Goal: Task Accomplishment & Management: Complete application form

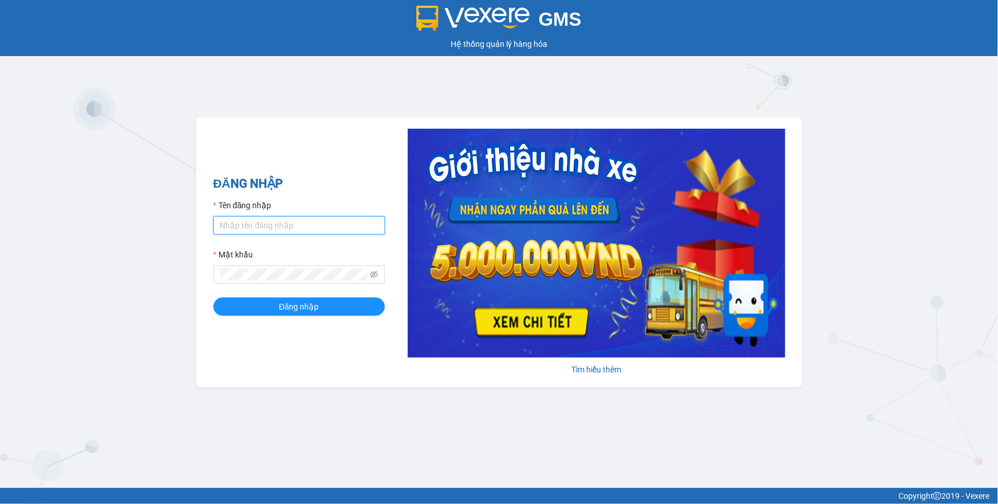
click at [317, 228] on input "Tên đăng nhập" at bounding box center [299, 225] width 172 height 18
type input "phuongthao.tienoanh"
click at [377, 273] on span at bounding box center [299, 274] width 172 height 18
click at [372, 274] on icon "eye-invisible" at bounding box center [374, 274] width 8 height 8
click at [212, 277] on div "ĐĂNG NHẬP Tên đăng nhập phuongthao.tienoanh Mật khẩu Đăng nhập Tìm hiểu thêm" at bounding box center [499, 252] width 606 height 270
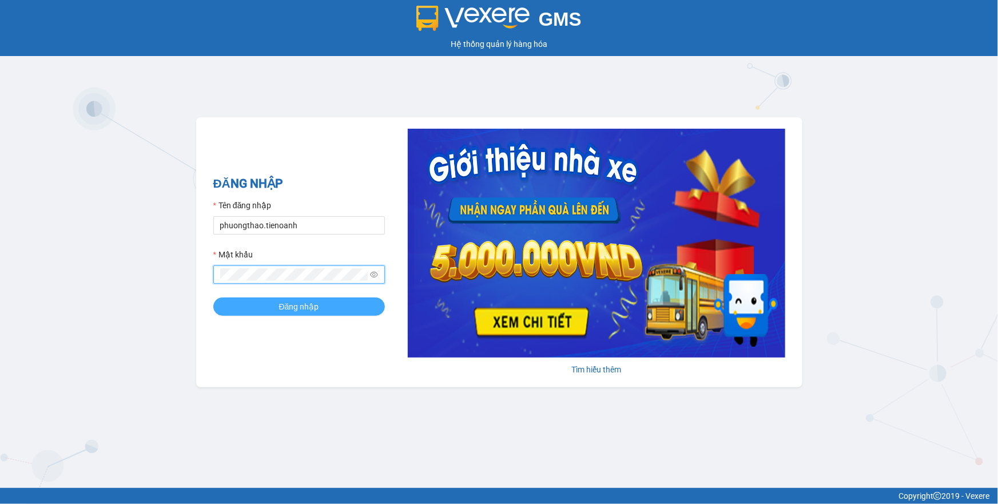
click at [261, 297] on button "Đăng nhập" at bounding box center [299, 306] width 172 height 18
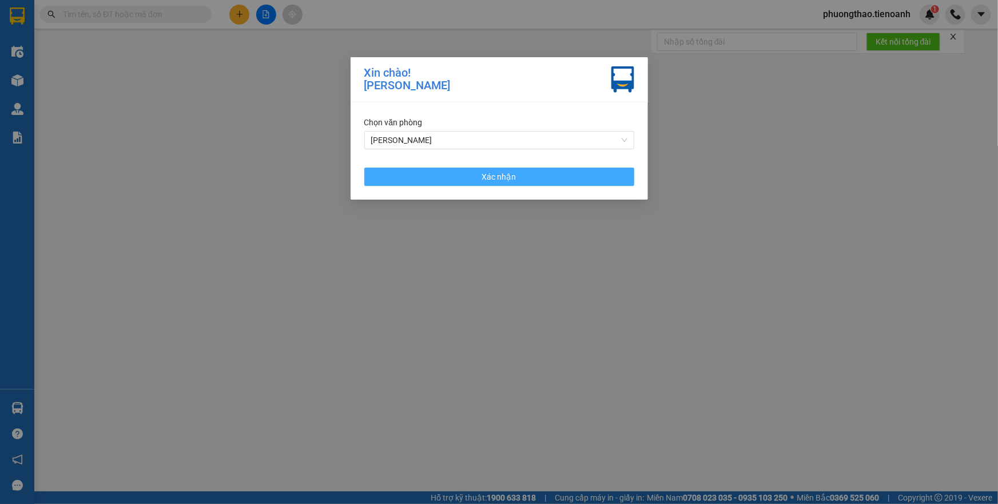
click at [469, 179] on button "Xác nhận" at bounding box center [499, 177] width 270 height 18
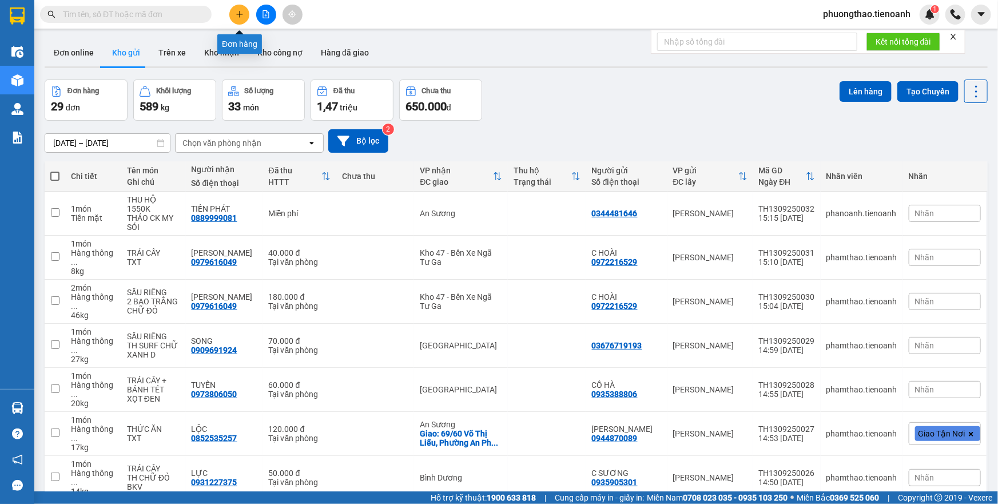
click at [236, 15] on icon "plus" at bounding box center [240, 14] width 8 height 8
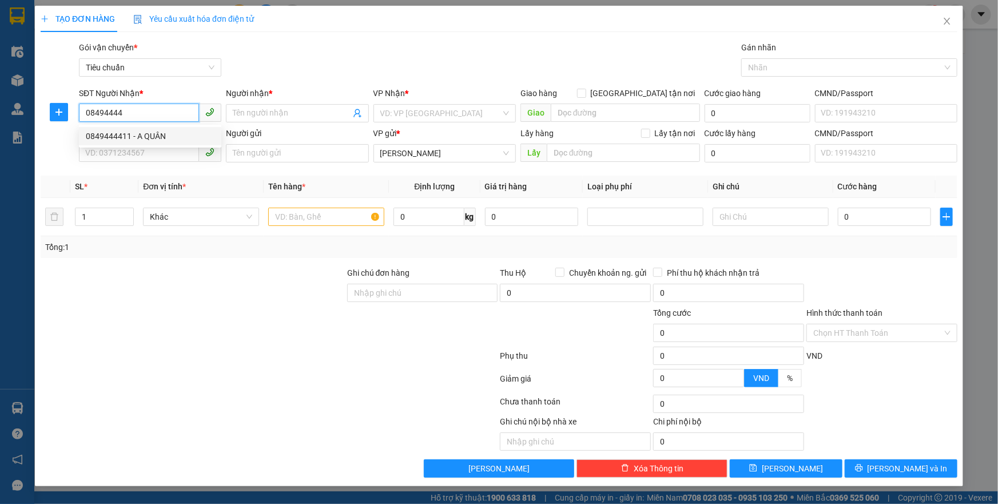
click at [182, 127] on div "0849444411 - A QUÂN" at bounding box center [150, 136] width 142 height 18
type input "0849444411"
type input "A QUÂN"
type input "70.000"
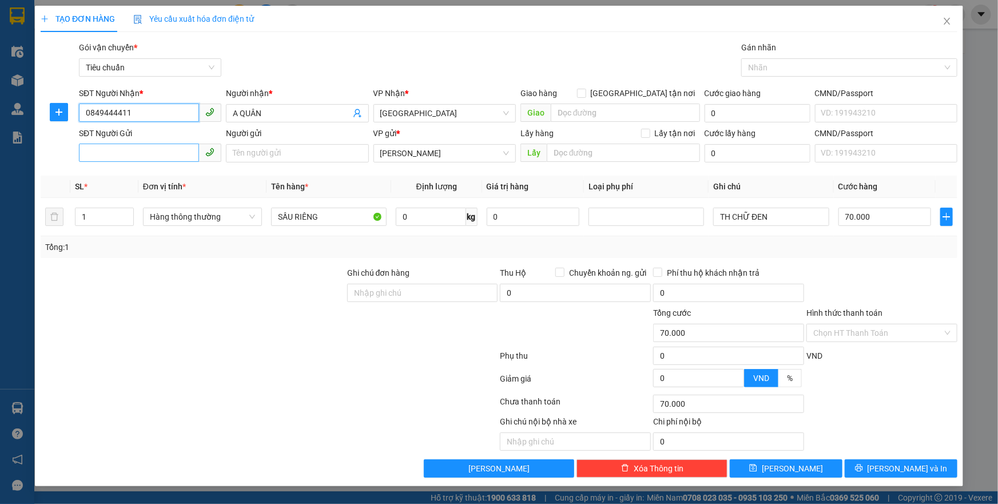
type input "0849444411"
click at [166, 158] on input "SĐT Người Gửi" at bounding box center [139, 153] width 120 height 18
click at [164, 190] on div "0357492526 - A TIẾN" at bounding box center [150, 194] width 129 height 13
type input "0357492526"
type input "A TIẾN"
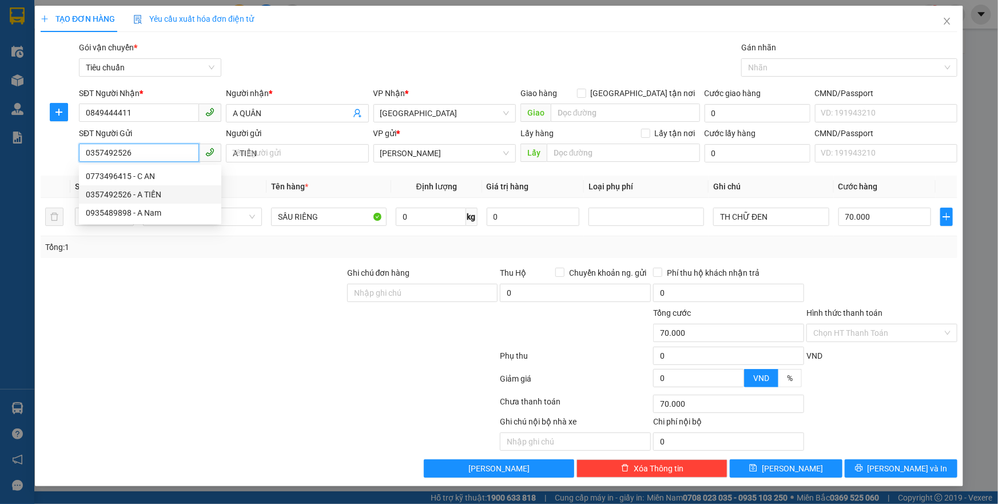
type input "50.000"
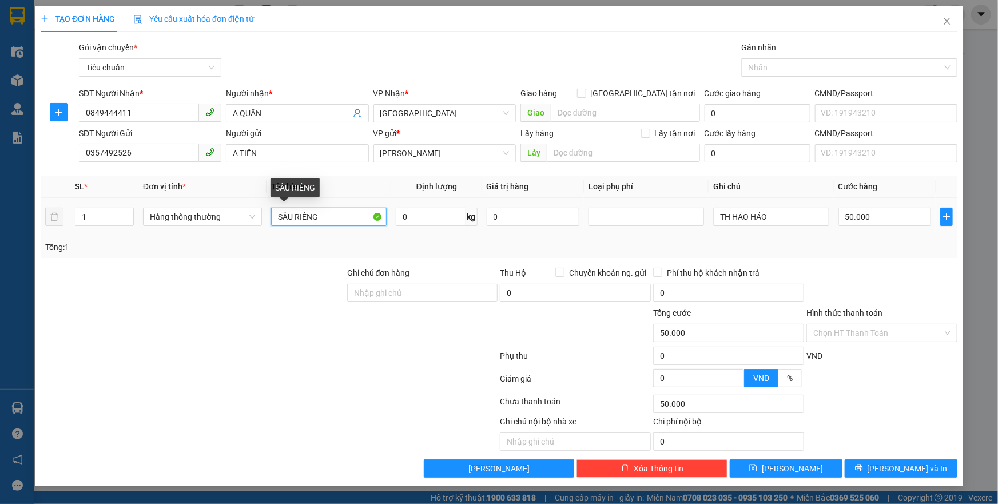
drag, startPoint x: 330, startPoint y: 221, endPoint x: 276, endPoint y: 223, distance: 54.3
click at [276, 223] on input "SẦU RIÊNG" at bounding box center [328, 217] width 115 height 18
type input "XE HALIM BSX 47AB-816.91"
click at [405, 216] on input "0" at bounding box center [431, 217] width 70 height 18
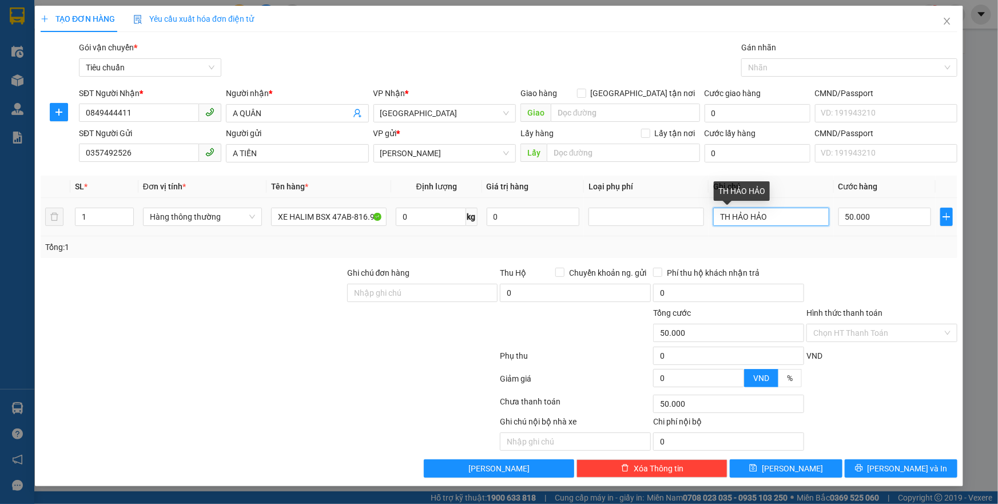
drag, startPoint x: 765, startPoint y: 213, endPoint x: 715, endPoint y: 212, distance: 50.3
click at [715, 213] on input "TH HẢO HẢO" at bounding box center [770, 217] width 115 height 18
type input "0"
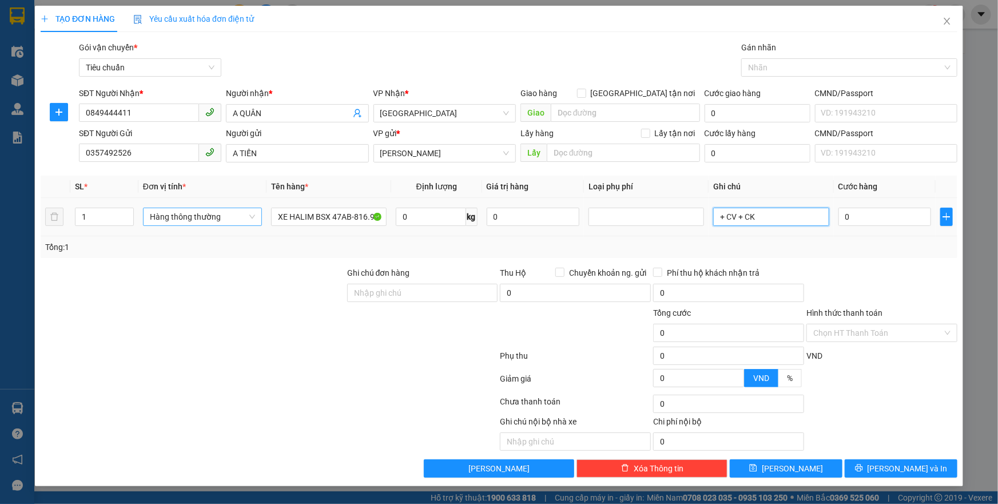
click at [217, 213] on span "Hàng thông thường" at bounding box center [202, 216] width 105 height 17
type input "+ CV + CK"
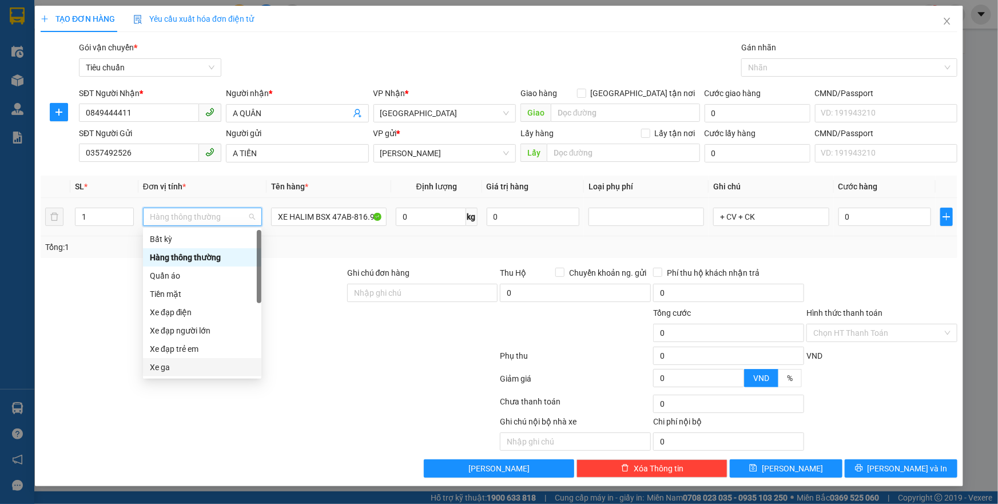
click at [178, 366] on div "Xe ga" at bounding box center [202, 367] width 105 height 13
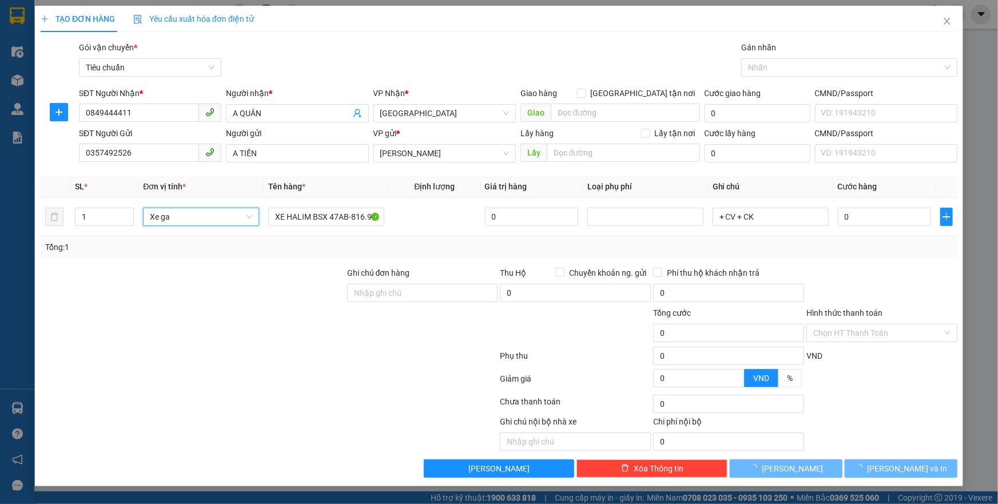
type input "400.000"
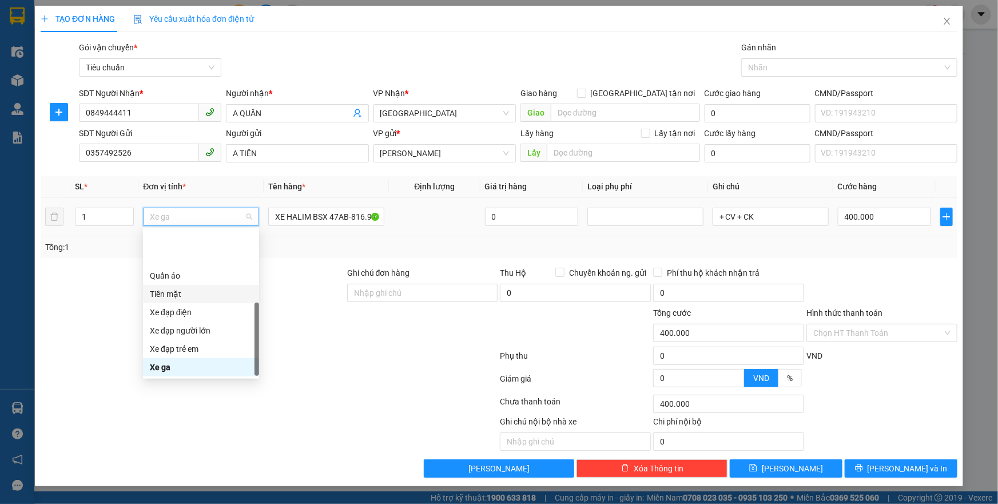
scroll to position [54, 0]
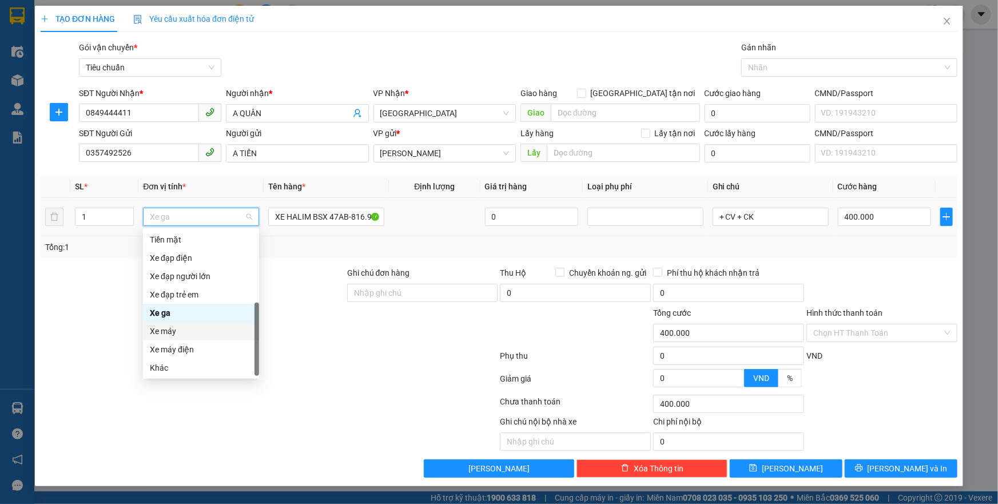
drag, startPoint x: 188, startPoint y: 332, endPoint x: 204, endPoint y: 325, distance: 17.7
click at [188, 332] on div "Xe máy" at bounding box center [201, 331] width 102 height 13
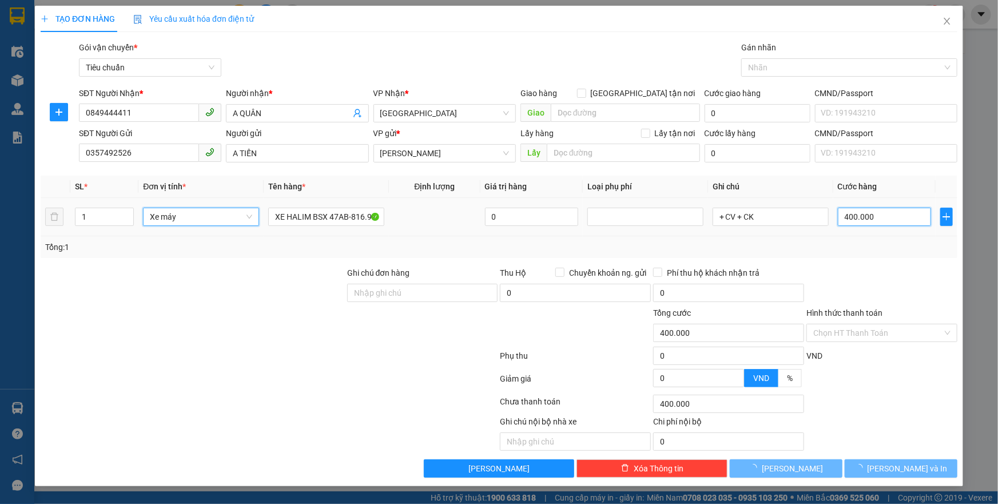
click at [880, 222] on input "400.000" at bounding box center [884, 217] width 93 height 18
type input "300.000"
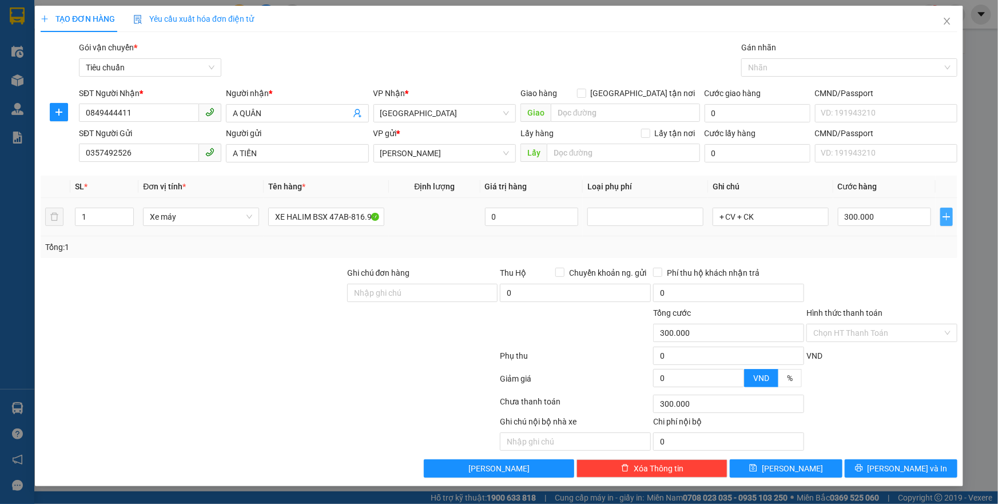
click at [944, 212] on icon "plus" at bounding box center [946, 216] width 9 height 9
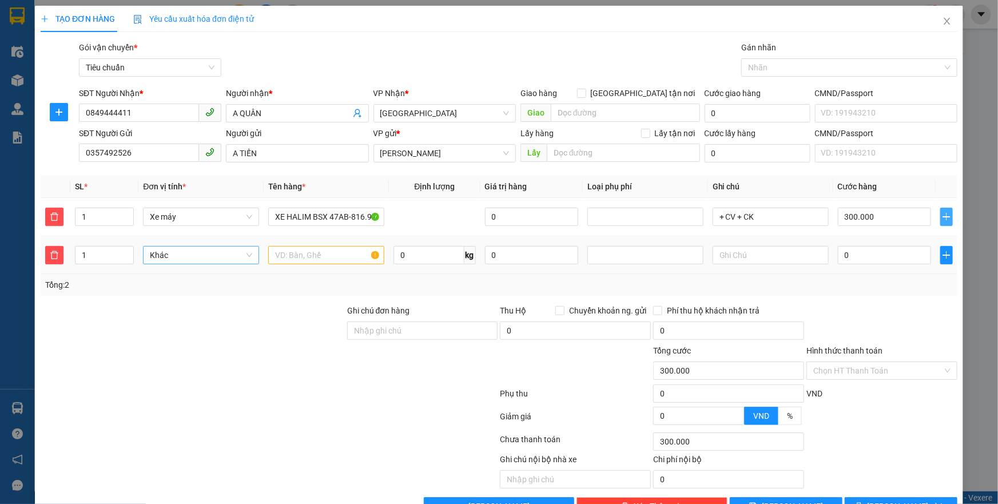
click at [189, 249] on span "Khác" at bounding box center [201, 254] width 102 height 17
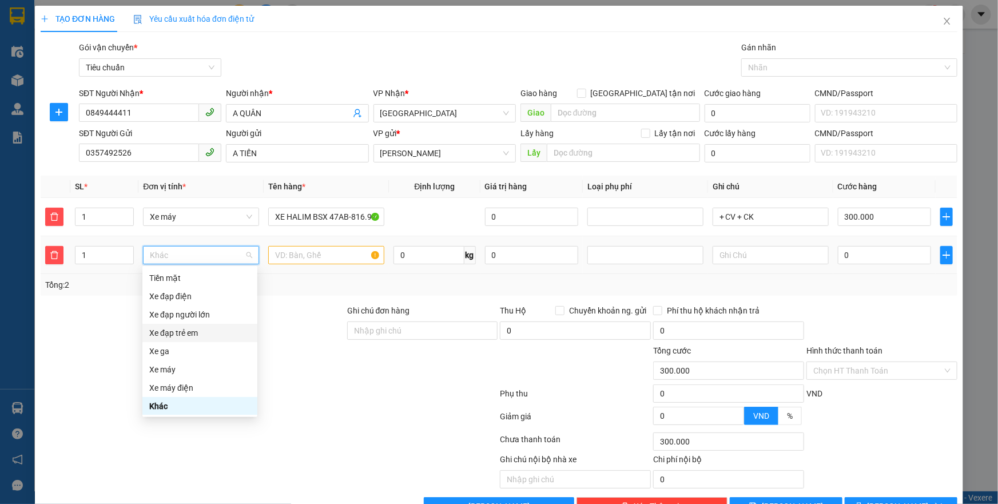
scroll to position [0, 0]
click at [199, 300] on div "Hàng thông thường" at bounding box center [199, 295] width 101 height 13
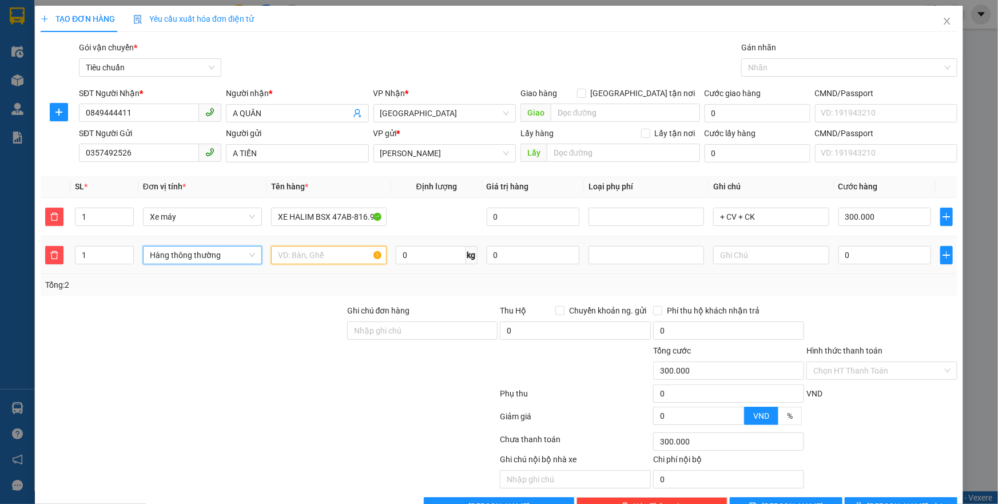
click at [285, 258] on input "text" at bounding box center [328, 255] width 115 height 18
type input "SẦU RIÊNG"
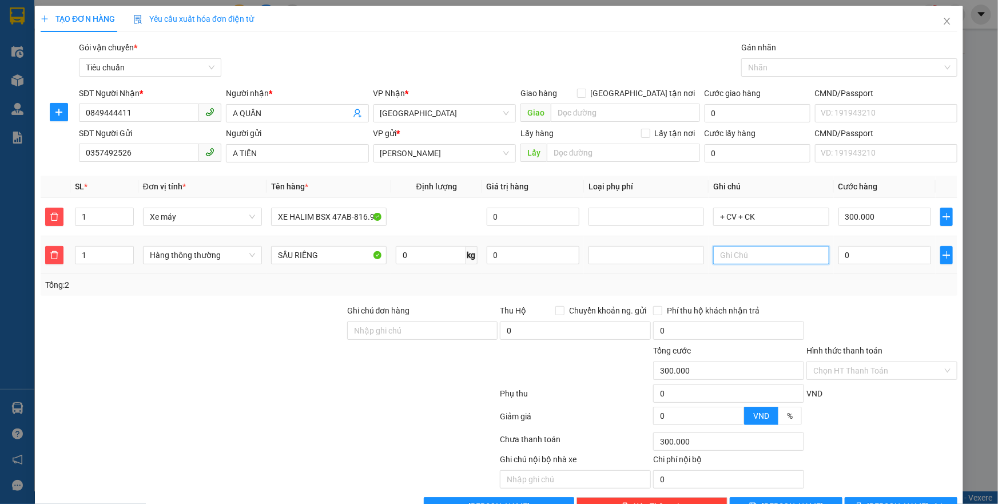
click at [753, 254] on input "text" at bounding box center [770, 255] width 115 height 18
type input "THÙNG CHỮ ĐEN"
click at [839, 258] on input "0" at bounding box center [884, 255] width 93 height 18
click at [432, 250] on input "0" at bounding box center [431, 255] width 70 height 18
type input "20"
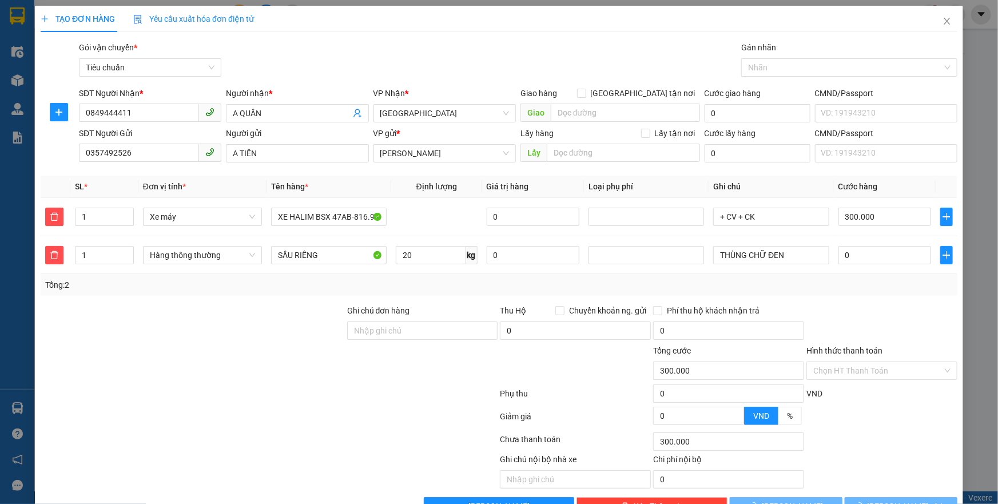
click at [779, 297] on div "Transit Pickup Surcharge Ids Transit Deliver Surcharge Ids Transit Deliver Surc…" at bounding box center [499, 278] width 917 height 474
type input "355.000"
type input "55.000"
click at [864, 260] on input "55.000" at bounding box center [884, 255] width 93 height 18
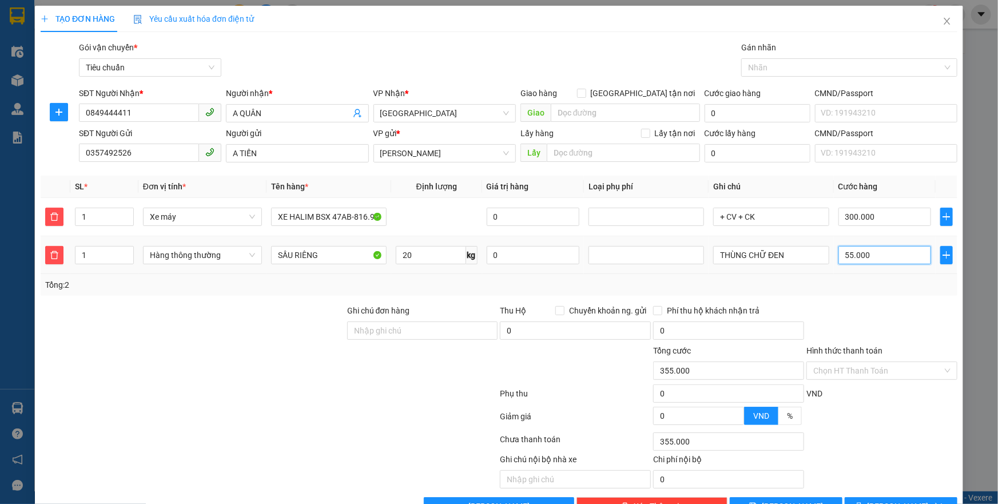
type input "300.006"
type input "60"
type input "300.060"
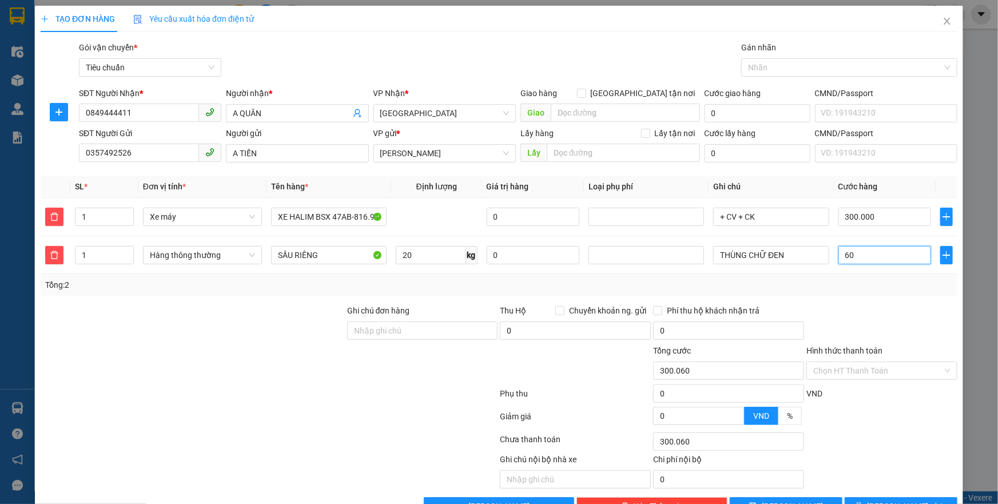
type input "60"
type input "360.000"
type input "60.000"
click at [858, 284] on div "Tổng: 2" at bounding box center [498, 284] width 907 height 13
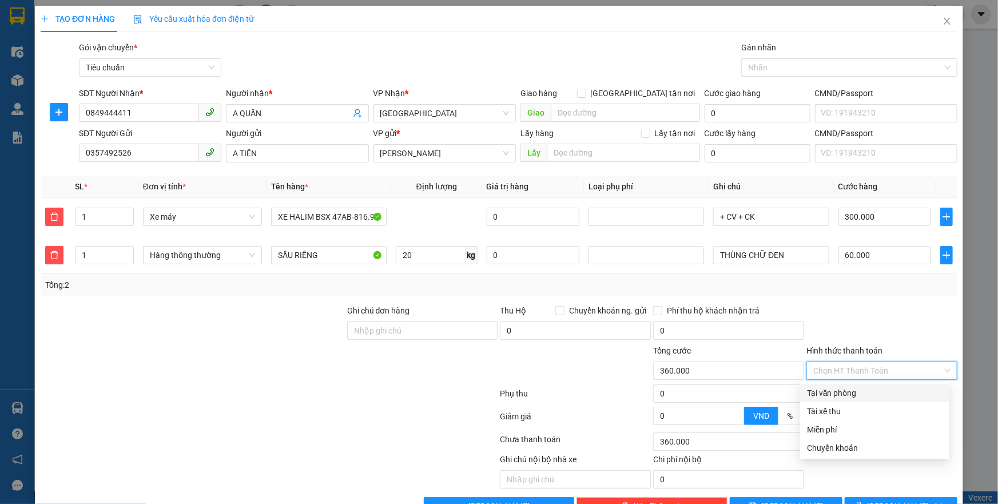
click at [843, 367] on input "Hình thức thanh toán" at bounding box center [877, 370] width 129 height 17
click at [871, 395] on div "Tại văn phòng" at bounding box center [875, 393] width 136 height 13
type input "0"
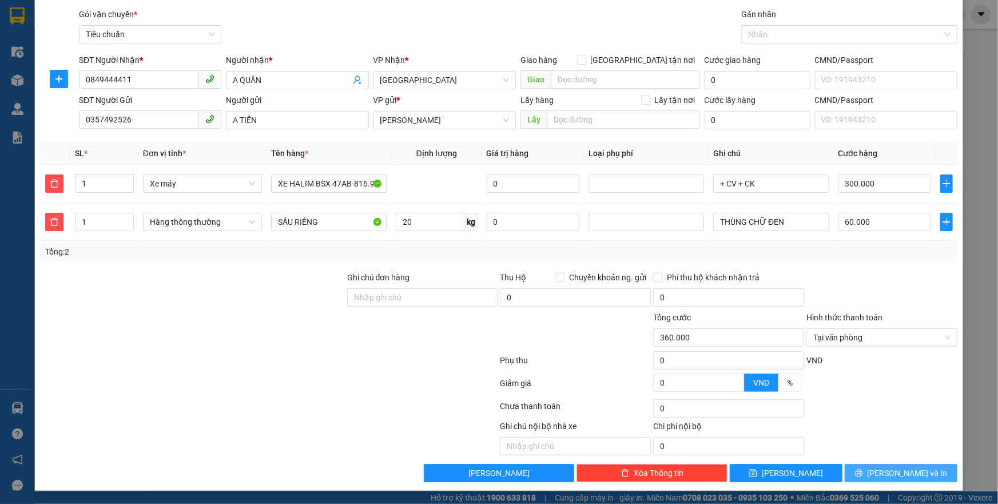
click at [891, 473] on span "[PERSON_NAME] và In" at bounding box center [907, 473] width 80 height 13
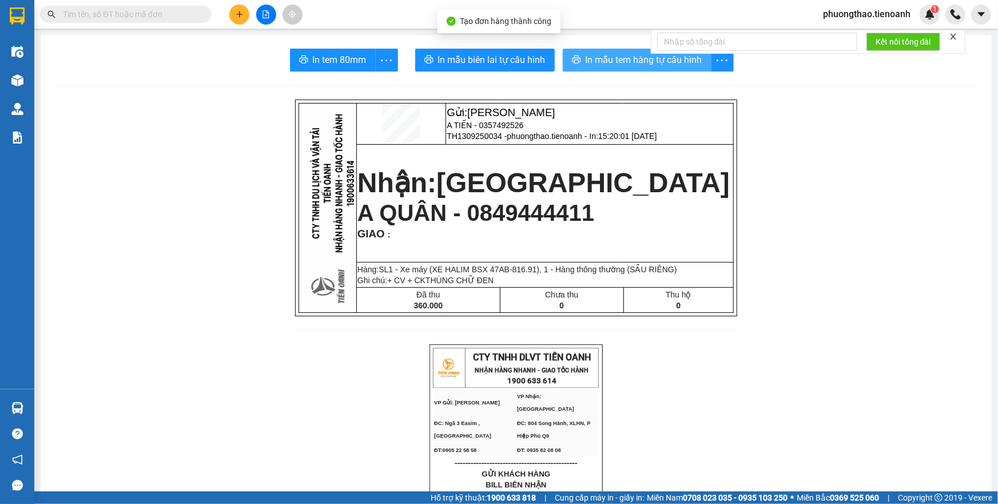
click at [623, 61] on span "In mẫu tem hàng tự cấu hình" at bounding box center [643, 60] width 117 height 14
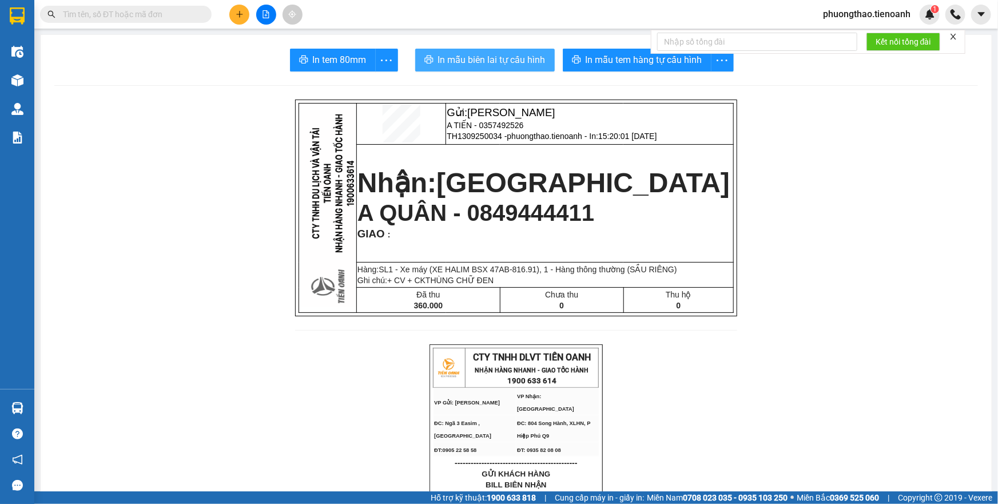
click at [486, 64] on span "In mẫu biên lai tự cấu hình" at bounding box center [491, 60] width 107 height 14
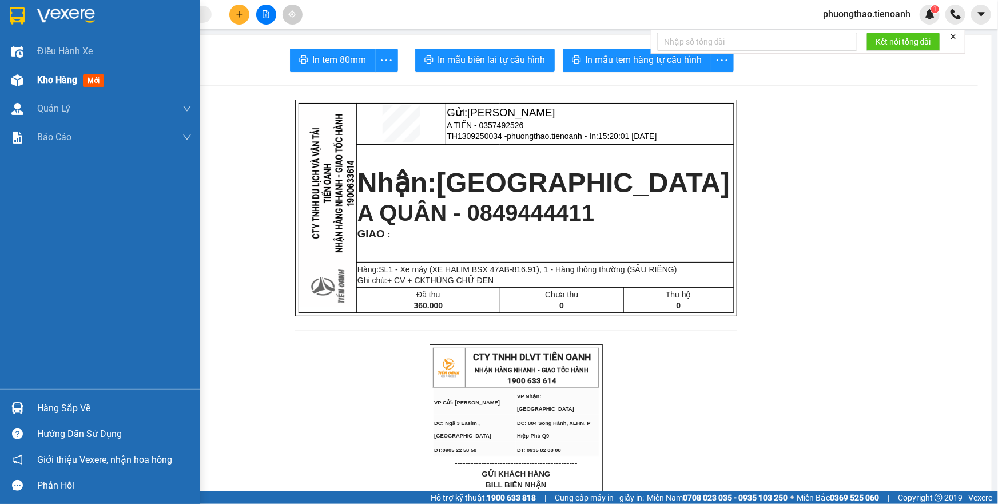
click at [28, 79] on div "Kho hàng mới" at bounding box center [100, 80] width 200 height 29
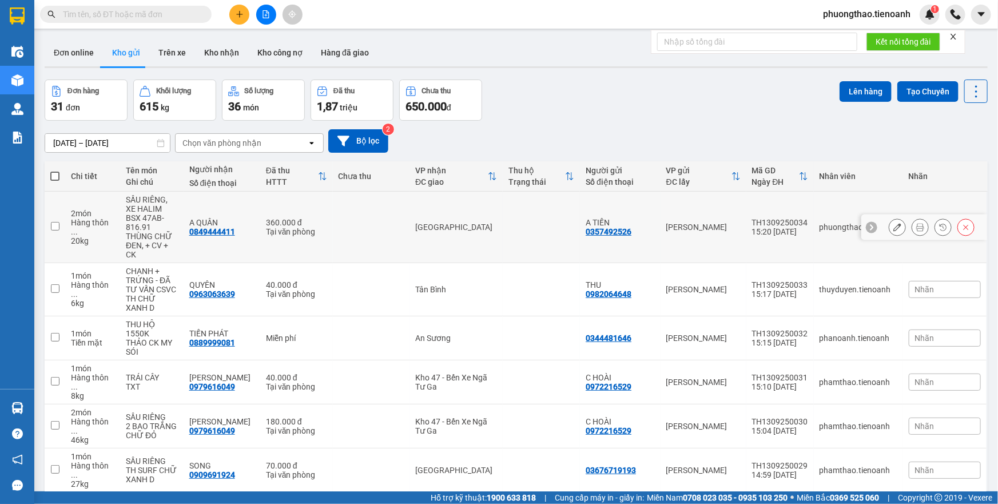
click at [893, 226] on icon at bounding box center [897, 227] width 8 height 8
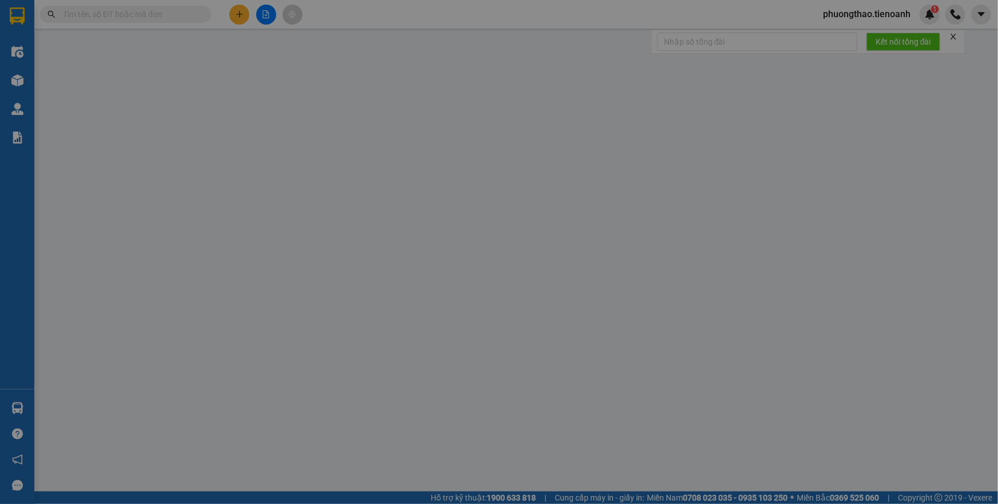
type input "0849444411"
type input "A QUÂN"
type input "0357492526"
type input "A TIẾN"
type input "360.000"
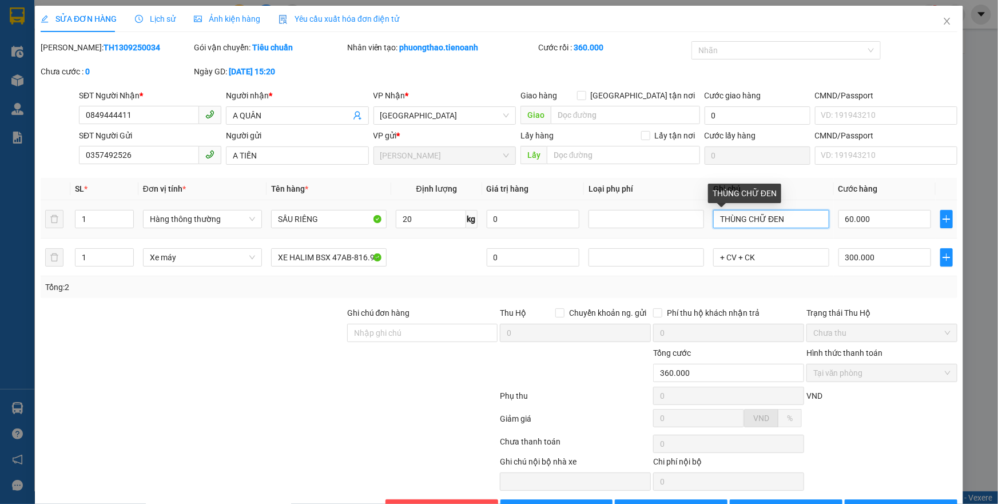
click at [791, 216] on input "THÙNG CHỮ ĐEN" at bounding box center [770, 219] width 115 height 18
type input "THÙNG CHỮ ĐEN"
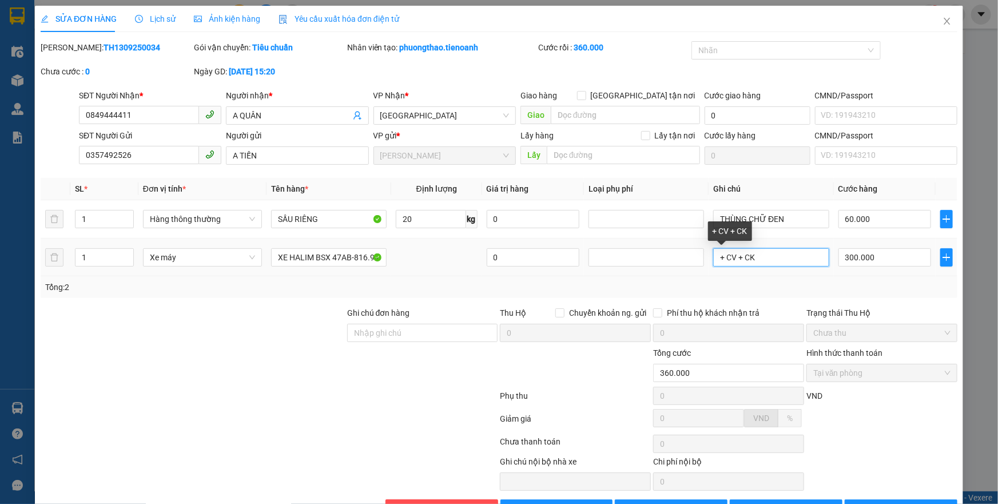
click at [795, 258] on input "+ CV + CK" at bounding box center [770, 257] width 115 height 18
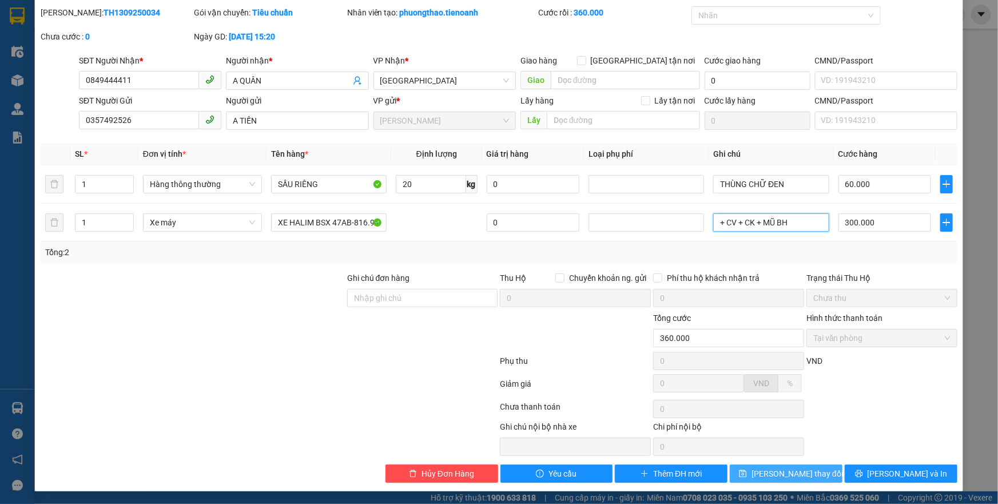
type input "+ CV + CK + MŨ BH"
click at [789, 471] on span "[PERSON_NAME] thay đổi" at bounding box center [796, 473] width 91 height 13
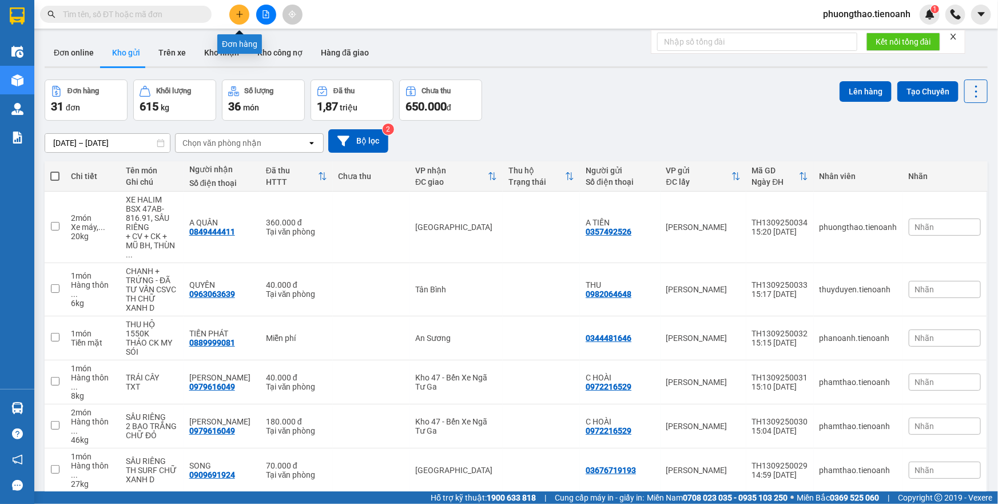
click at [250, 16] on div at bounding box center [266, 15] width 86 height 20
click at [240, 12] on icon "plus" at bounding box center [239, 14] width 1 height 6
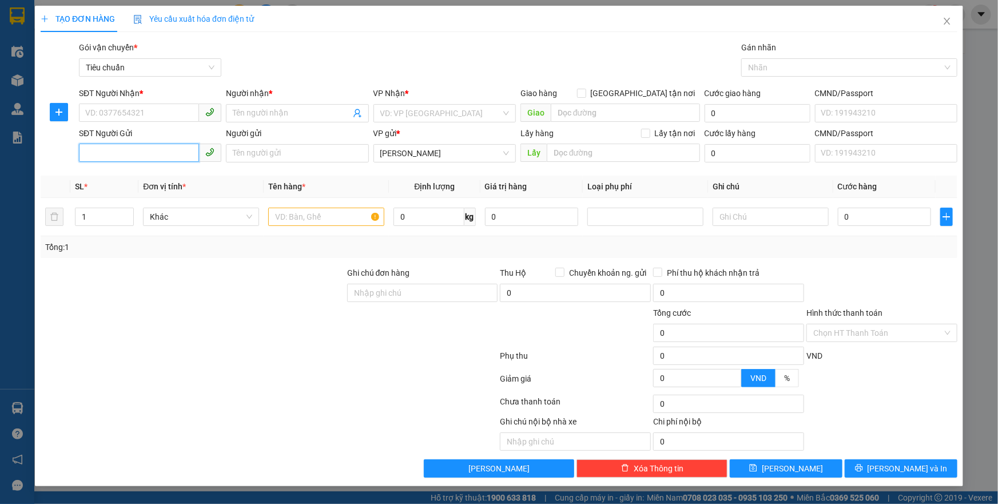
click at [161, 154] on input "SĐT Người Gửi" at bounding box center [139, 153] width 120 height 18
type input "038"
click at [111, 154] on input "038" at bounding box center [139, 153] width 120 height 18
drag, startPoint x: 113, startPoint y: 154, endPoint x: 78, endPoint y: 156, distance: 35.0
click at [78, 156] on div "SĐT Người Gửi 038" at bounding box center [150, 147] width 147 height 40
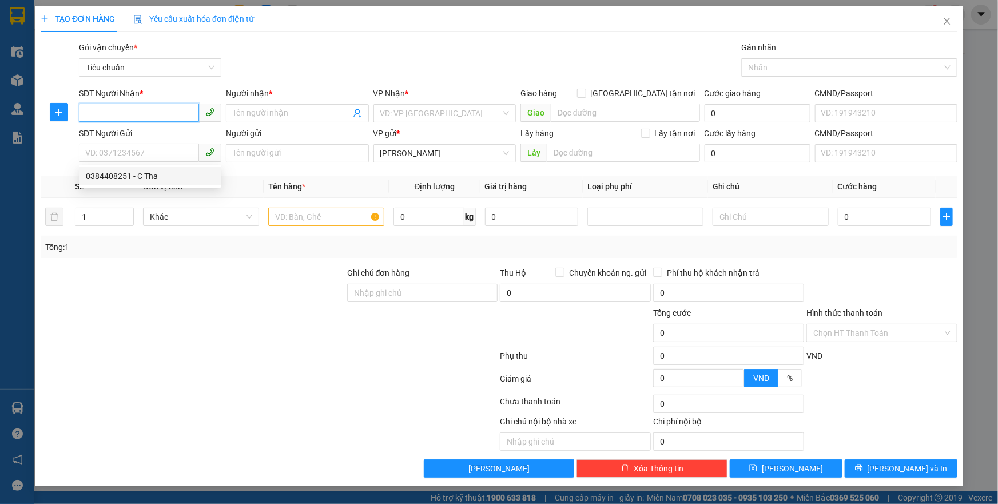
click at [103, 114] on input "SĐT Người Nhận *" at bounding box center [139, 112] width 120 height 18
type input "0"
type input "0375073492"
click at [117, 136] on div "0375073492 - A KIỆT" at bounding box center [150, 136] width 129 height 13
type input "A KIỆT"
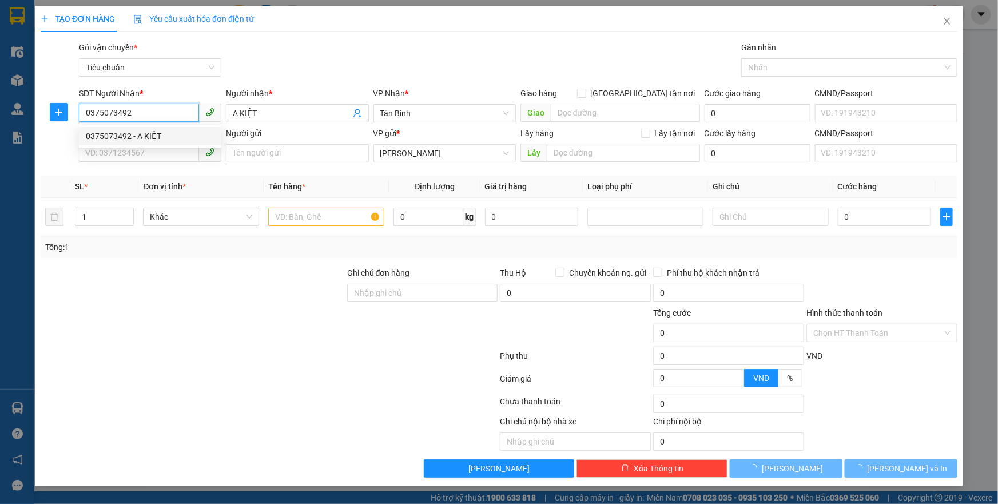
type input "50.000"
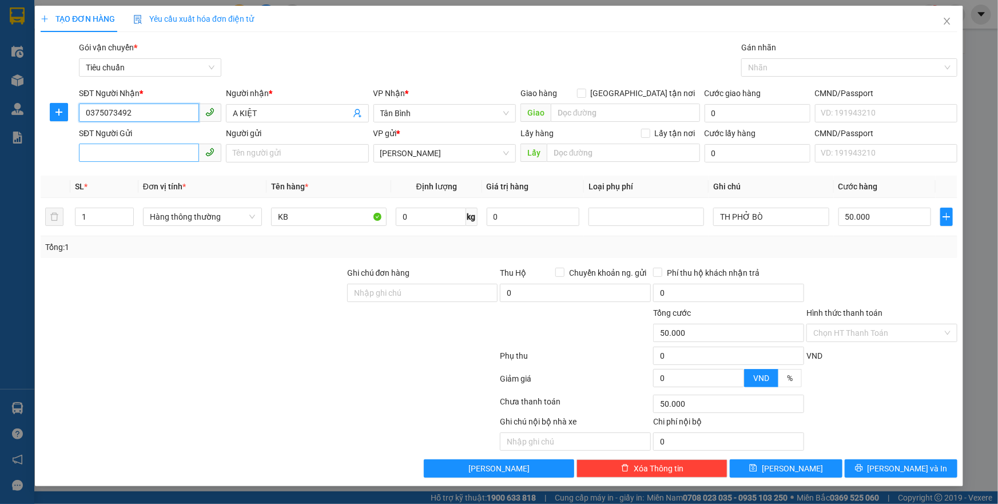
type input "0375073492"
click at [186, 149] on input "SĐT Người Gửi" at bounding box center [139, 153] width 120 height 18
click at [172, 266] on div at bounding box center [192, 286] width 306 height 40
click at [144, 149] on input "SĐT Người Gửi" at bounding box center [139, 153] width 120 height 18
type input "0974779275"
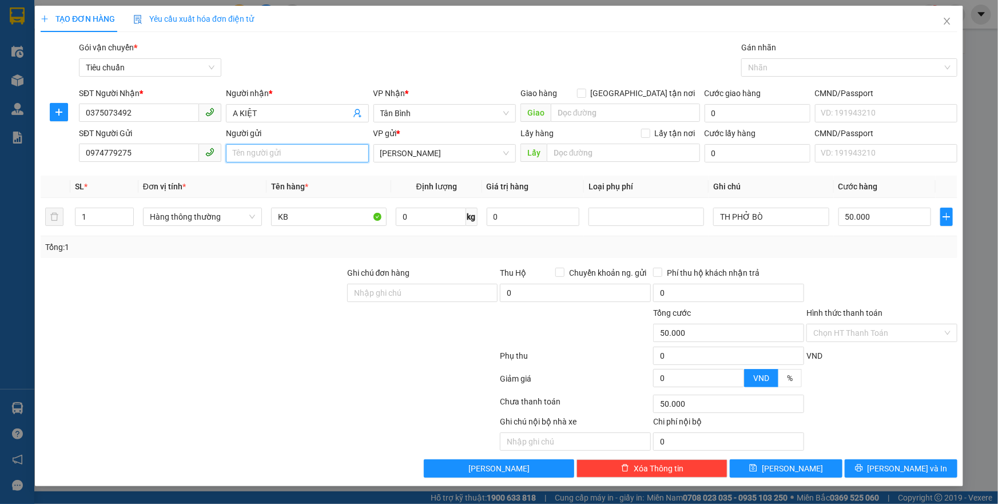
click at [251, 156] on input "Người gửi" at bounding box center [297, 153] width 142 height 18
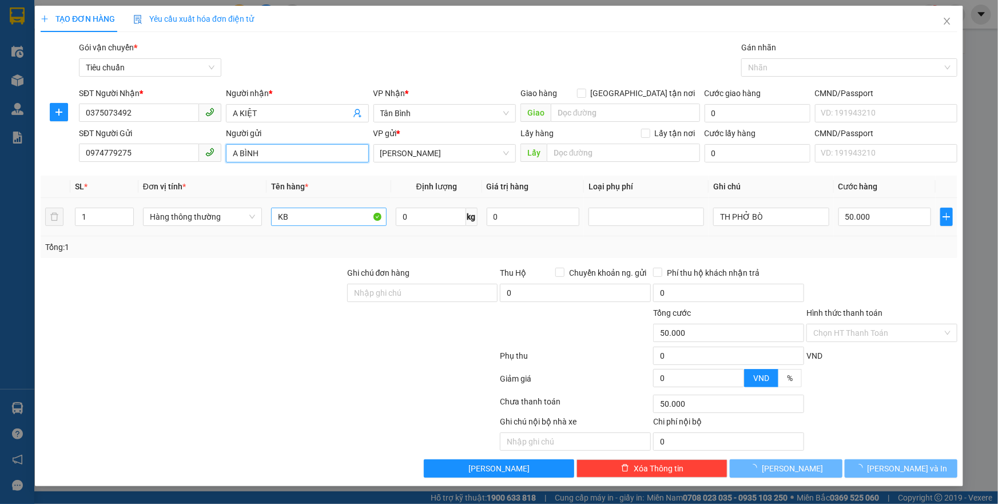
type input "A BÌNH"
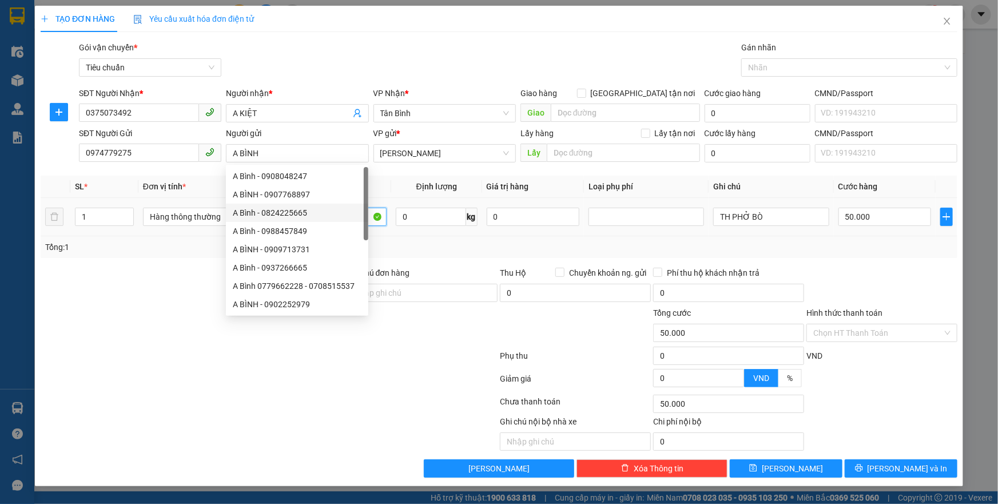
drag, startPoint x: 291, startPoint y: 216, endPoint x: 272, endPoint y: 220, distance: 19.7
click at [272, 220] on input "KB" at bounding box center [328, 217] width 115 height 18
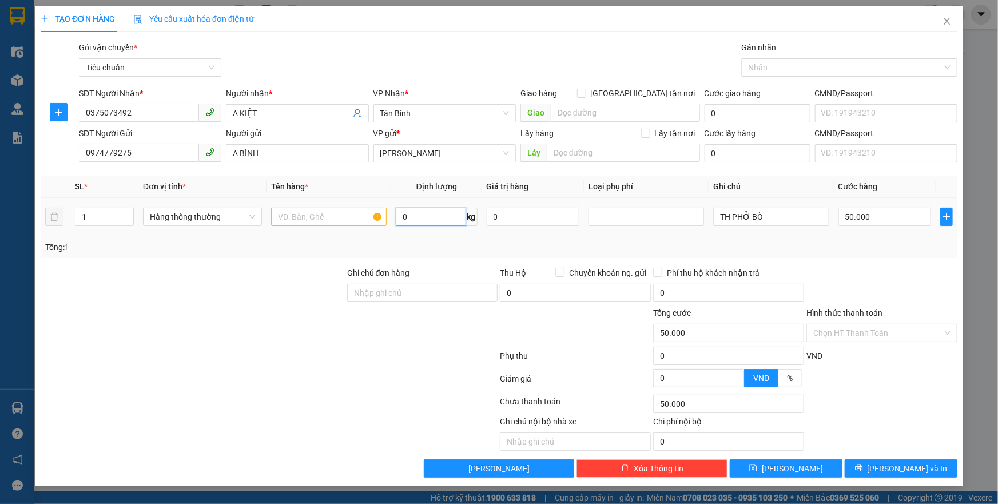
click at [403, 218] on input "0" at bounding box center [431, 217] width 70 height 18
type input "14"
click at [362, 213] on input "text" at bounding box center [328, 217] width 115 height 18
type input "THỨC ĂN"
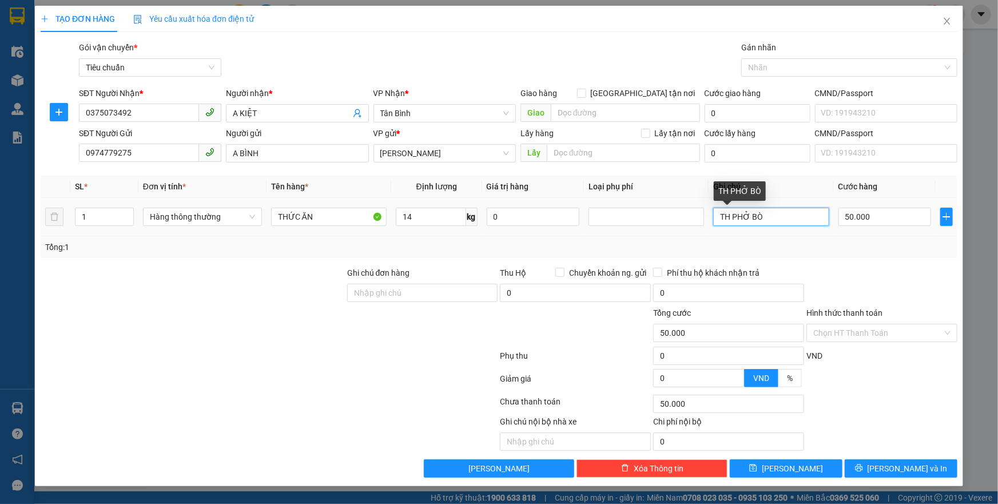
drag, startPoint x: 771, startPoint y: 210, endPoint x: 733, endPoint y: 215, distance: 38.0
click at [733, 215] on input "TH PHỞ BÒ" at bounding box center [770, 217] width 115 height 18
type input "TH XỐP VÀNG"
drag, startPoint x: 871, startPoint y: 326, endPoint x: 874, endPoint y: 339, distance: 13.3
click at [872, 328] on input "Hình thức thanh toán" at bounding box center [877, 332] width 129 height 17
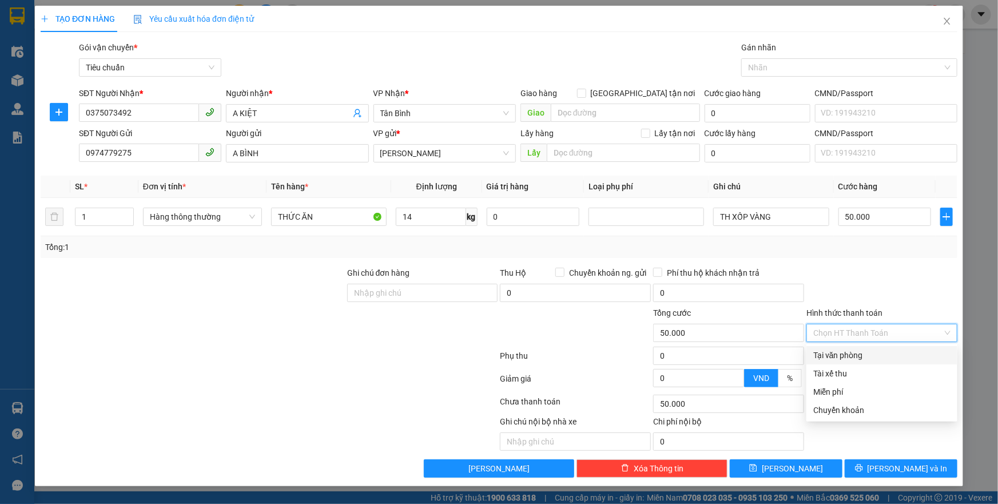
click at [871, 352] on div "Tại văn phòng" at bounding box center [881, 355] width 137 height 13
type input "0"
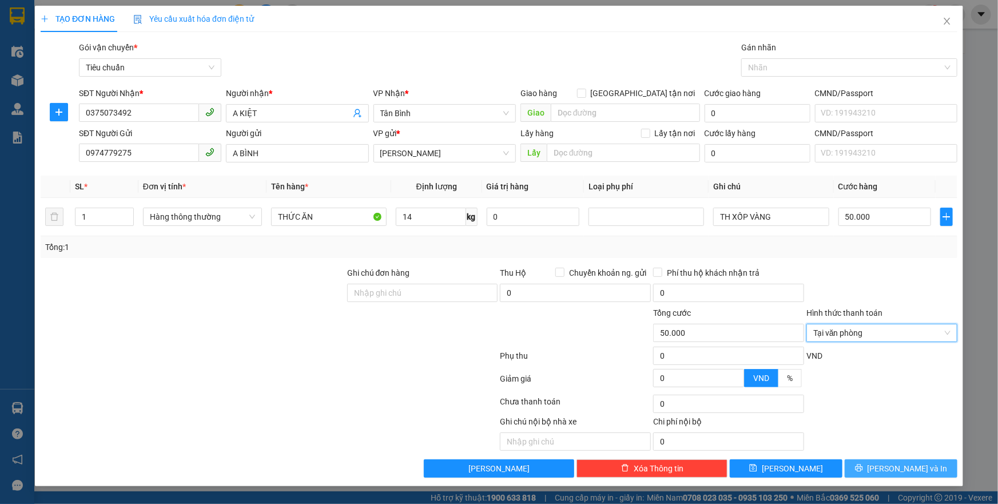
click at [909, 462] on span "[PERSON_NAME] và In" at bounding box center [907, 468] width 80 height 13
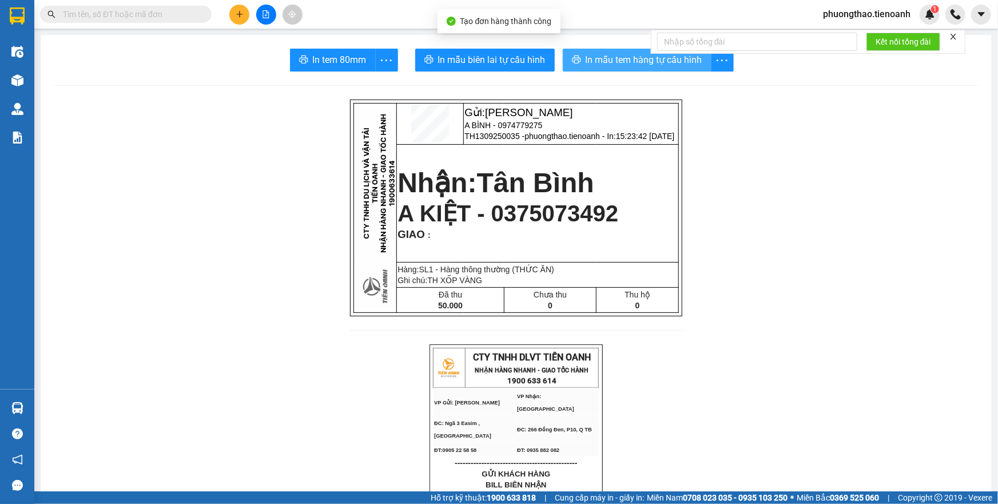
click at [612, 66] on span "In mẫu tem hàng tự cấu hình" at bounding box center [643, 60] width 117 height 14
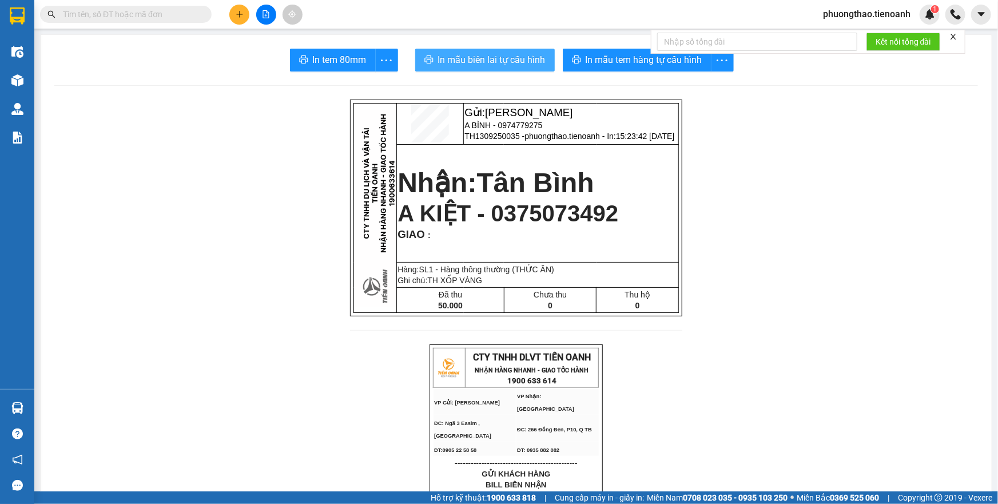
click at [486, 65] on span "In mẫu biên lai tự cấu hình" at bounding box center [491, 60] width 107 height 14
click at [236, 12] on icon "plus" at bounding box center [240, 14] width 8 height 8
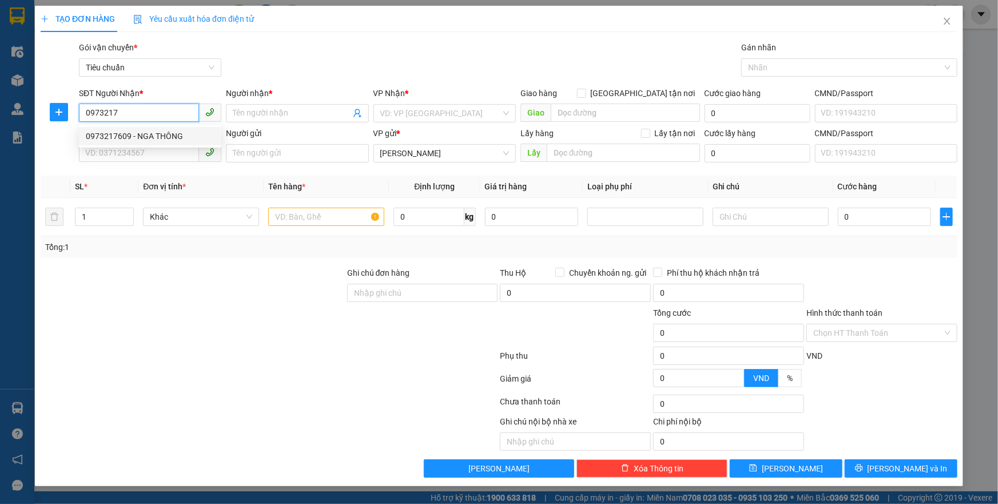
click at [177, 136] on div "0973217609 - NGA THÔNG" at bounding box center [150, 136] width 129 height 13
type input "0973217609"
type input "NGA THÔNG"
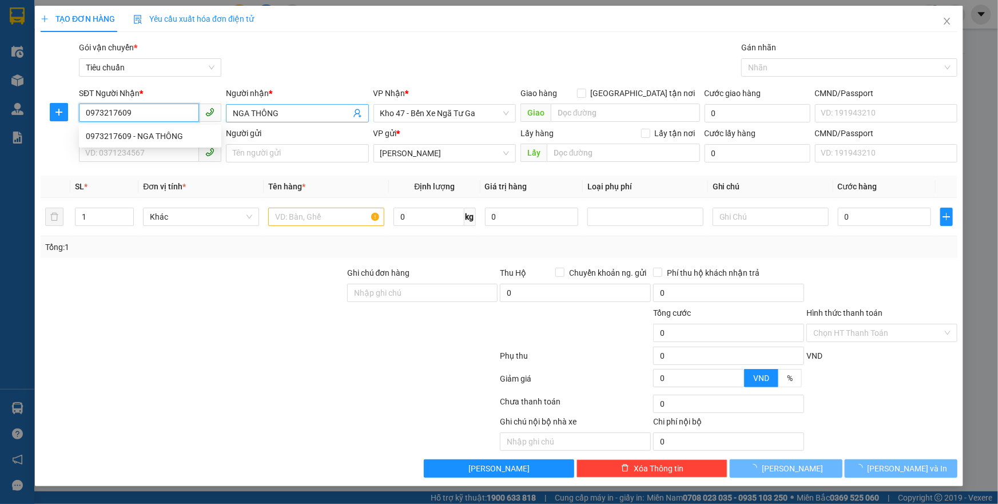
type input "240.000"
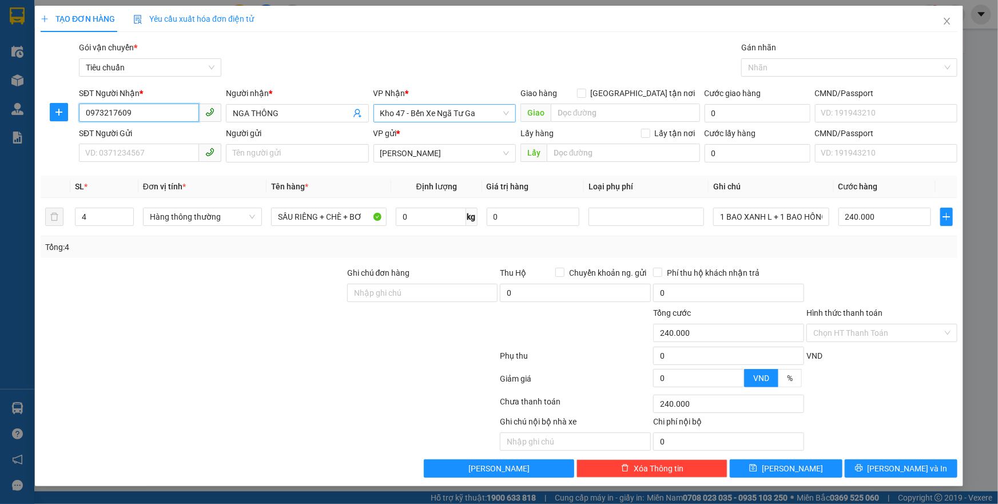
click at [461, 118] on span "Kho 47 - Bến Xe Ngã Tư Ga" at bounding box center [444, 113] width 129 height 17
type input "0973217609"
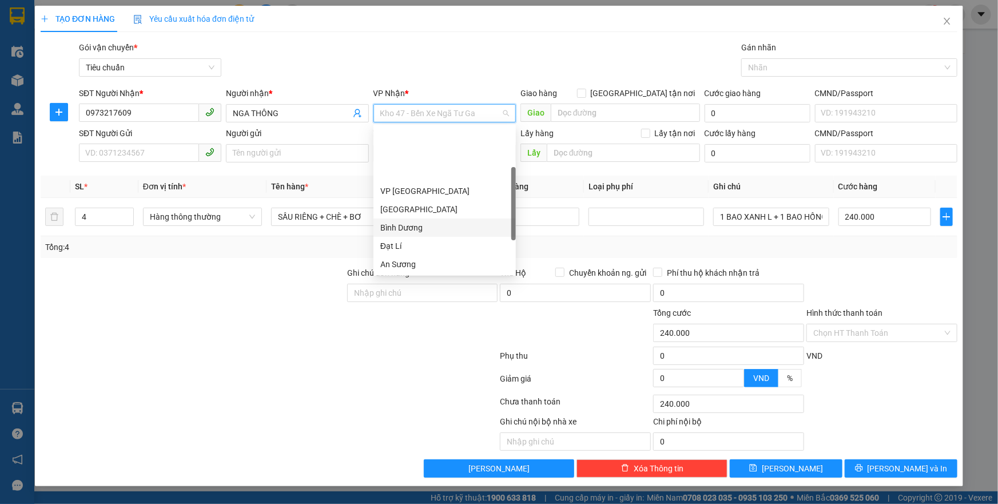
scroll to position [57, 0]
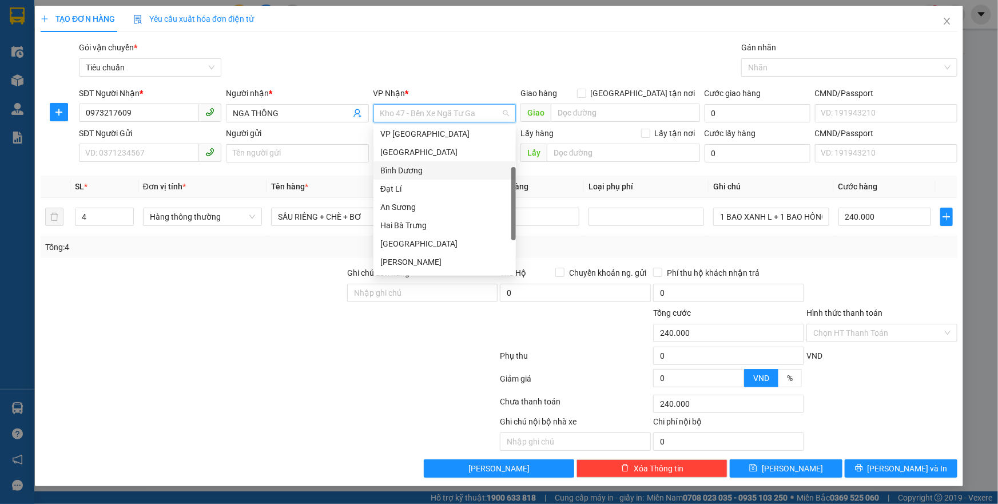
click at [428, 170] on div "Bình Dương" at bounding box center [444, 170] width 129 height 13
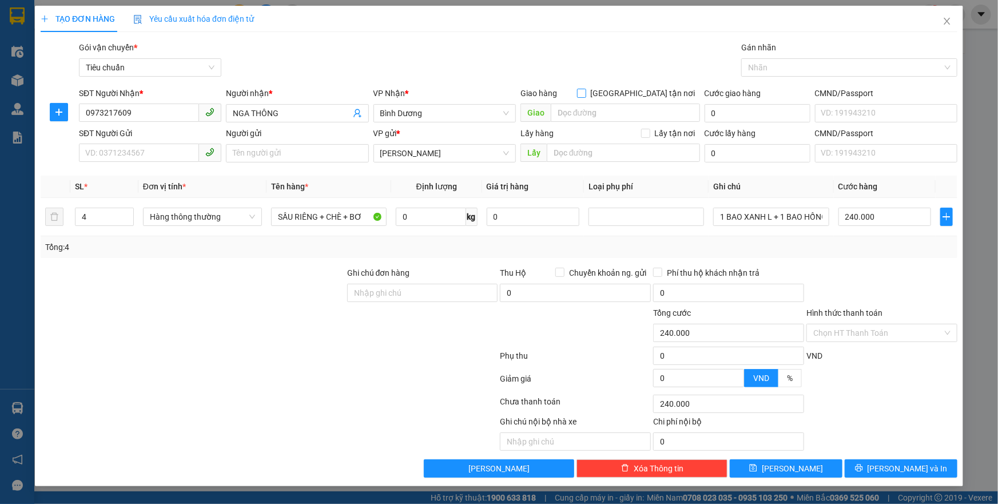
click at [585, 93] on input "[GEOGRAPHIC_DATA] tận nơi" at bounding box center [581, 93] width 8 height 8
checkbox input "true"
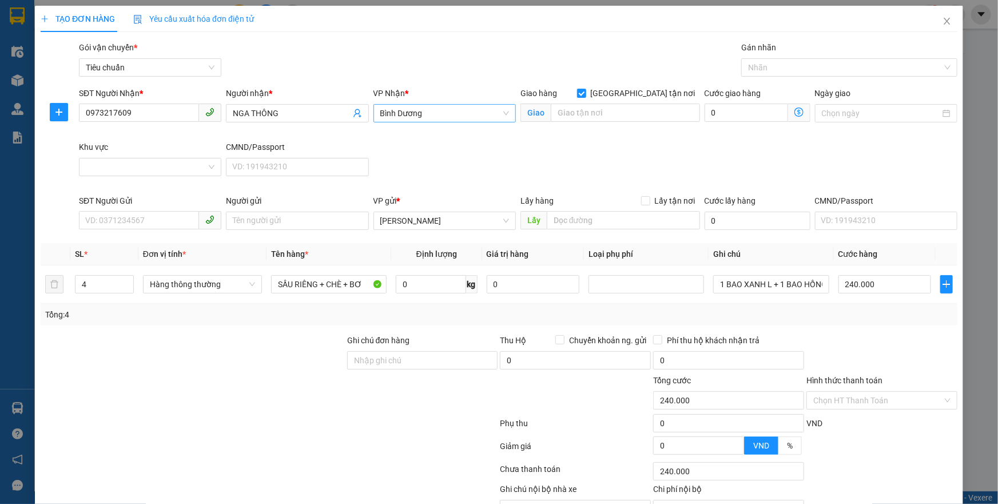
click at [468, 109] on span "Bình Dương" at bounding box center [444, 113] width 129 height 17
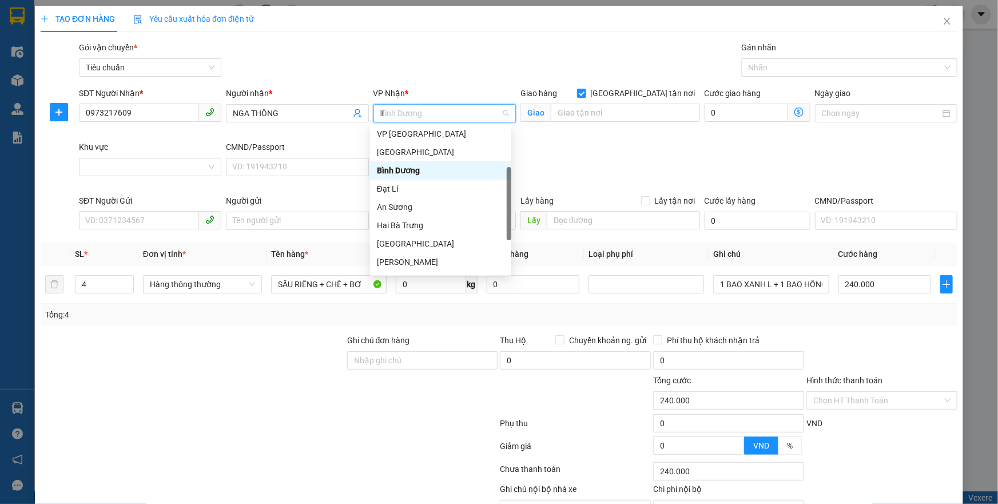
scroll to position [0, 0]
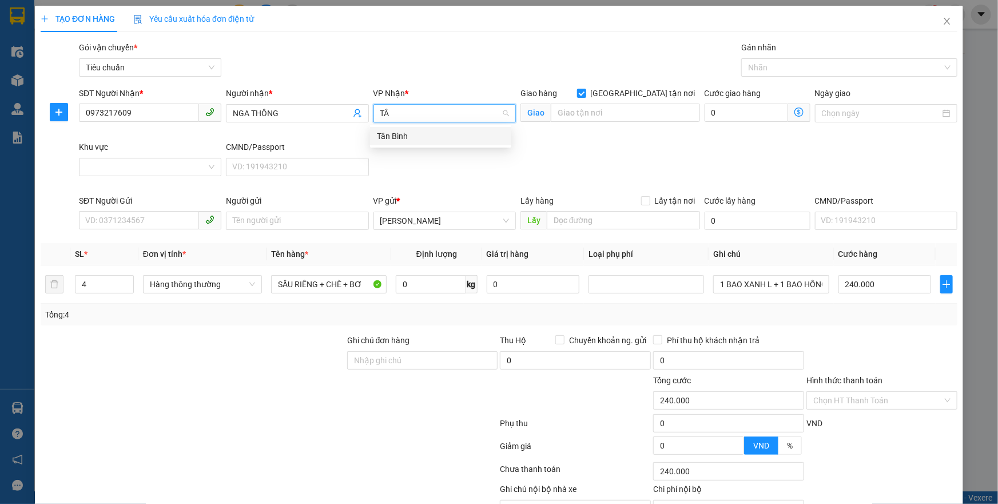
type input "TÂN"
click at [430, 136] on div "Tân Bình" at bounding box center [441, 136] width 128 height 13
click at [575, 109] on input "search" at bounding box center [625, 112] width 149 height 18
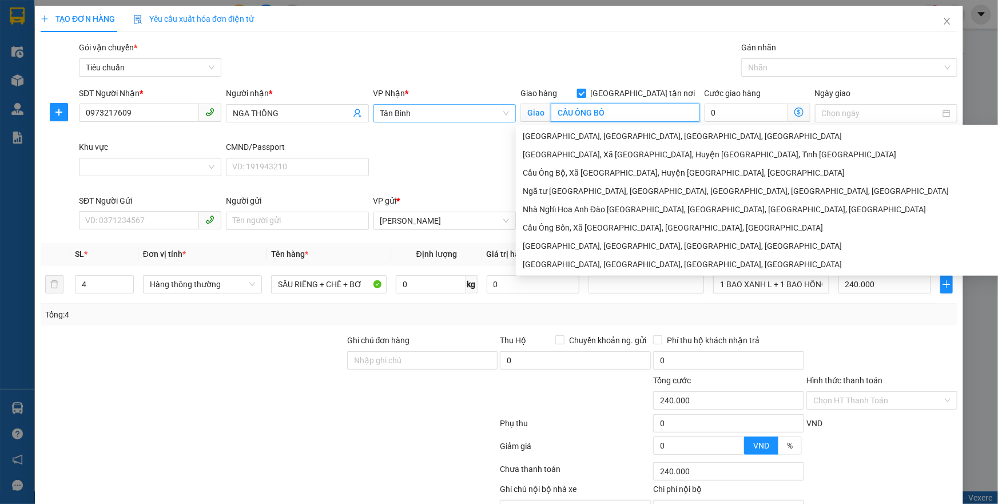
type input "CẦU ÔNG BỐ"
click at [585, 94] on input "[GEOGRAPHIC_DATA] tận nơi" at bounding box center [581, 93] width 8 height 8
checkbox input "false"
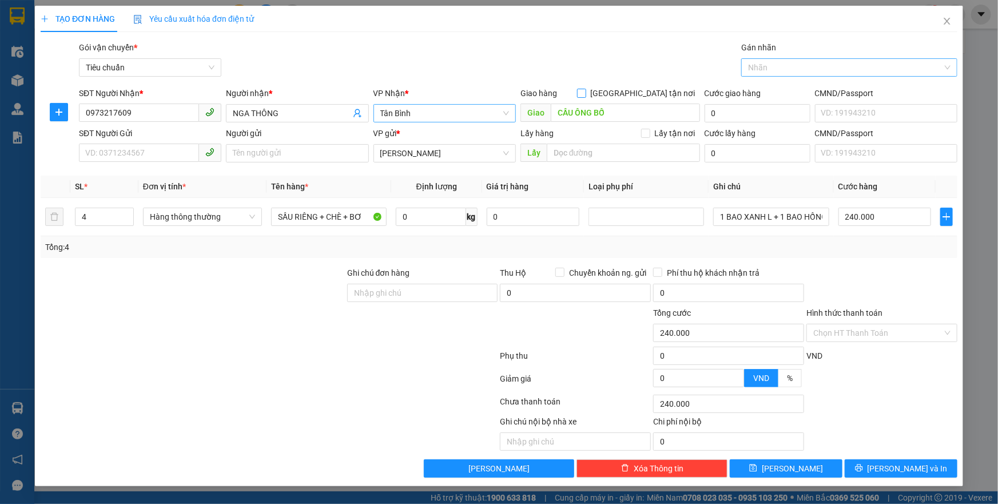
click at [772, 67] on div at bounding box center [843, 68] width 199 height 14
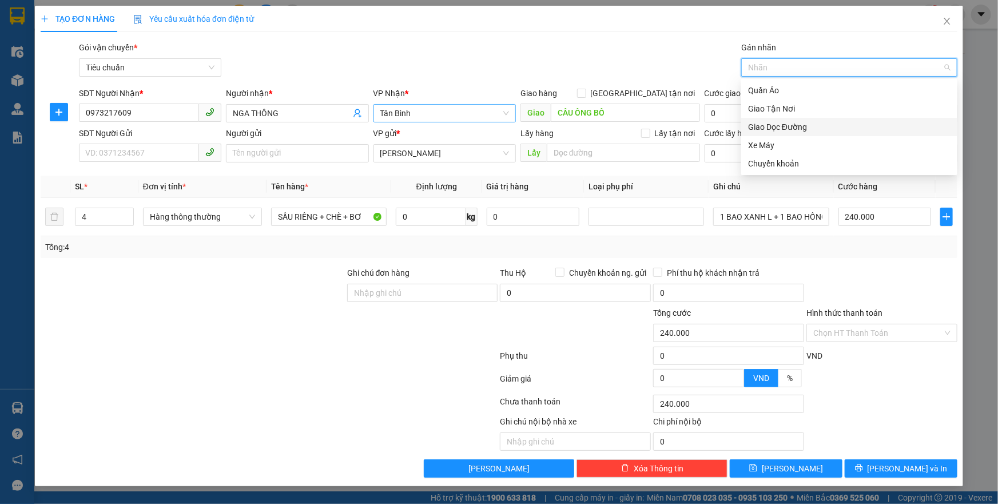
click at [791, 124] on div "Giao Dọc Đường" at bounding box center [849, 127] width 202 height 13
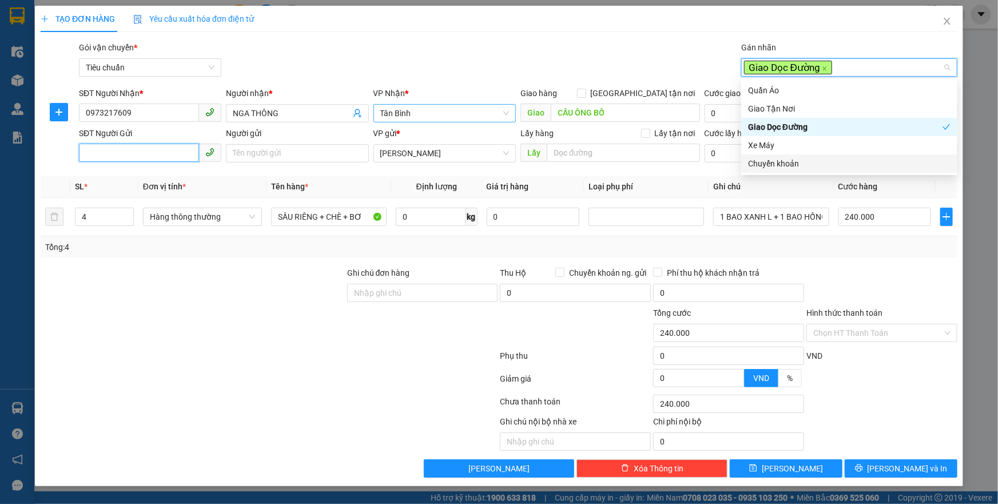
click at [149, 155] on input "SĐT Người Gửi" at bounding box center [139, 153] width 120 height 18
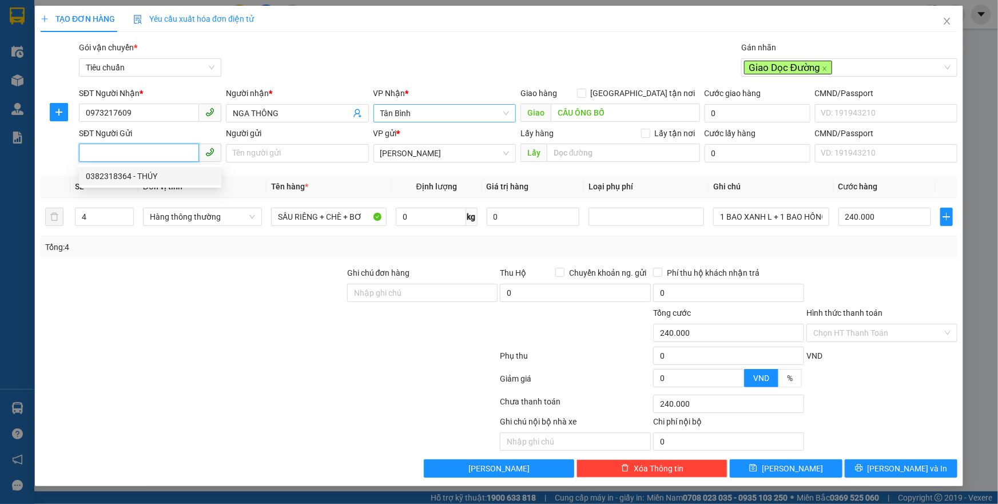
click at [157, 176] on div "0382318364 - THÚY" at bounding box center [150, 176] width 129 height 13
type input "0382318364"
type input "THÚY"
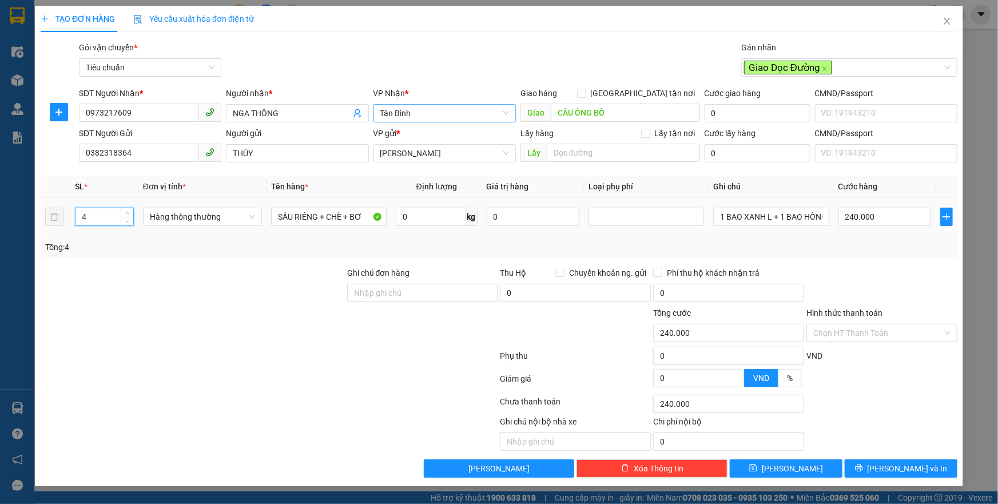
drag, startPoint x: 102, startPoint y: 213, endPoint x: 74, endPoint y: 216, distance: 28.2
click at [75, 216] on div "4" at bounding box center [104, 217] width 59 height 18
type input "1"
click at [170, 283] on div at bounding box center [192, 286] width 306 height 40
type input "0"
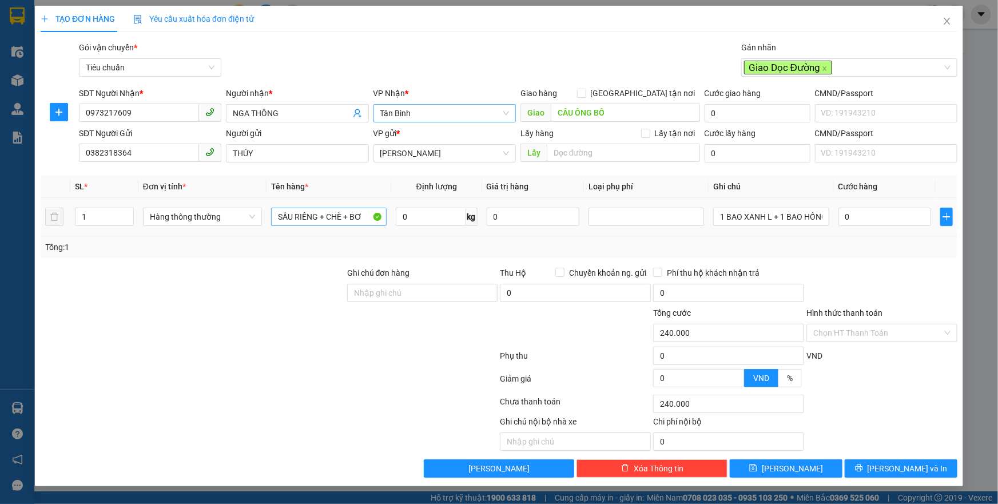
type input "0"
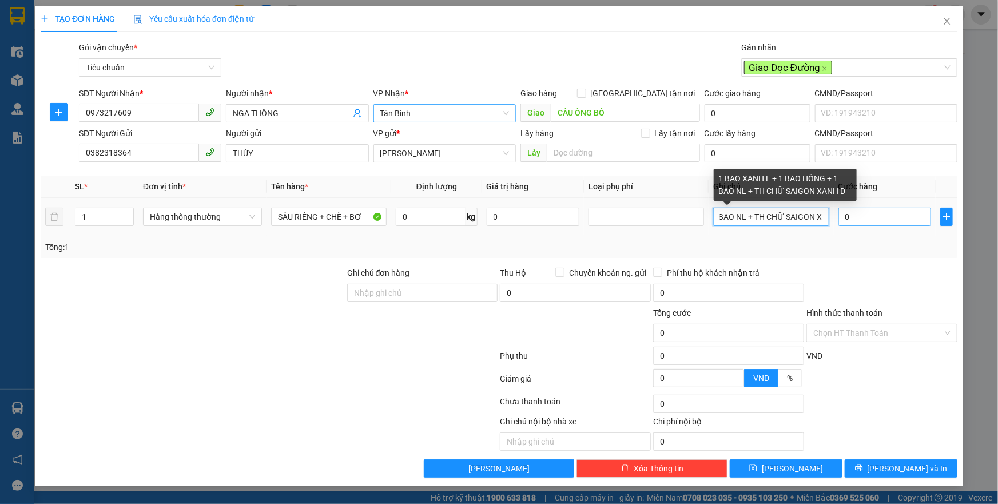
scroll to position [0, 152]
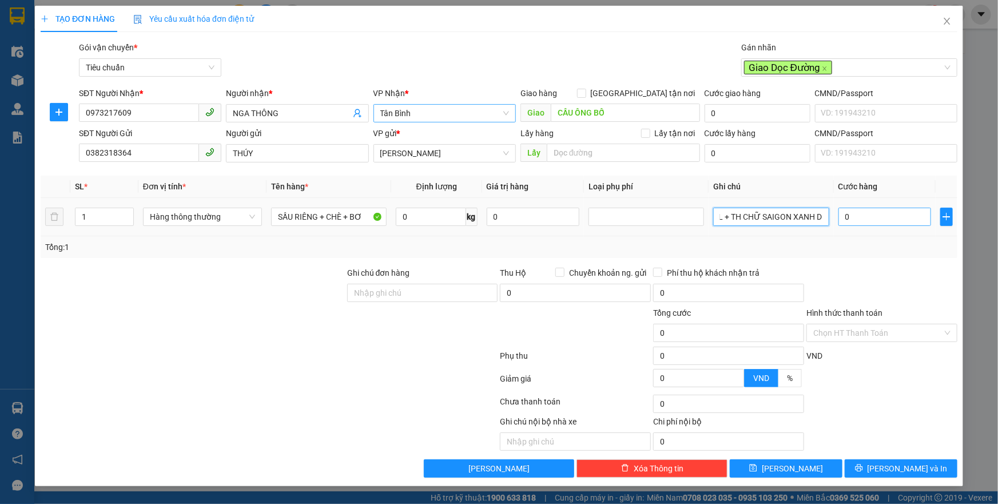
drag, startPoint x: 766, startPoint y: 219, endPoint x: 859, endPoint y: 218, distance: 93.8
click at [859, 218] on tr "1 Hàng thông thường SẦU RIÊNG + CHÈ + BƠ 0 kg 0 1 BAO XANH L + 1 BAO HỒNG + 1 B…" at bounding box center [499, 217] width 917 height 38
type input "1 BAO XANH"
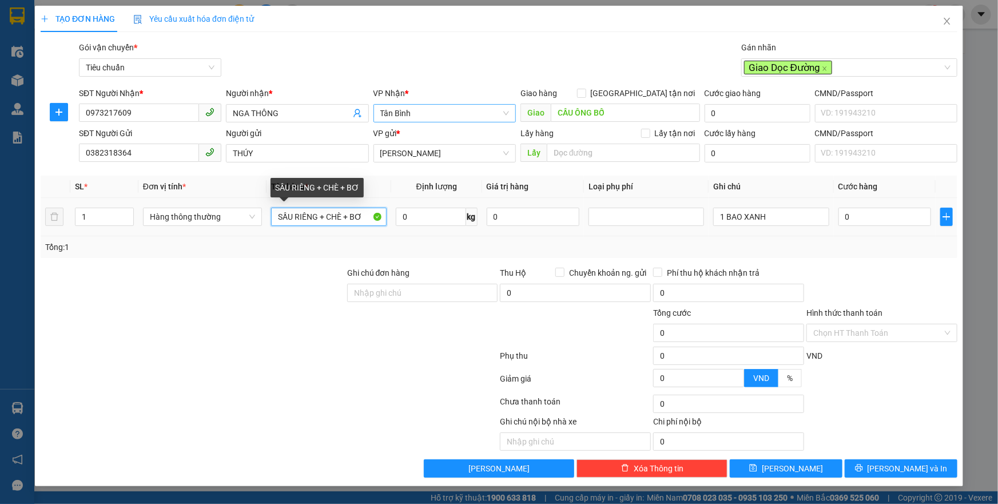
click at [339, 217] on input "SẦU RIÊNG + CHÈ + BƠ" at bounding box center [328, 217] width 115 height 18
drag, startPoint x: 342, startPoint y: 219, endPoint x: 326, endPoint y: 213, distance: 16.5
click at [327, 213] on input "SẦU RIÊNG + CHÈ + BƠ" at bounding box center [328, 217] width 115 height 18
type input "SẦU RIÊNG + RAU + BƠ"
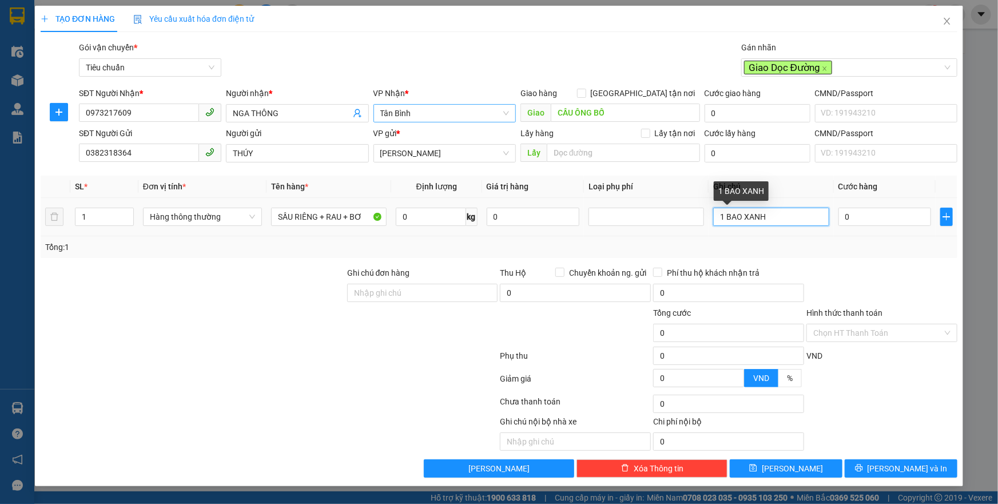
drag, startPoint x: 778, startPoint y: 216, endPoint x: 712, endPoint y: 220, distance: 65.3
click at [712, 220] on td "1 BAO XANH" at bounding box center [770, 217] width 125 height 38
type input "1 BAO VÀNG + TÚM TRẮNG"
click at [454, 213] on input "0" at bounding box center [431, 217] width 70 height 18
type input "21"
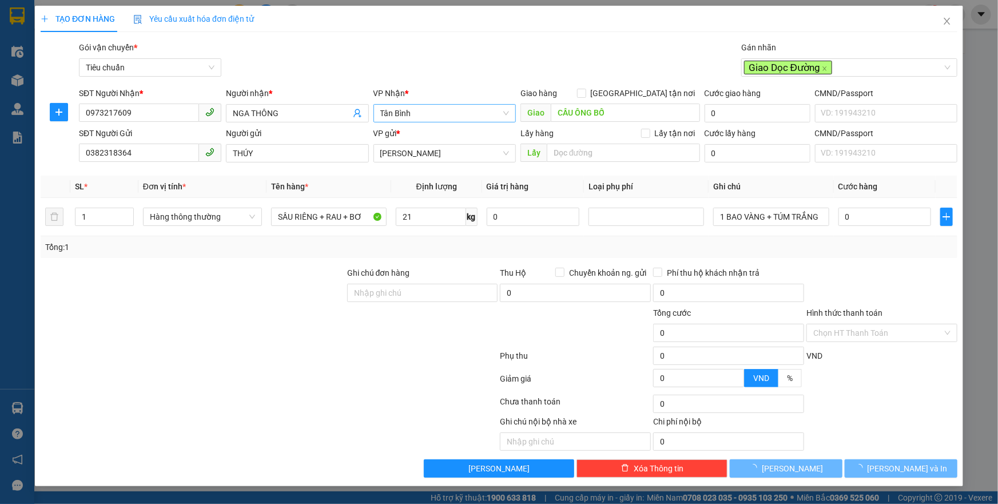
click at [388, 339] on div at bounding box center [422, 326] width 153 height 40
type input "60.000"
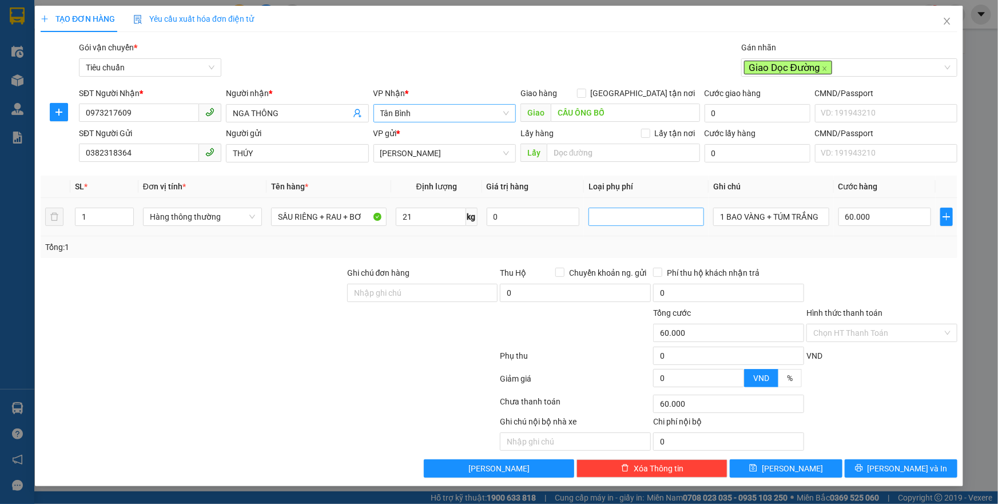
click at [610, 212] on div at bounding box center [646, 217] width 110 height 14
click at [628, 269] on div "Giao dọc đường" at bounding box center [646, 275] width 102 height 13
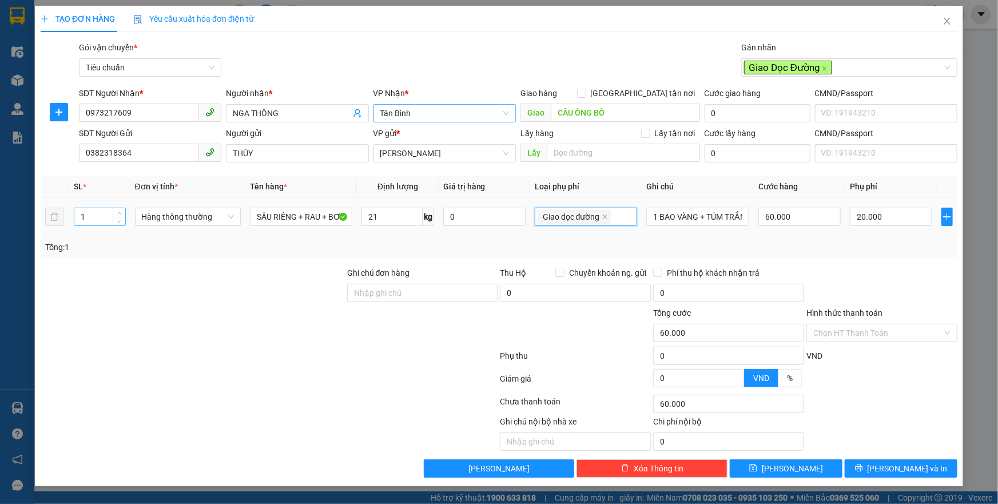
type input "80.000"
type input "20.000"
click at [62, 214] on tr "1 Hàng thông thường SẦU RIÊNG + RAU + BƠ 21 kg 0 Giao dọc đường 1 BAO VÀNG + TÚ…" at bounding box center [499, 217] width 917 height 38
type input "2"
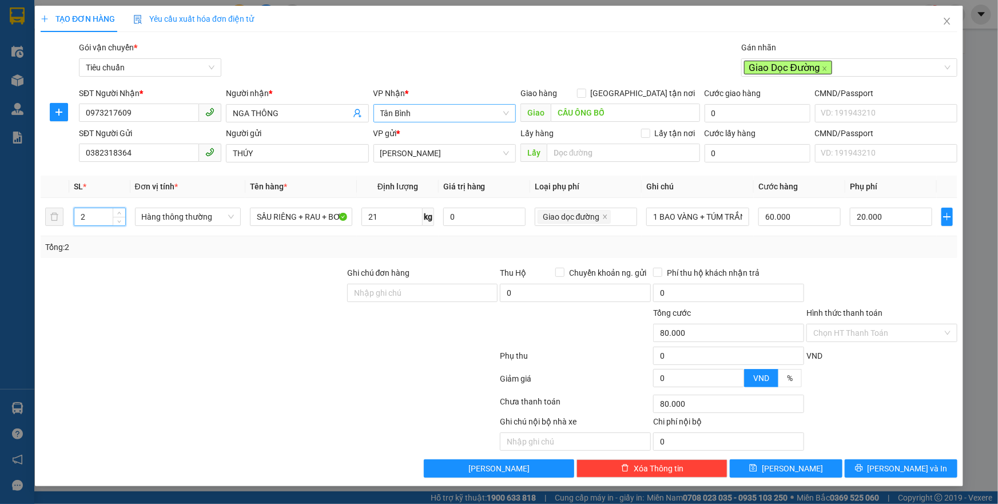
click at [121, 274] on div at bounding box center [192, 286] width 306 height 40
type input "100.000"
type input "40.000"
click at [862, 252] on div "Tổng: 2" at bounding box center [498, 247] width 907 height 13
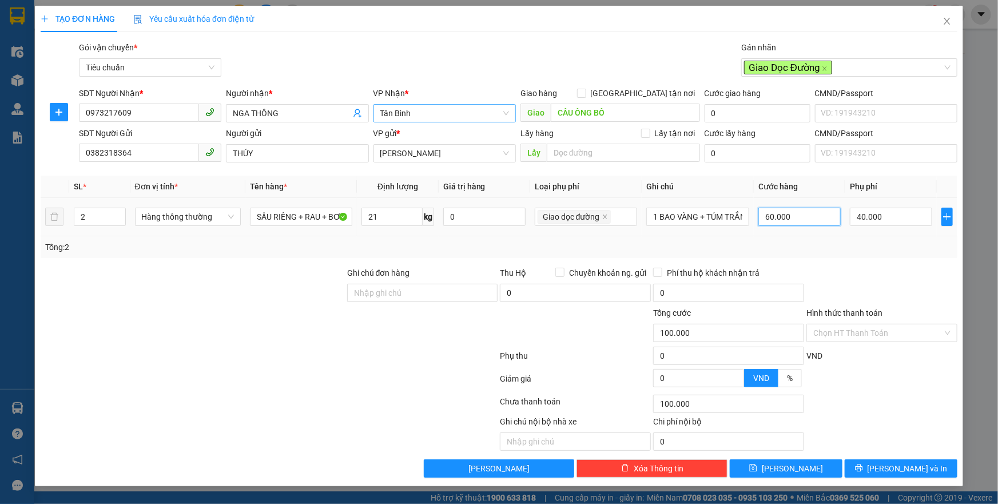
click at [800, 221] on input "60.000" at bounding box center [799, 217] width 82 height 18
type input "40.001"
type input "12"
type input "40.012"
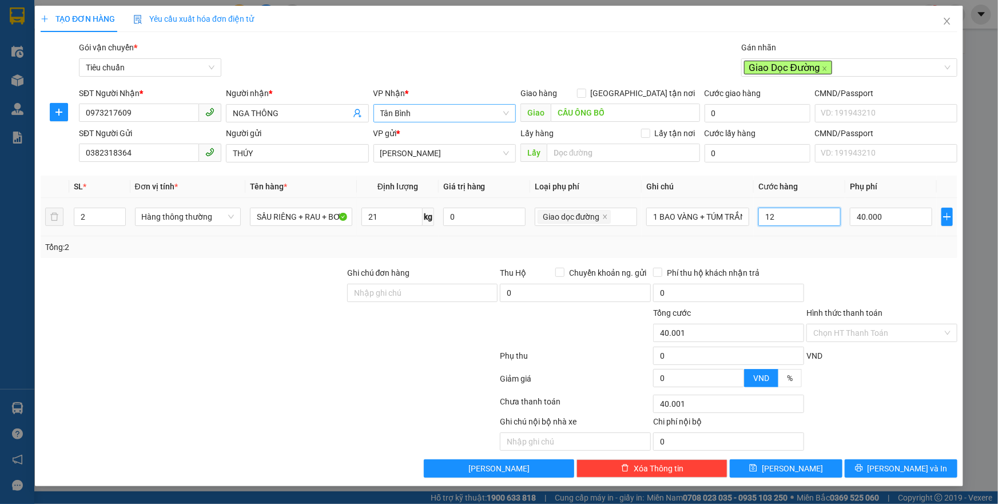
type input "40.012"
type input "12"
type input "52.000"
type input "12.000"
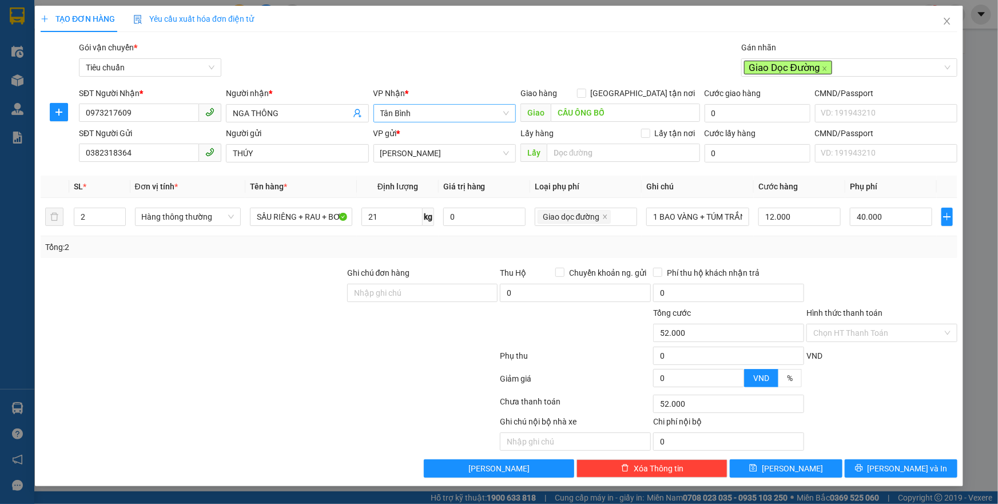
click at [883, 251] on div "Tổng: 2" at bounding box center [498, 247] width 907 height 13
click at [828, 220] on input "12.000" at bounding box center [799, 217] width 82 height 18
type input "40.001"
type input "1"
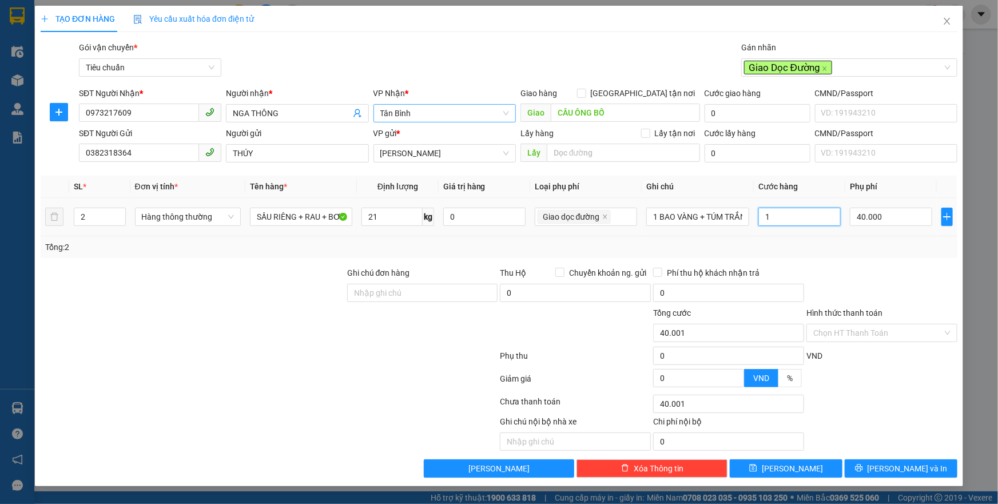
type input "40.012"
type input "120"
type input "40.120"
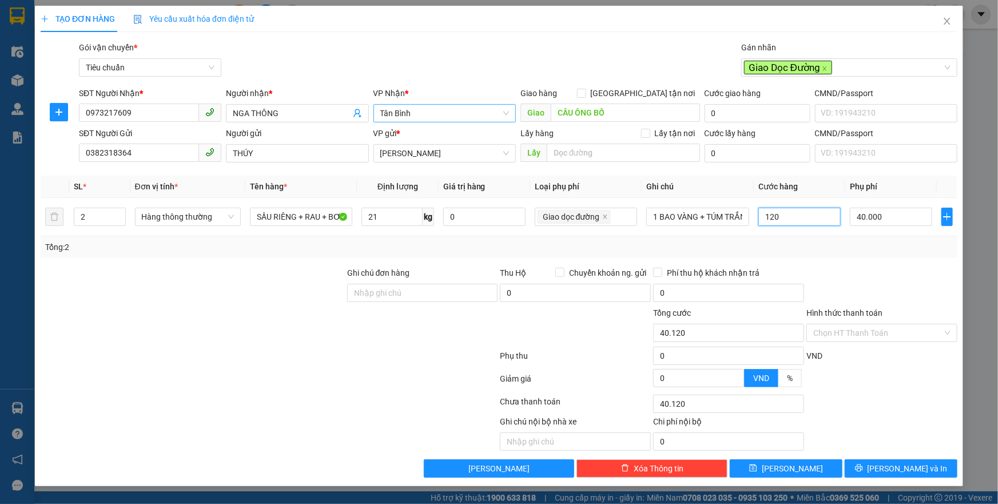
type input "120"
type input "160.000"
type input "120.000"
click at [840, 266] on div at bounding box center [881, 286] width 153 height 40
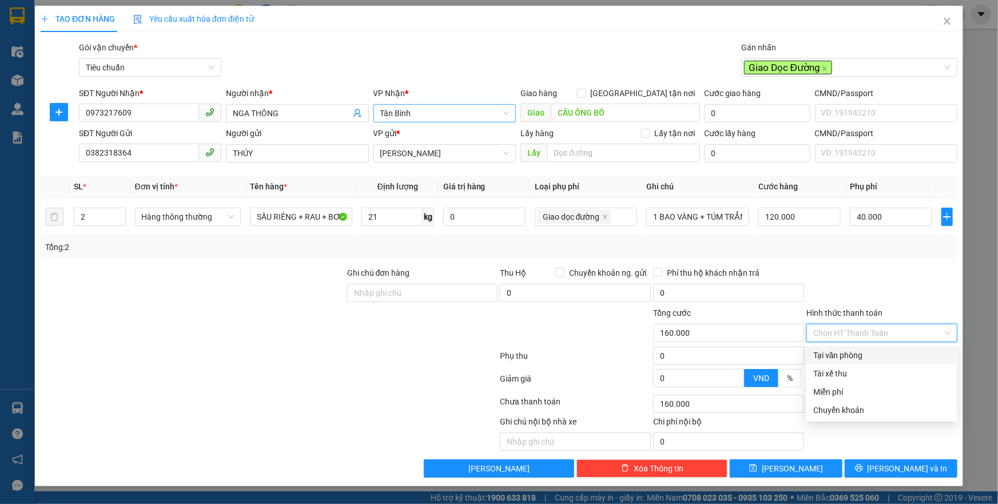
click at [866, 336] on input "Hình thức thanh toán" at bounding box center [877, 332] width 129 height 17
click at [869, 353] on div "Tại văn phòng" at bounding box center [881, 355] width 137 height 13
type input "0"
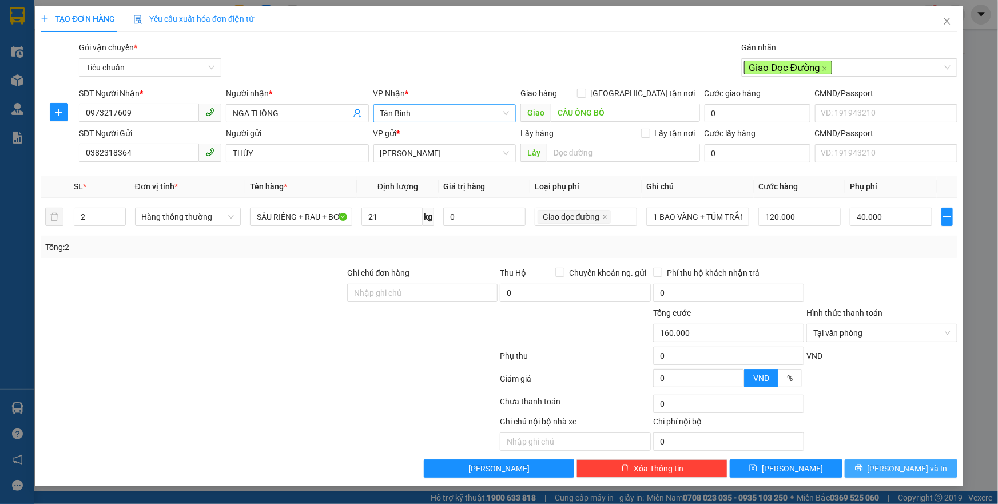
click at [903, 467] on span "[PERSON_NAME] và In" at bounding box center [907, 468] width 80 height 13
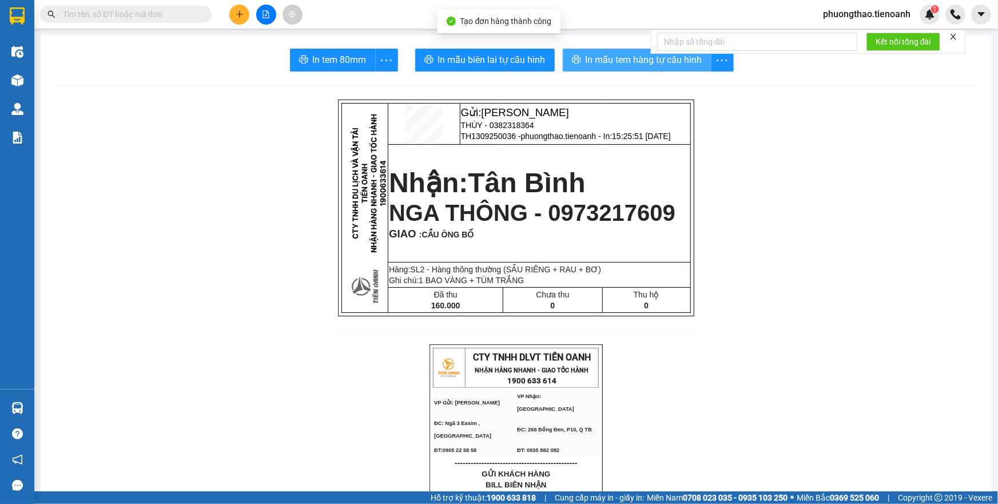
click at [615, 62] on span "In mẫu tem hàng tự cấu hình" at bounding box center [643, 60] width 117 height 14
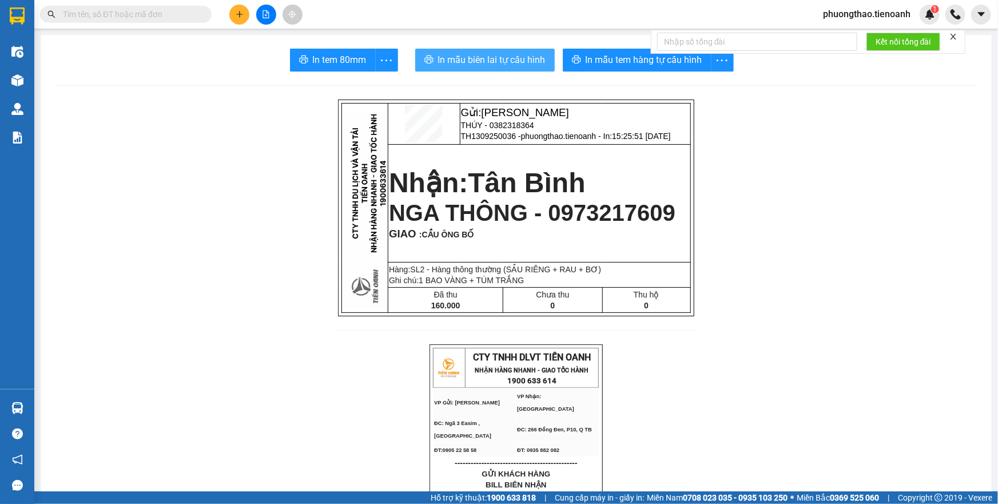
click at [487, 65] on span "In mẫu biên lai tự cấu hình" at bounding box center [491, 60] width 107 height 14
click at [234, 13] on button at bounding box center [239, 15] width 20 height 20
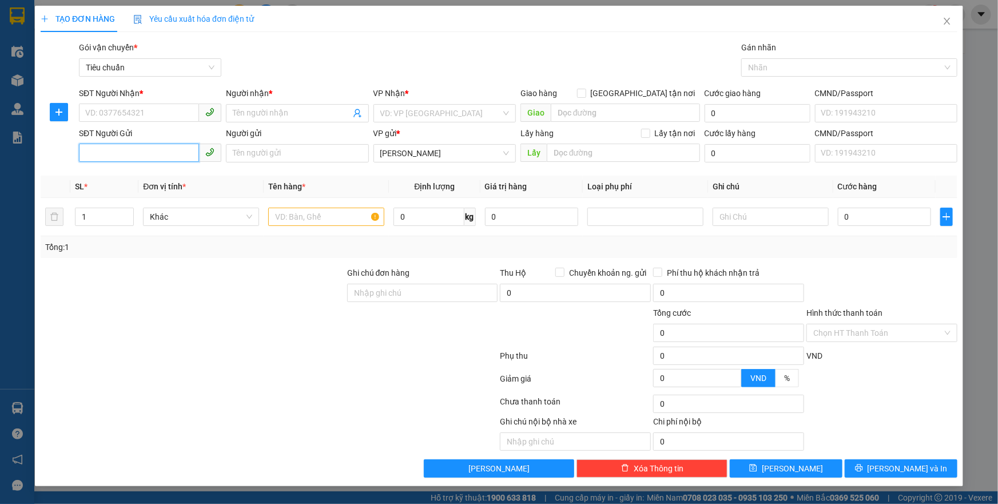
click at [145, 145] on input "SĐT Người Gửi" at bounding box center [139, 153] width 120 height 18
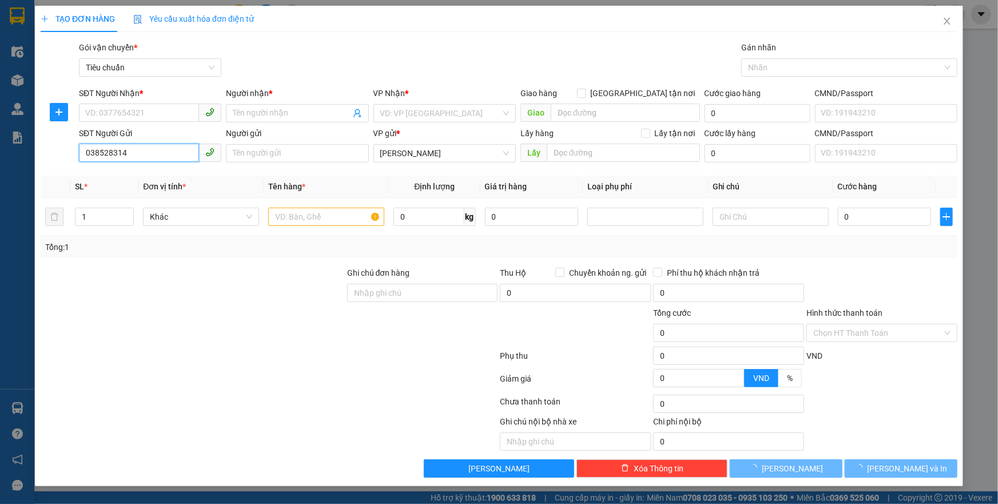
type input "0385283149"
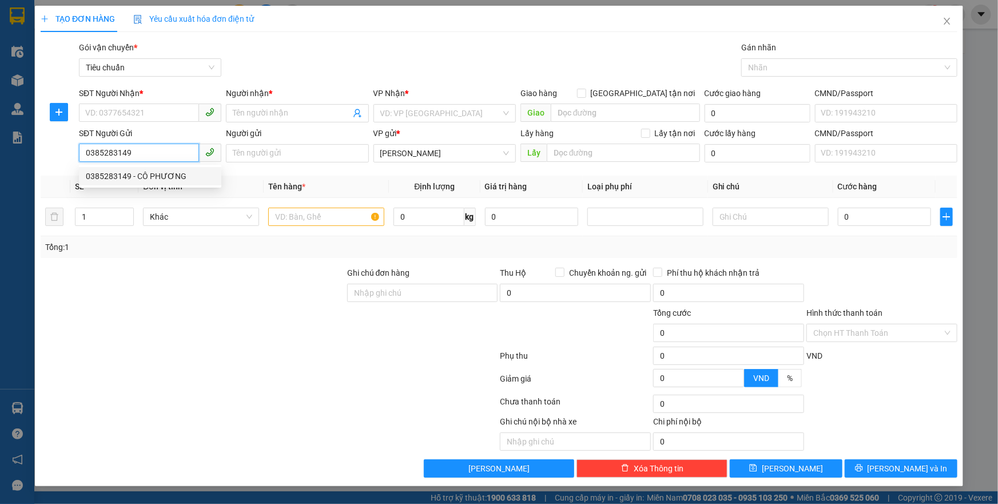
click at [113, 174] on div "0385283149 - CÔ PHƯƠNG" at bounding box center [150, 176] width 129 height 13
type input "0944865394"
type input "C OANH"
type input "CÔ PHƯƠNG"
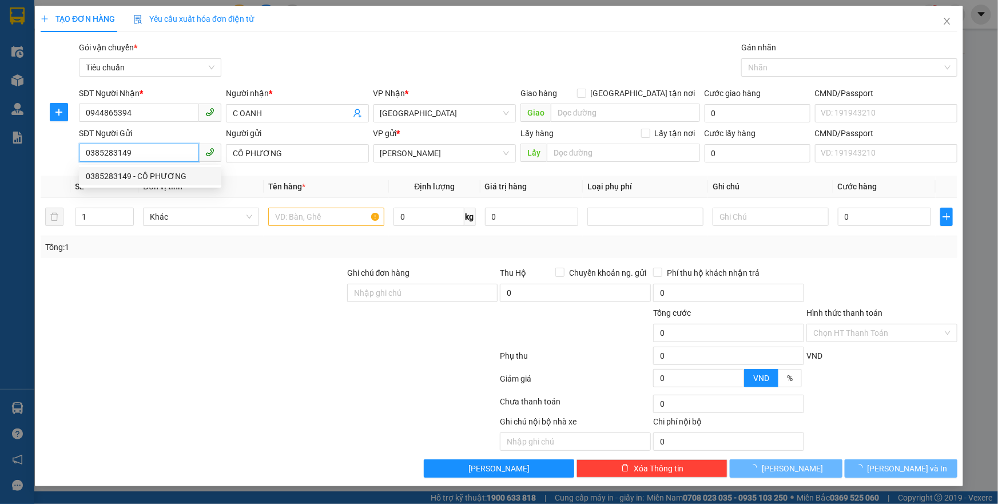
type input "200.000"
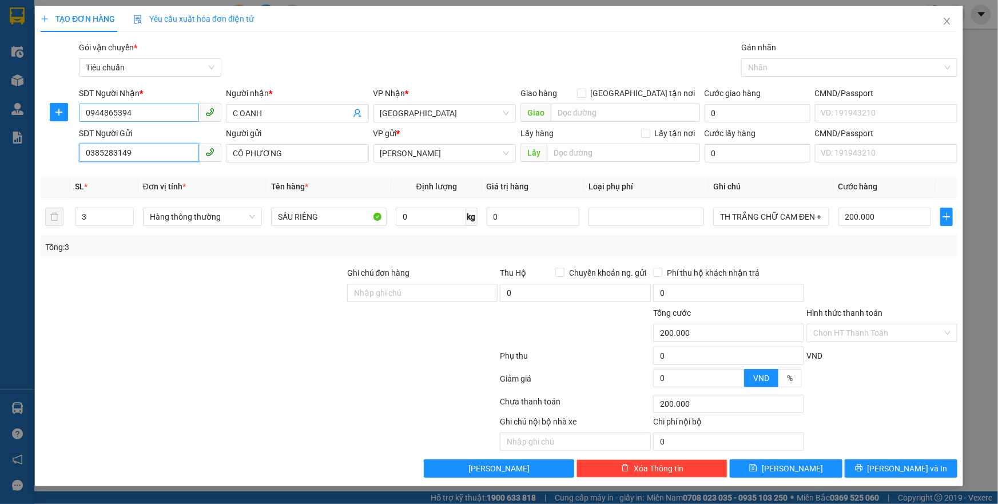
type input "0385283149"
drag, startPoint x: 153, startPoint y: 114, endPoint x: 79, endPoint y: 134, distance: 76.3
click at [79, 134] on body "Kết quả tìm kiếm ( 0 ) Bộ lọc No Data phuongthao.tienoanh 1 Điều hành xe Kho hà…" at bounding box center [499, 252] width 998 height 504
type input "0971432899"
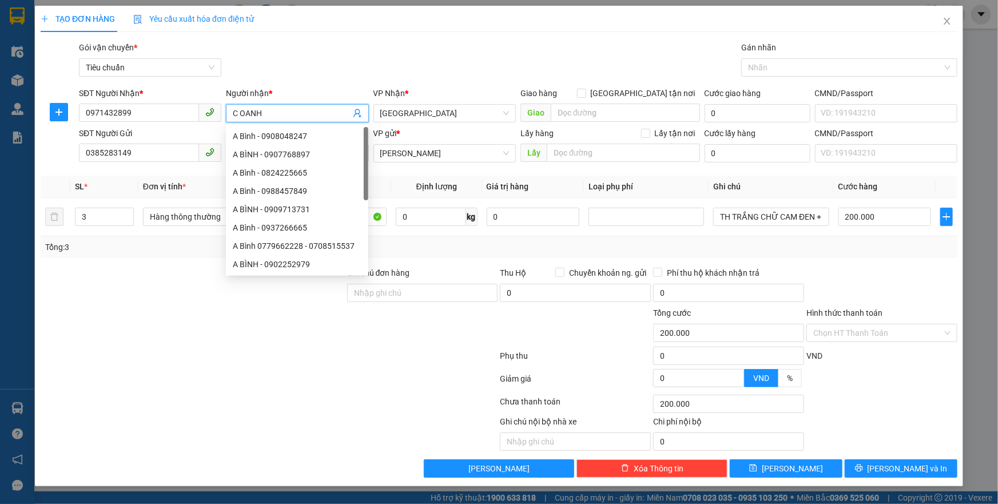
drag, startPoint x: 279, startPoint y: 117, endPoint x: 240, endPoint y: 115, distance: 38.9
click at [240, 115] on input "C OANH" at bounding box center [291, 113] width 117 height 13
click at [458, 115] on span "[GEOGRAPHIC_DATA]" at bounding box center [444, 113] width 129 height 17
type input "[PERSON_NAME]"
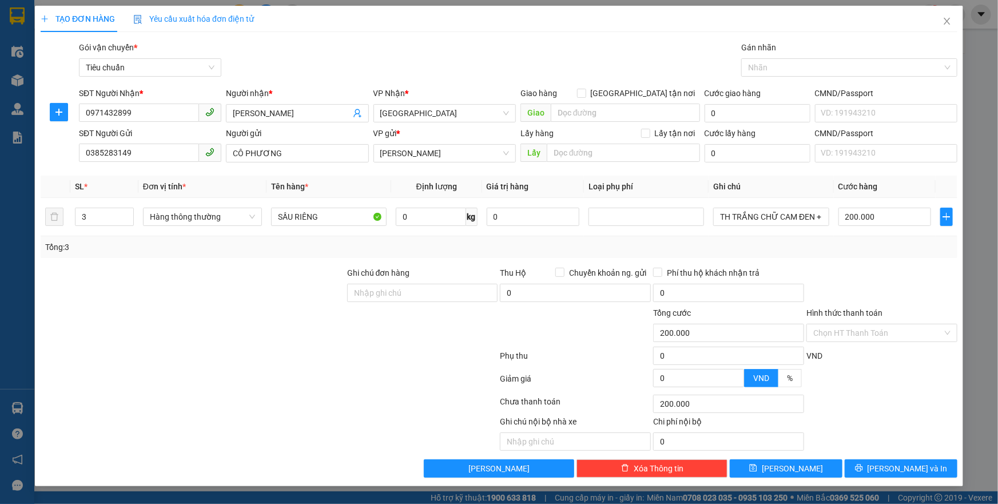
drag, startPoint x: 360, startPoint y: 320, endPoint x: 348, endPoint y: 329, distance: 15.4
click at [353, 326] on div at bounding box center [422, 326] width 153 height 40
click at [410, 215] on input "0" at bounding box center [431, 217] width 70 height 18
type input "11"
drag, startPoint x: 384, startPoint y: 327, endPoint x: 729, endPoint y: 216, distance: 362.4
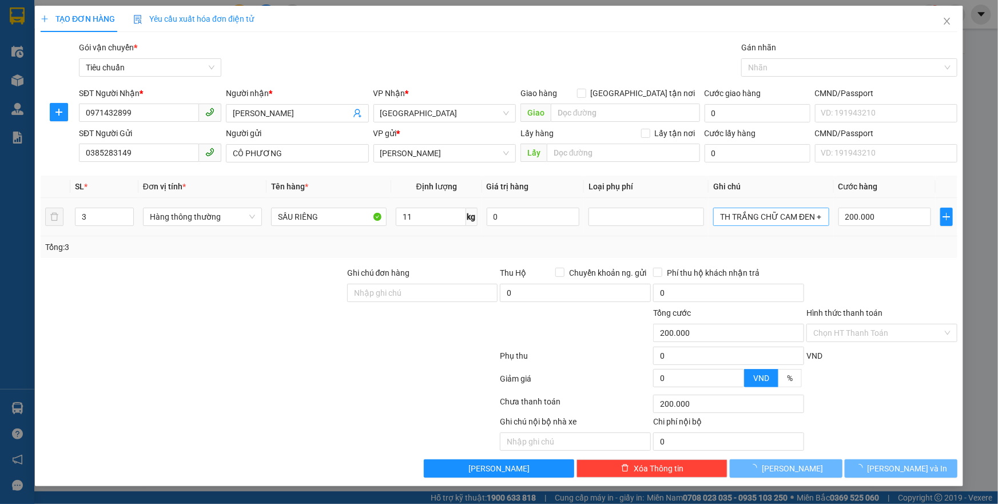
click at [385, 327] on div at bounding box center [422, 326] width 153 height 40
type input "50.000"
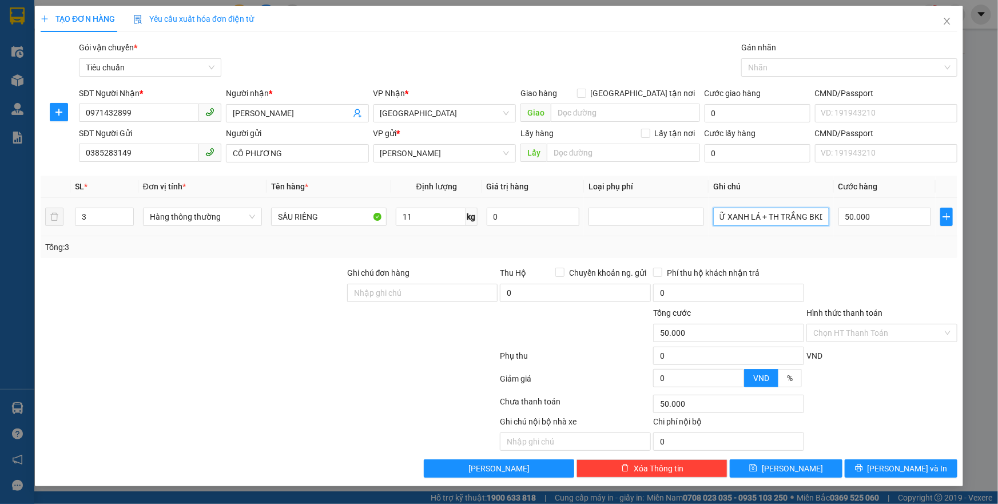
scroll to position [0, 164]
drag, startPoint x: 736, startPoint y: 212, endPoint x: 819, endPoint y: 227, distance: 84.2
click at [819, 227] on div "TH TRẮNG CHỮ CAM ĐEN + TH TRẮNG CHỮ XANH LÁ + TH TRẮNG BKDV" at bounding box center [770, 216] width 115 height 23
type input "TH"
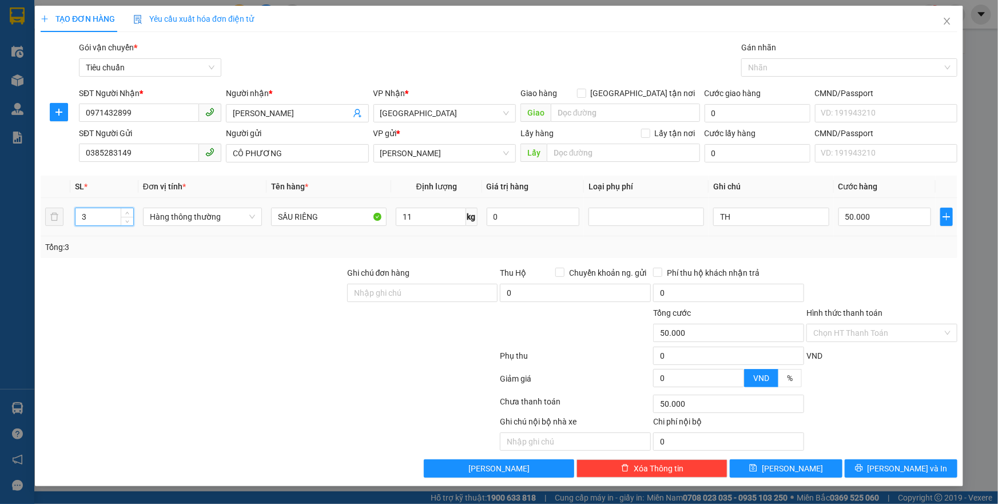
drag, startPoint x: 105, startPoint y: 217, endPoint x: 65, endPoint y: 220, distance: 40.1
click at [65, 220] on tr "3 Hàng thông thường SẦU RIÊNG 11 kg 0 TH 50.000" at bounding box center [499, 217] width 917 height 38
type input "1"
click at [154, 307] on div at bounding box center [192, 326] width 306 height 40
click at [867, 261] on div "Transit Pickup Surcharge Ids Transit Deliver Surcharge Ids Transit Deliver Surc…" at bounding box center [499, 259] width 917 height 436
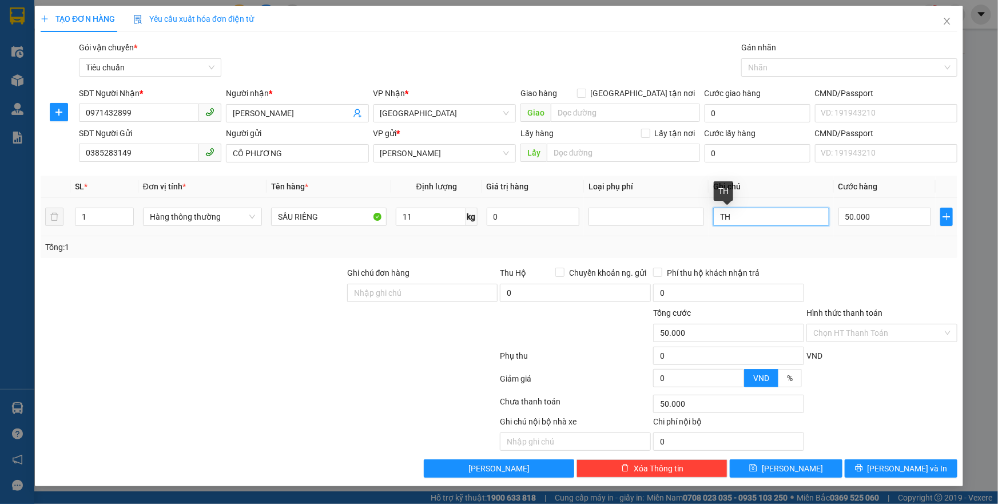
click at [760, 214] on input "TH" at bounding box center [770, 217] width 115 height 18
type input "TH CHỮ ĐEN"
drag, startPoint x: 883, startPoint y: 324, endPoint x: 882, endPoint y: 330, distance: 5.8
click at [882, 330] on input "Hình thức thanh toán" at bounding box center [877, 332] width 129 height 17
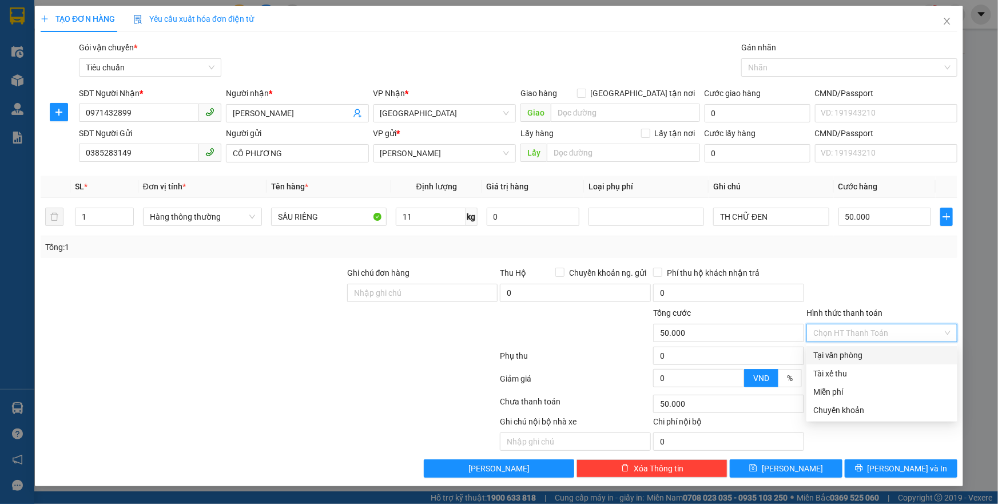
click at [872, 354] on div "Tại văn phòng" at bounding box center [881, 355] width 137 height 13
type input "50.000"
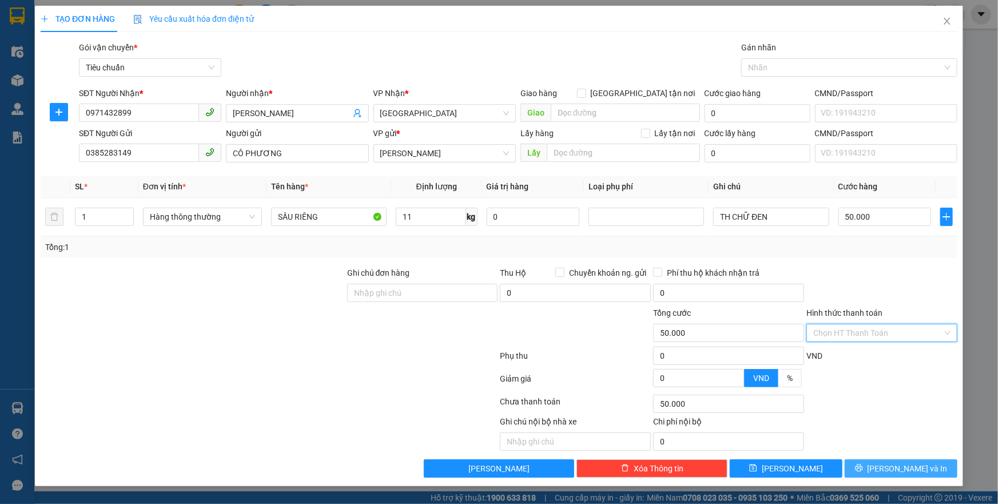
click at [909, 464] on span "[PERSON_NAME] và In" at bounding box center [907, 468] width 80 height 13
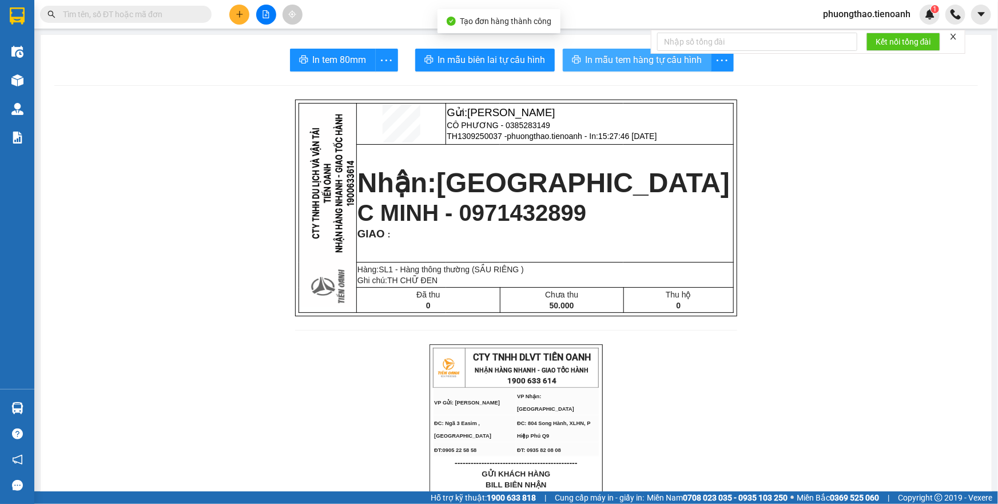
click at [630, 62] on span "In mẫu tem hàng tự cấu hình" at bounding box center [643, 60] width 117 height 14
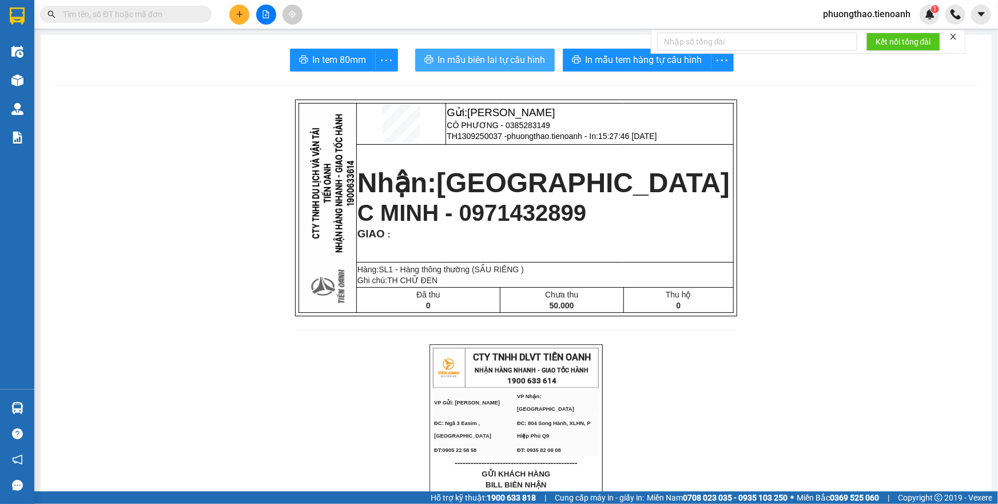
click at [482, 53] on span "In mẫu biên lai tự cấu hình" at bounding box center [491, 60] width 107 height 14
click at [236, 15] on icon "plus" at bounding box center [240, 14] width 8 height 8
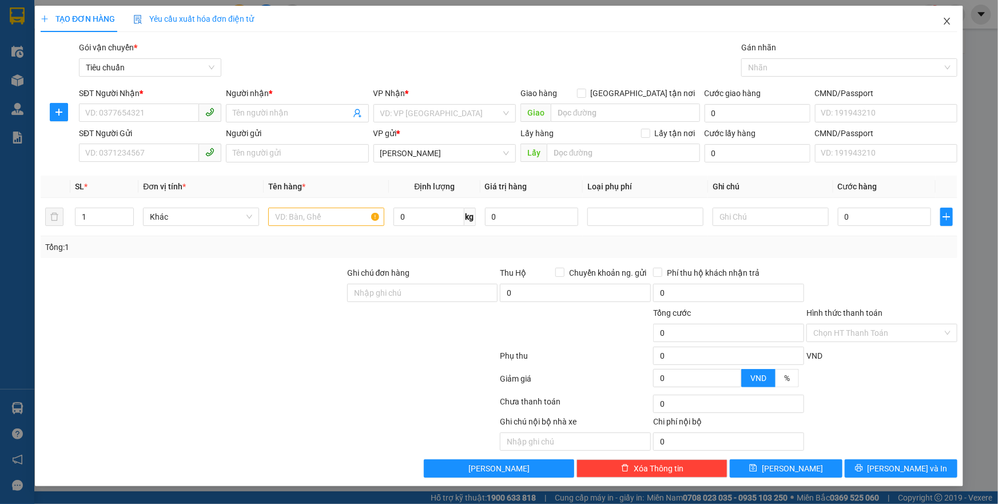
click at [955, 15] on span "Close" at bounding box center [947, 22] width 32 height 32
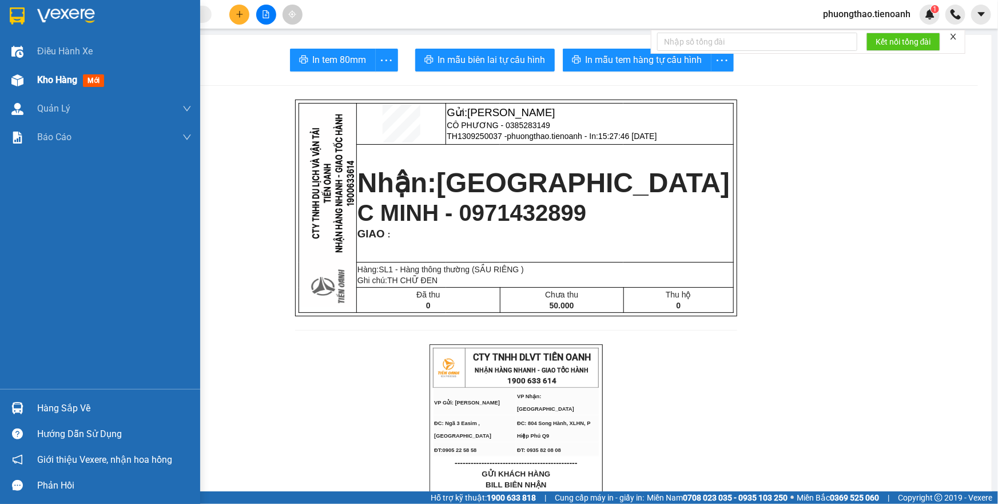
click at [14, 86] on div at bounding box center [17, 80] width 20 height 20
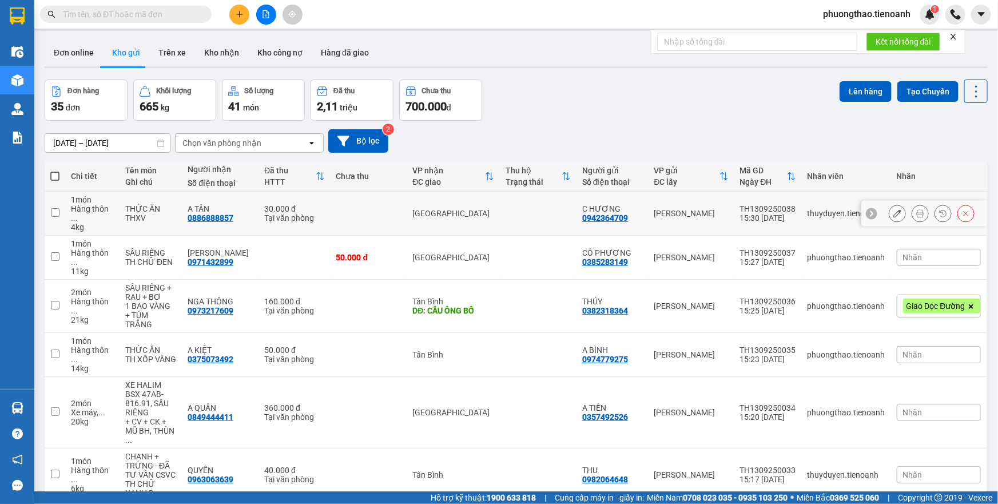
click at [916, 209] on icon at bounding box center [920, 213] width 8 height 8
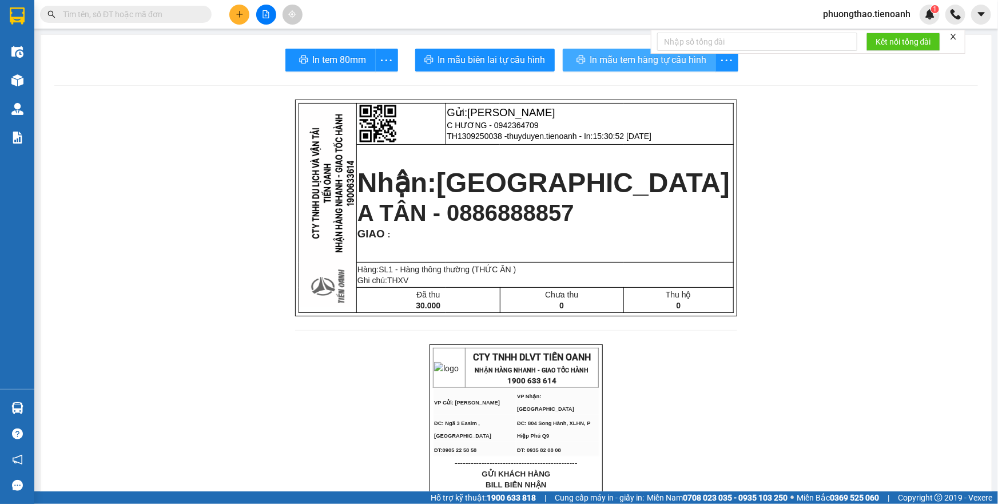
click at [606, 55] on span "In mẫu tem hàng tự cấu hình" at bounding box center [648, 60] width 117 height 14
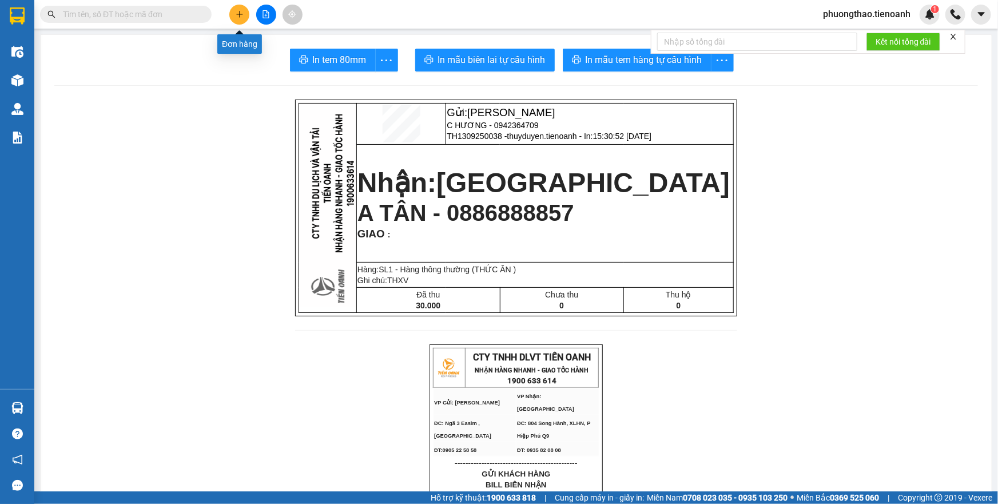
click at [232, 13] on button at bounding box center [239, 15] width 20 height 20
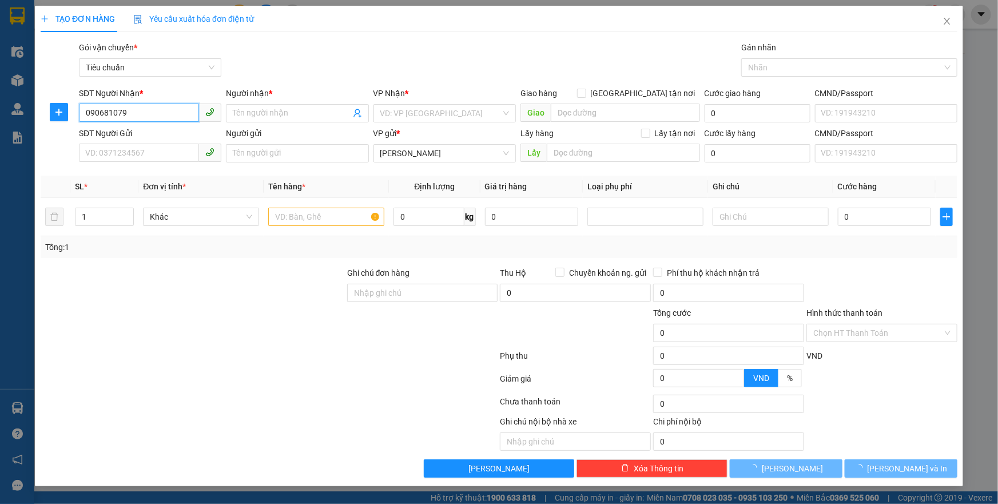
type input "0906810794"
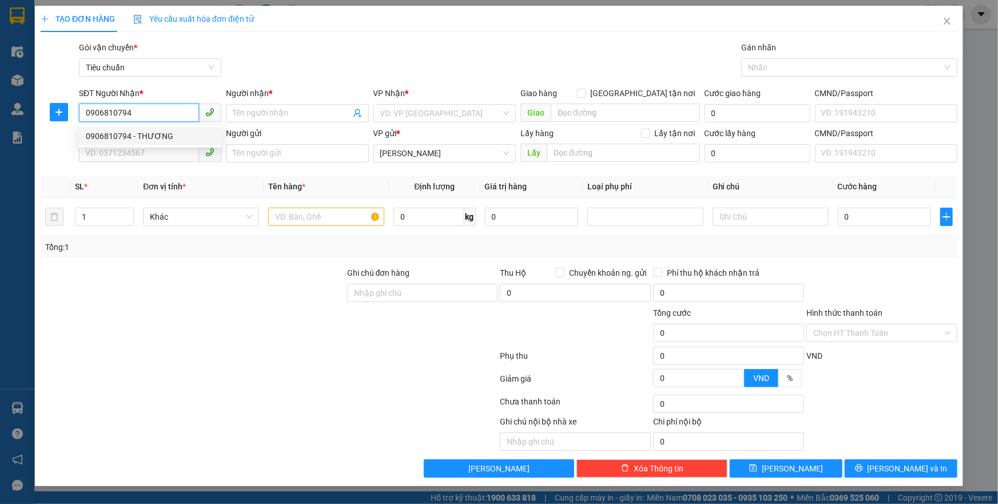
click at [168, 137] on div "0906810794 - THƯƠNG" at bounding box center [150, 136] width 129 height 13
type input "THƯƠNG"
checkbox input "true"
type input "[STREET_ADDRESS]"
type input "60.000"
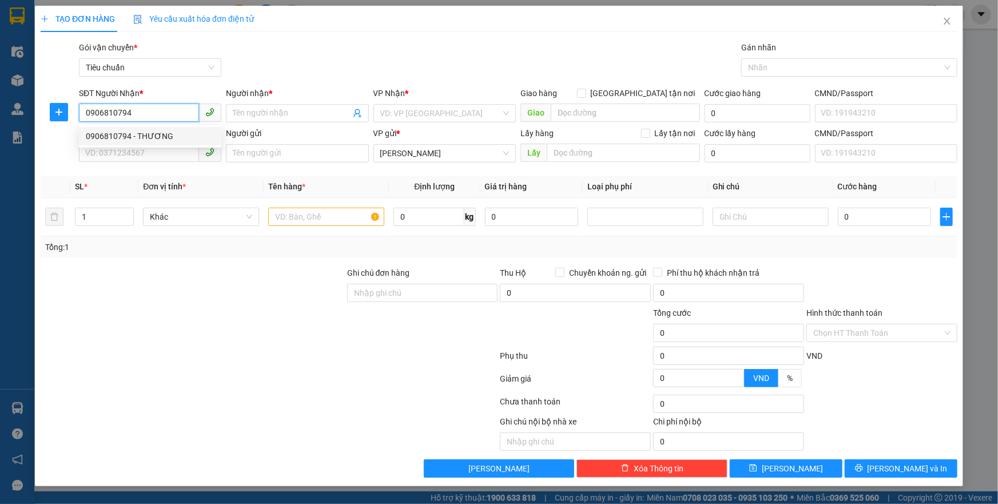
type input "60.000"
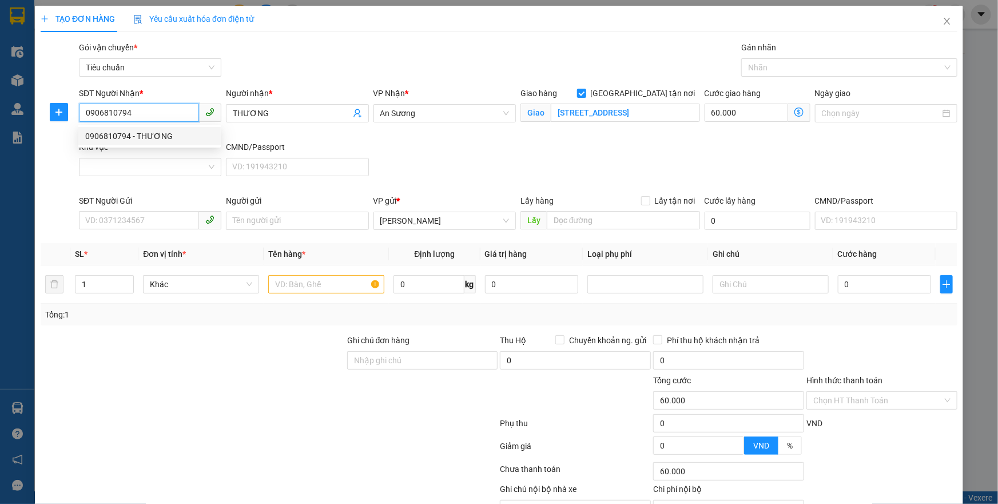
type input "100.000"
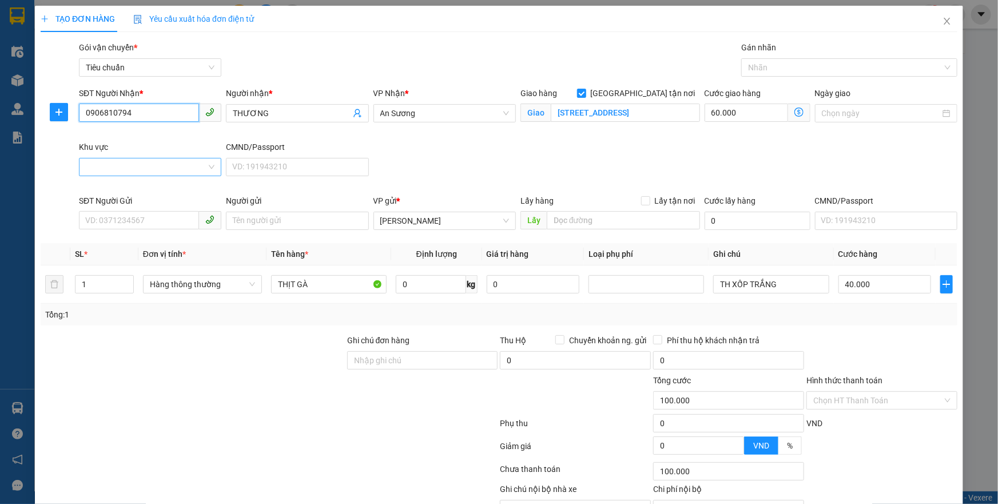
type input "0906810794"
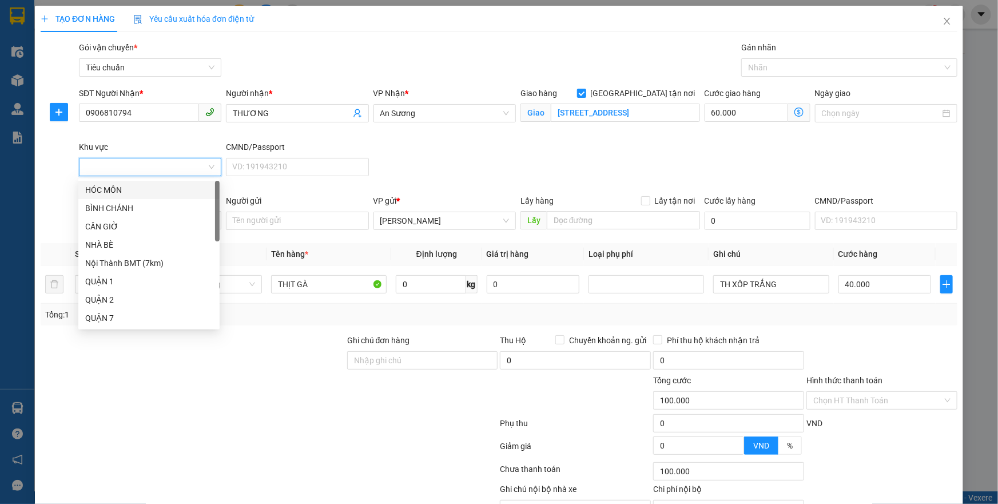
click at [169, 164] on input "Khu vực" at bounding box center [146, 166] width 121 height 17
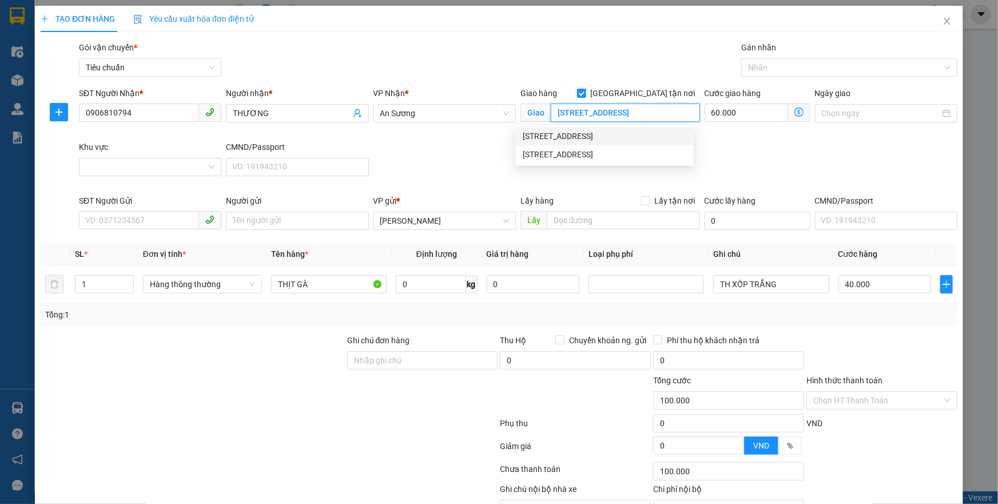
drag, startPoint x: 606, startPoint y: 113, endPoint x: 683, endPoint y: 111, distance: 77.2
click at [683, 111] on input "[STREET_ADDRESS]" at bounding box center [625, 112] width 149 height 18
click at [149, 165] on input "Khu vực" at bounding box center [146, 166] width 121 height 17
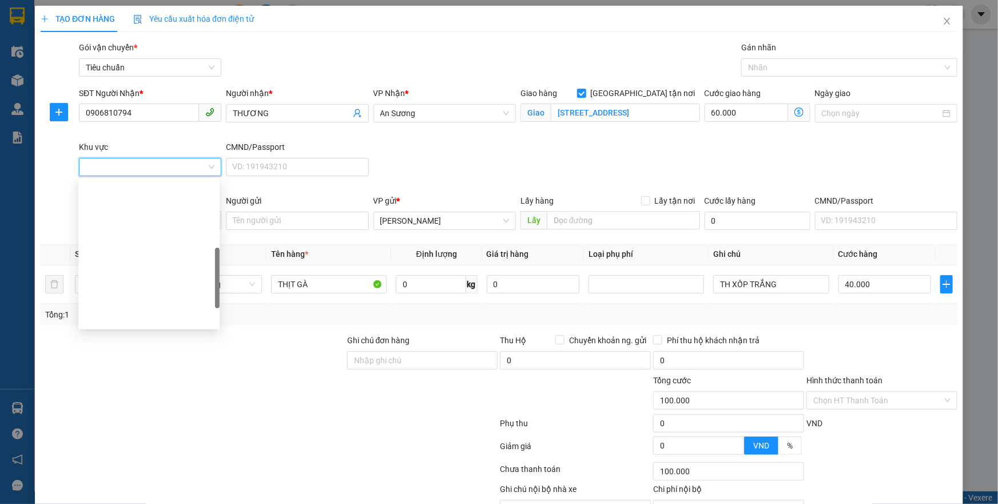
click at [133, 495] on div "GÒ VẤP" at bounding box center [149, 501] width 128 height 13
type input "40.000"
type input "0"
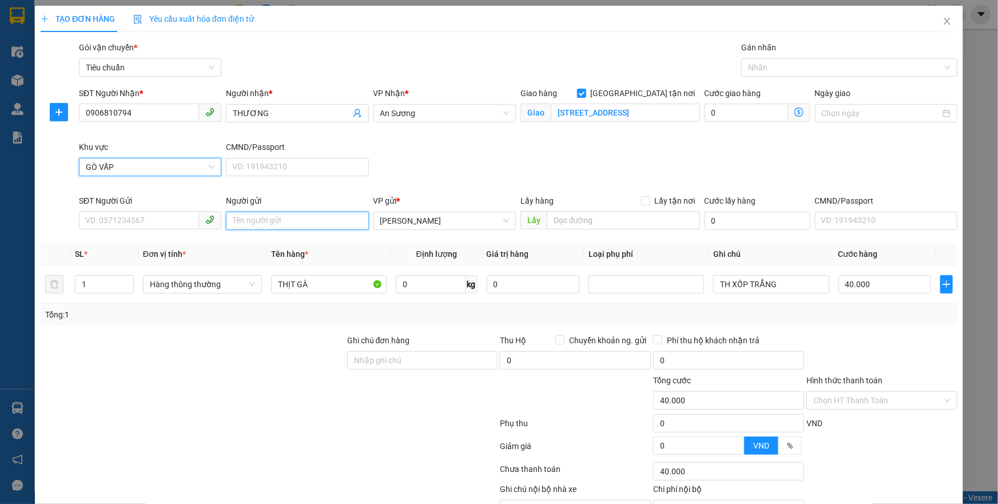
click at [269, 214] on input "Người gửi" at bounding box center [297, 221] width 142 height 18
type input "SẦU RIÊNG"
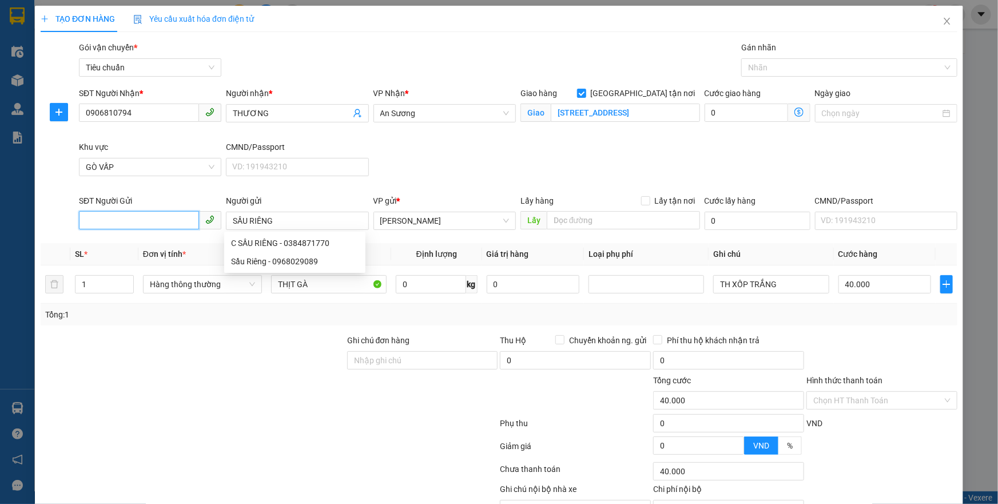
click at [124, 223] on input "SĐT Người Gửi" at bounding box center [139, 220] width 120 height 18
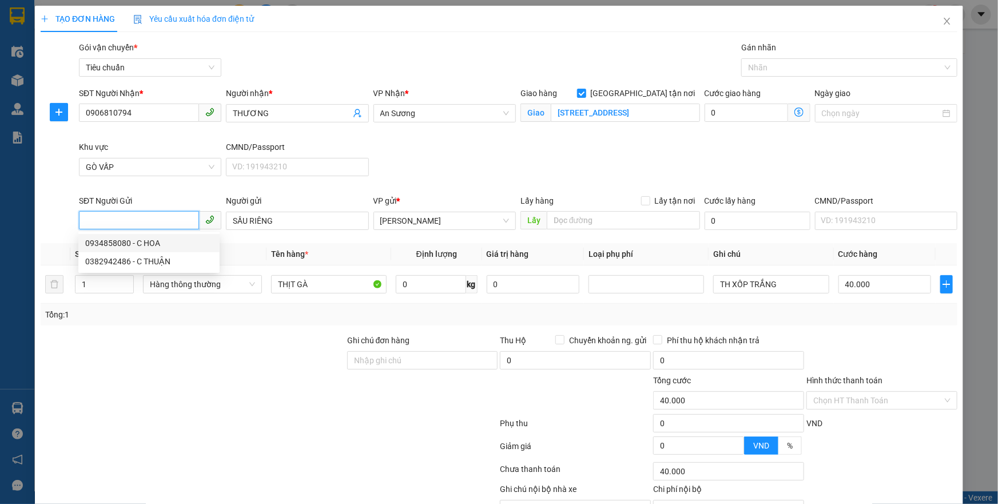
click at [160, 242] on div "0934858080 - C HOA" at bounding box center [149, 243] width 128 height 13
type input "0934858080"
type input "C HOA"
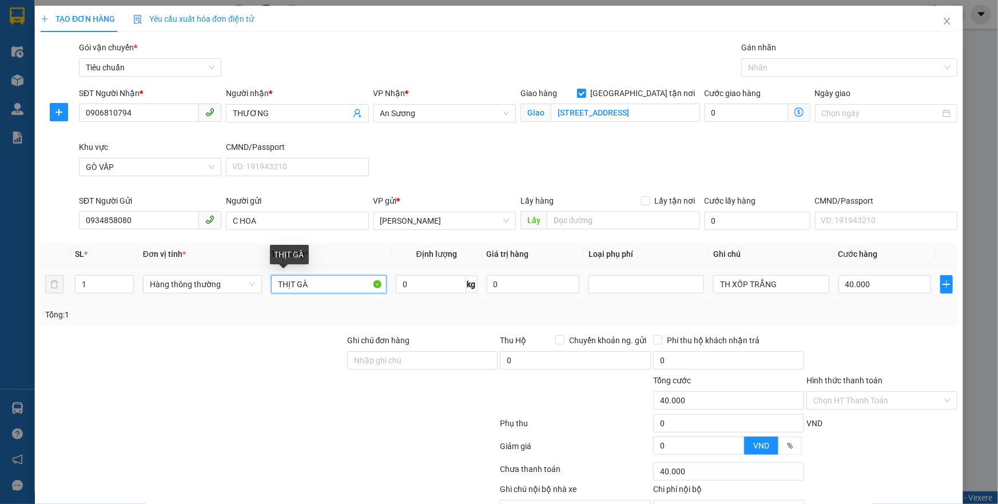
drag, startPoint x: 315, startPoint y: 282, endPoint x: 268, endPoint y: 277, distance: 47.7
click at [271, 278] on input "THỊT GÀ" at bounding box center [328, 284] width 115 height 18
type input "SẦU RIÊNG"
click at [433, 285] on input "0" at bounding box center [431, 284] width 70 height 18
click at [777, 62] on div at bounding box center [843, 68] width 199 height 14
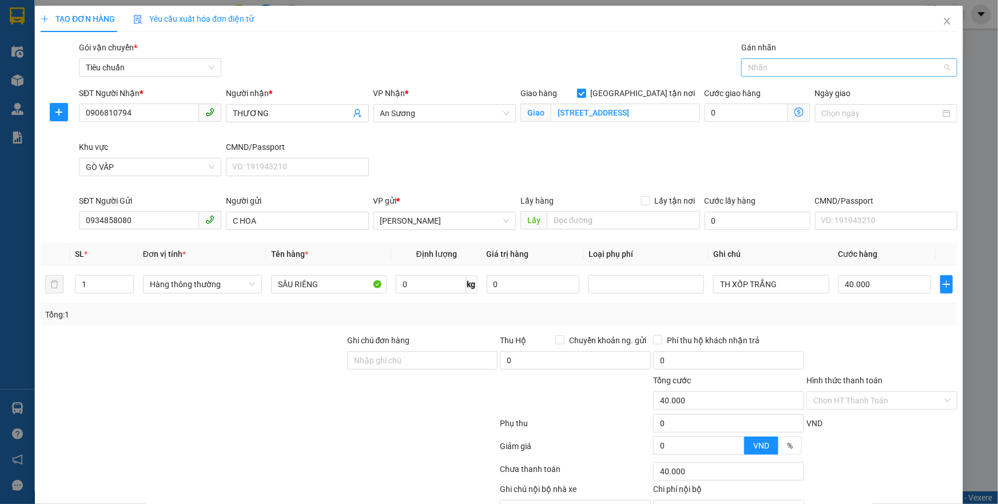
type input "0"
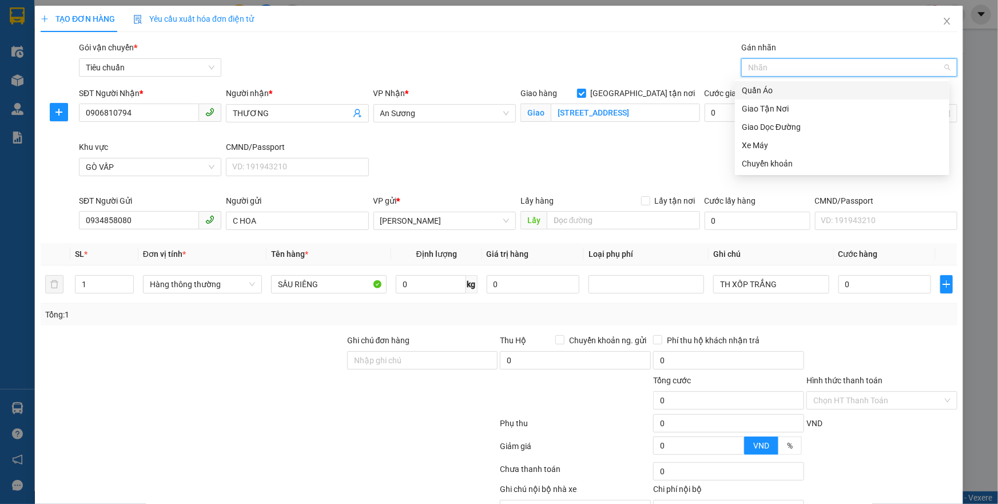
click at [789, 67] on div at bounding box center [843, 68] width 199 height 14
click at [781, 109] on div "Giao Tận Nơi" at bounding box center [842, 108] width 201 height 13
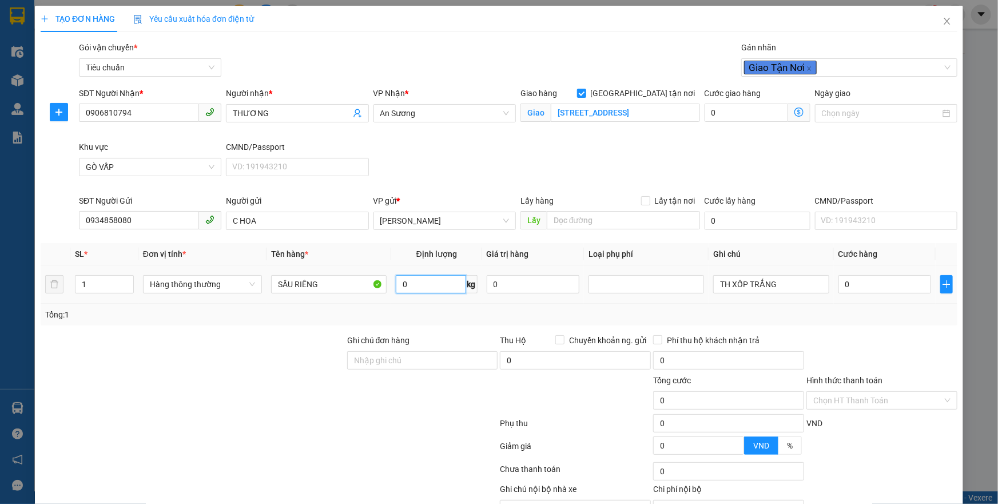
click at [429, 291] on input "0" at bounding box center [431, 284] width 70 height 18
type input "28"
click at [455, 326] on div "Transit Pickup Surcharge Ids Transit Deliver Surcharge Ids Transit Deliver Surc…" at bounding box center [499, 293] width 917 height 504
type input "65.000"
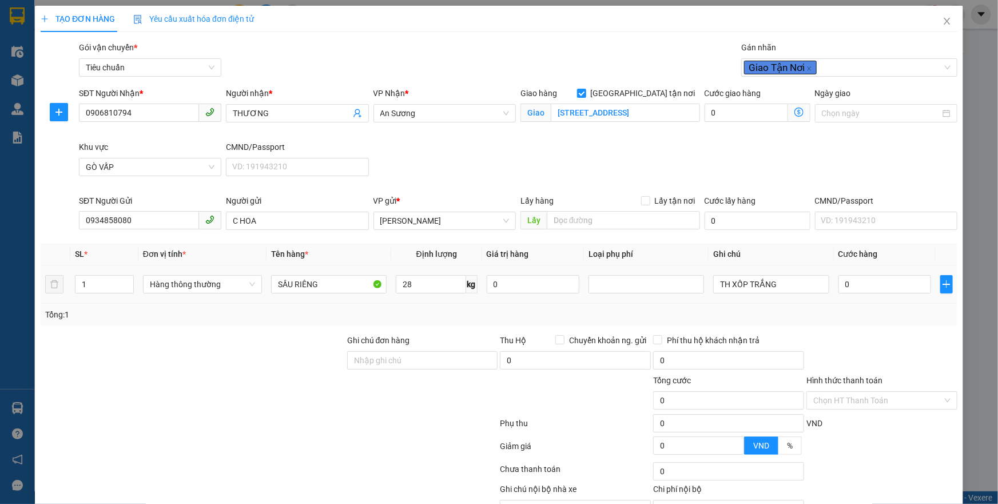
type input "65.000"
type input "195.000"
type input "130.000"
click at [794, 114] on icon "dollar-circle" at bounding box center [798, 111] width 9 height 9
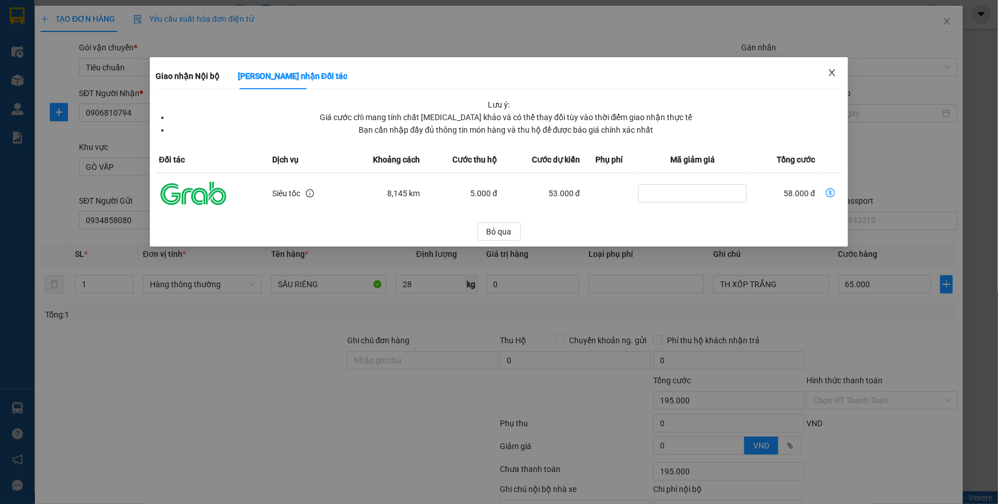
drag, startPoint x: 830, startPoint y: 71, endPoint x: 131, endPoint y: 75, distance: 698.7
click at [132, 76] on div "Giao nhận Nội bộ Giao nhận Đối tác Lưu ý: Giá cước chỉ mang tính chất [MEDICAL_…" at bounding box center [499, 252] width 998 height 504
click at [180, 71] on b "Giao nhận Nội bộ" at bounding box center [188, 75] width 64 height 9
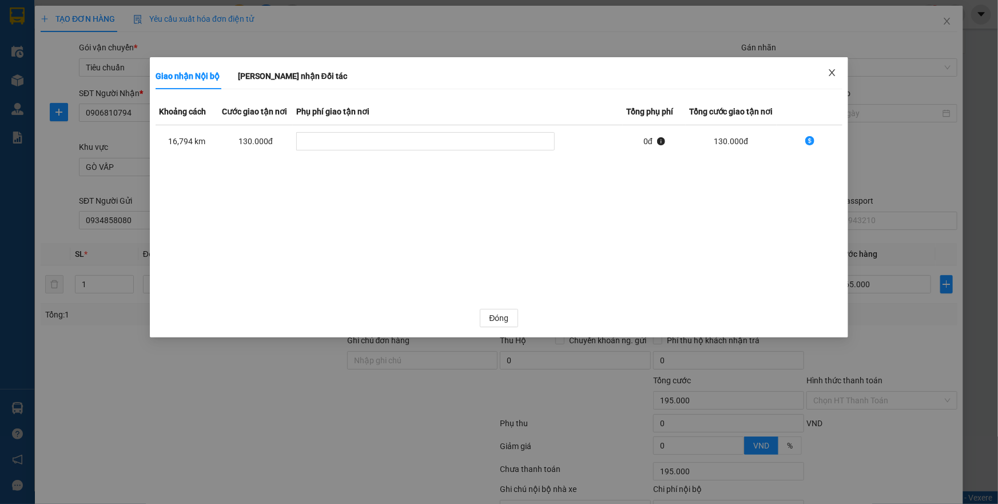
click at [831, 71] on icon "close" at bounding box center [831, 72] width 9 height 9
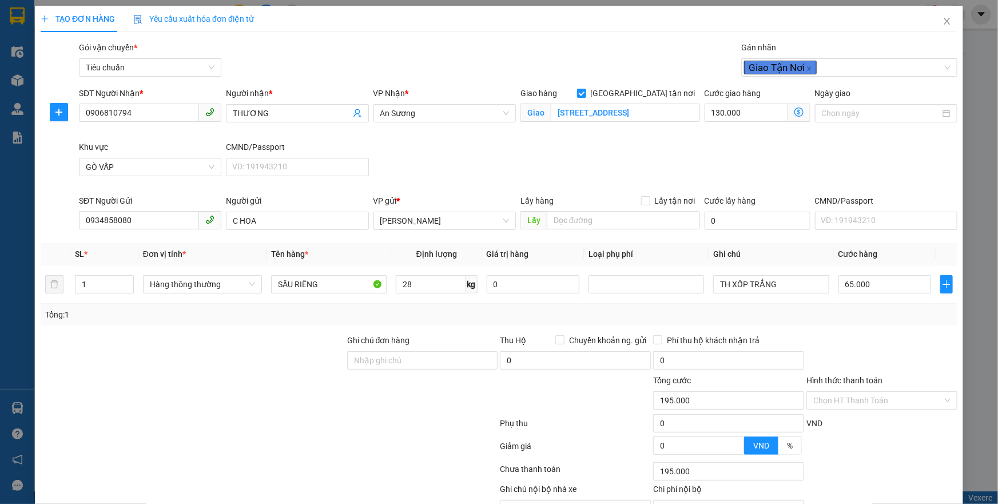
click at [794, 113] on icon "dollar-circle" at bounding box center [798, 111] width 9 height 9
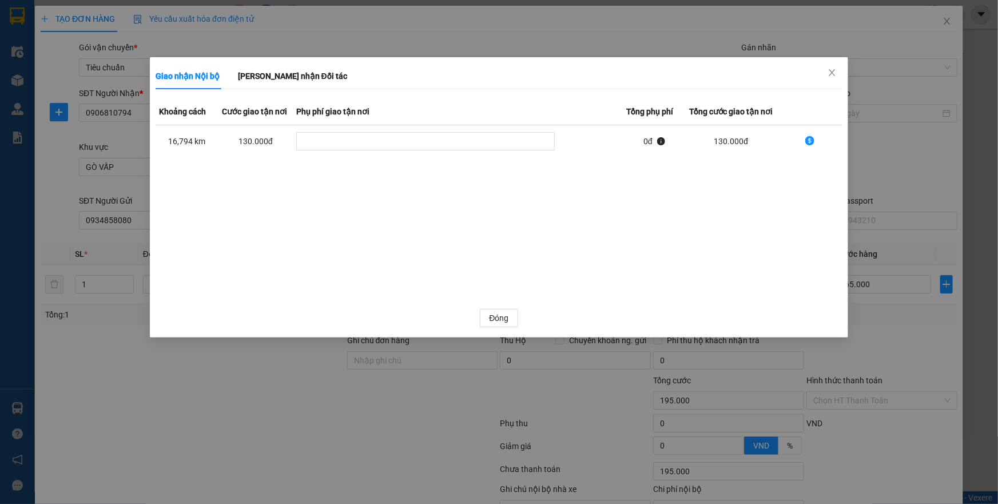
click at [257, 108] on th "Cước giao tận nơi" at bounding box center [255, 111] width 74 height 27
click at [274, 77] on b "[PERSON_NAME] nhận Đối tác" at bounding box center [292, 75] width 109 height 9
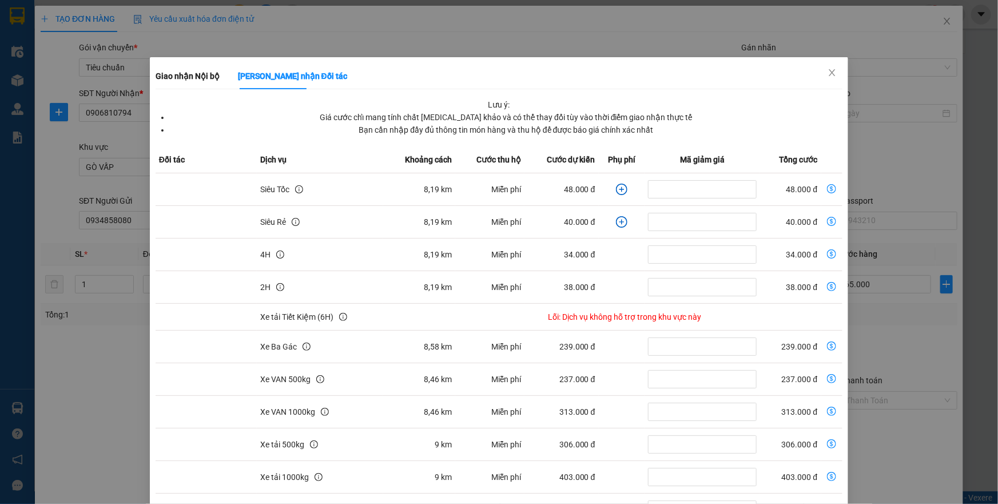
click at [496, 175] on td "Miễn phí" at bounding box center [489, 189] width 69 height 33
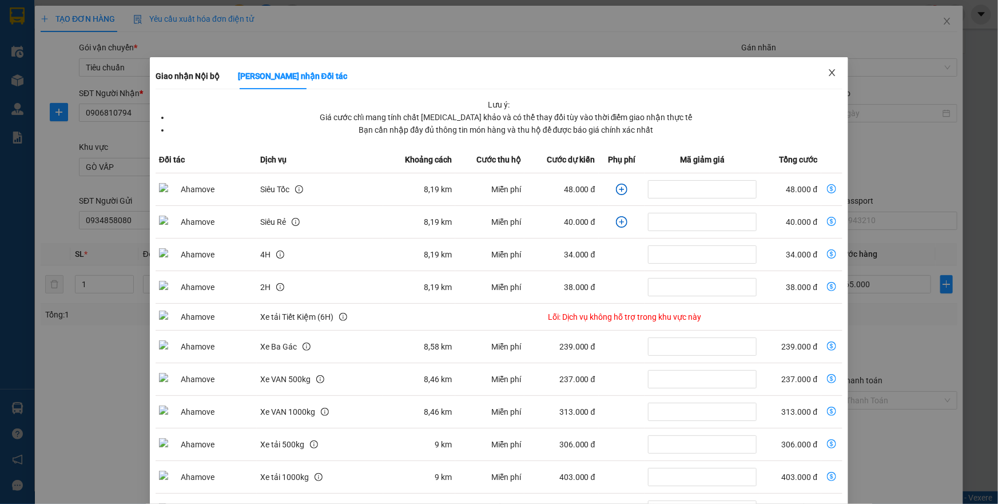
click at [832, 68] on span "Close" at bounding box center [832, 73] width 32 height 32
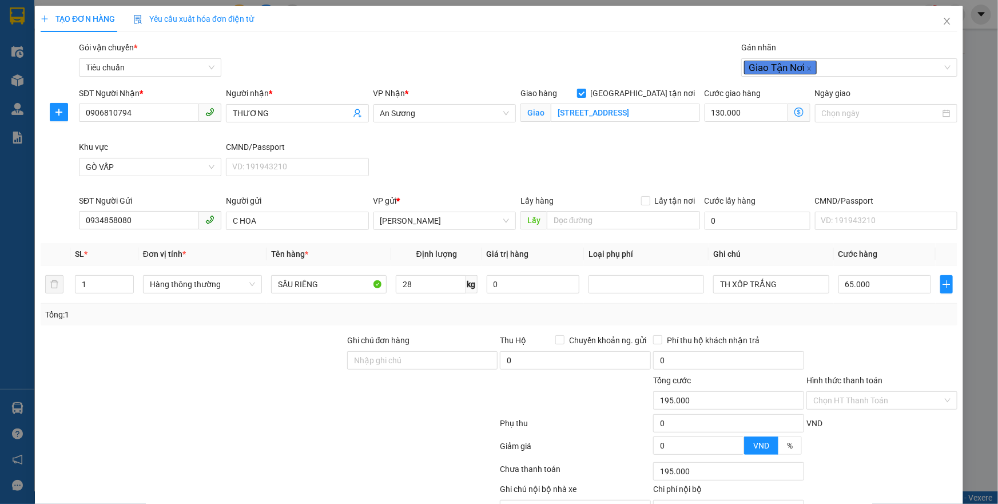
drag, startPoint x: 795, startPoint y: 113, endPoint x: 737, endPoint y: 100, distance: 59.7
click at [738, 101] on div "Cước giao hàng 130.000 Giao nhận Nội bộ Giao nhận Đối tác Khoảng cách Cước giao…" at bounding box center [757, 107] width 106 height 40
drag, startPoint x: 738, startPoint y: 98, endPoint x: 739, endPoint y: 106, distance: 8.2
click at [739, 106] on div "Cước giao hàng 130.000 Giao nhận Nội bộ Giao nhận Đối tác Khoảng cách Cước giao…" at bounding box center [757, 107] width 106 height 40
click at [740, 109] on input "130.000" at bounding box center [745, 112] width 83 height 18
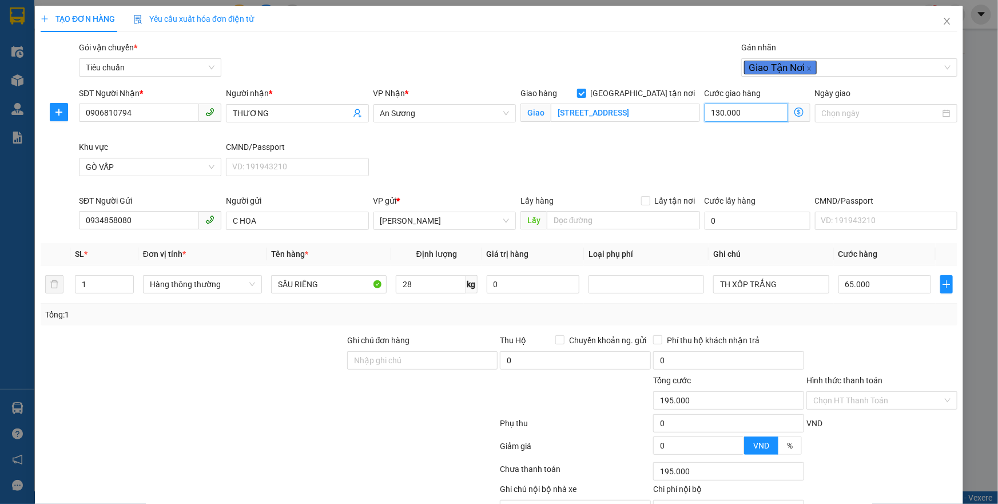
type input "65.006"
type input "60"
type input "65.060"
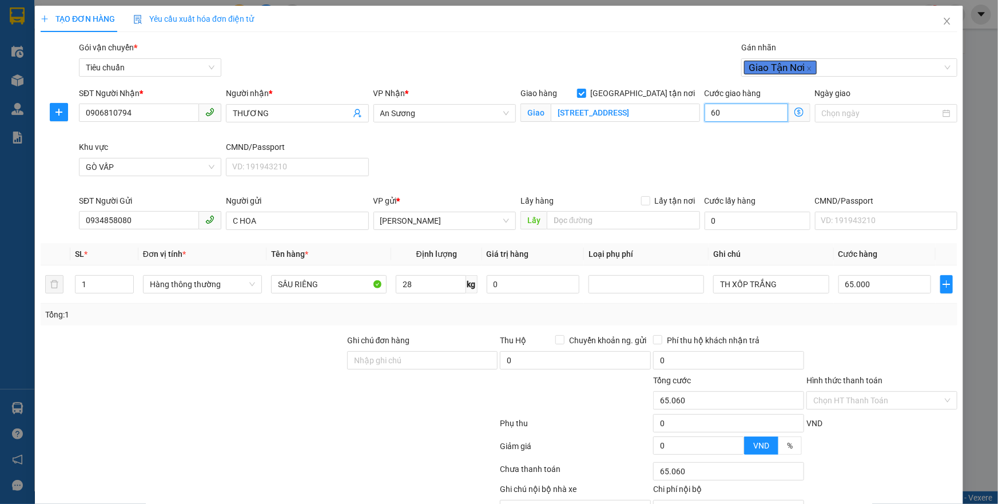
type input "60"
type input "125.000"
type input "60.000"
click at [707, 136] on div "Cước giao hàng 60.000 Giao nhận Nội bộ Giao nhận Đối tác Khoảng cách Cước giao …" at bounding box center [757, 114] width 110 height 54
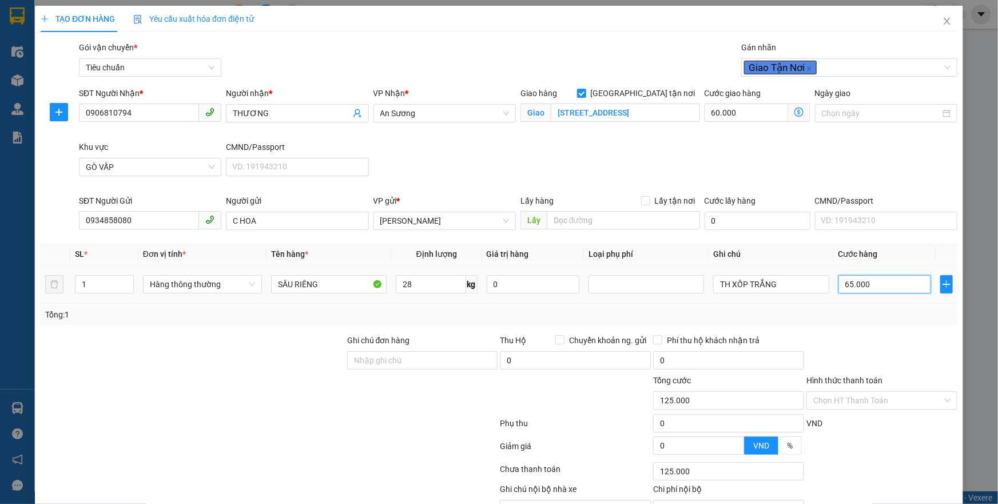
click at [868, 286] on input "65.000" at bounding box center [884, 284] width 93 height 18
type input "60.007"
type input "7"
type input "60.070"
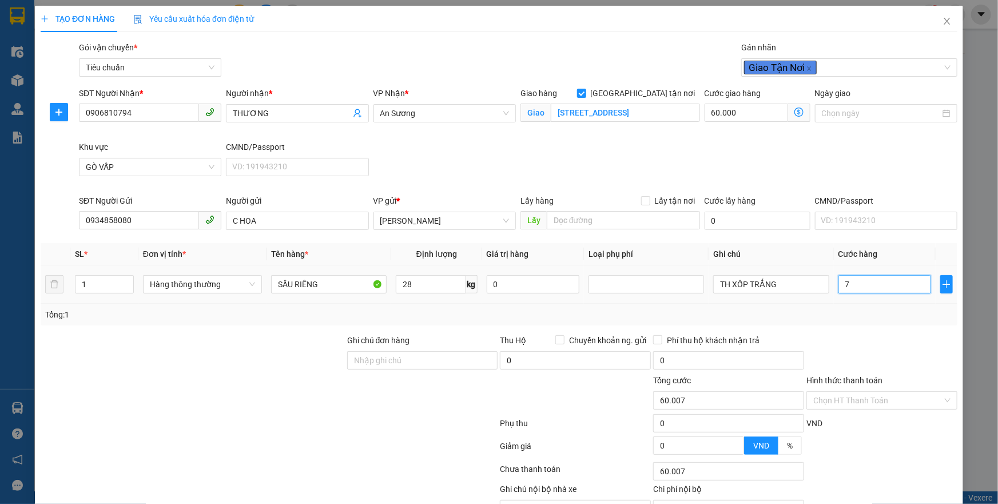
type input "60.070"
type input "70"
type input "130.000"
type input "70.000"
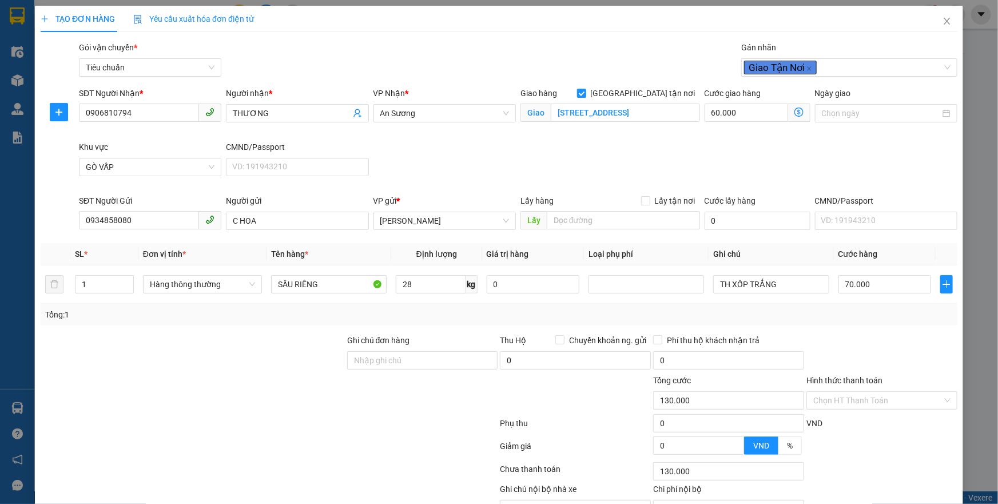
click at [859, 322] on div "Tổng: 1" at bounding box center [499, 315] width 917 height 22
drag, startPoint x: 743, startPoint y: 284, endPoint x: 708, endPoint y: 283, distance: 34.3
click at [713, 283] on input "TH XỐP TRẮNG" at bounding box center [770, 284] width 115 height 18
click at [770, 290] on input "BAO TRẮNG" at bounding box center [770, 284] width 115 height 18
type input "BAO TRẮNG CHỮ ĐỎ"
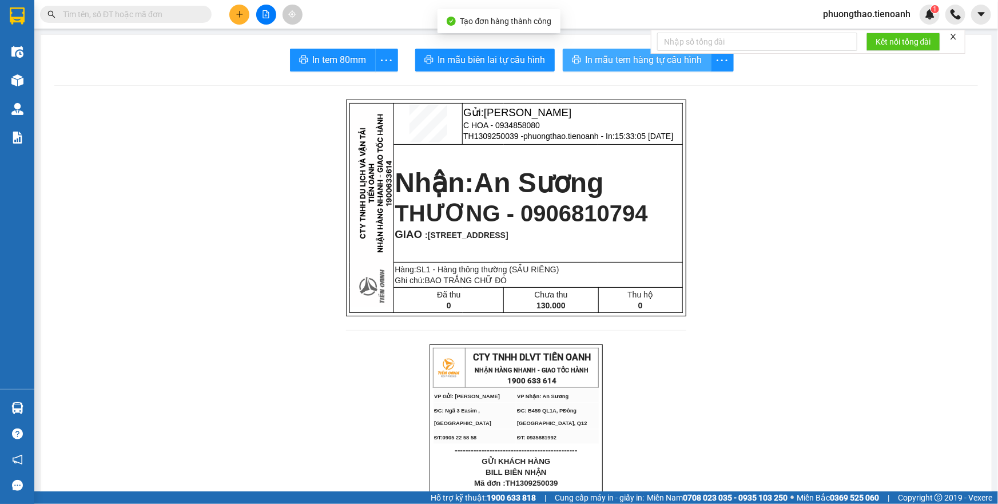
click at [645, 59] on span "In mẫu tem hàng tự cấu hình" at bounding box center [643, 60] width 117 height 14
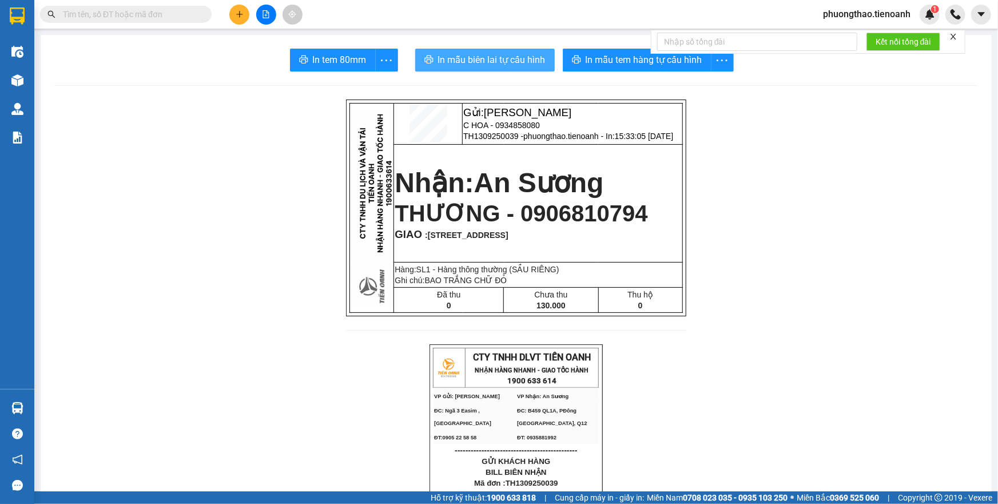
click at [498, 54] on span "In mẫu biên lai tự cấu hình" at bounding box center [491, 60] width 107 height 14
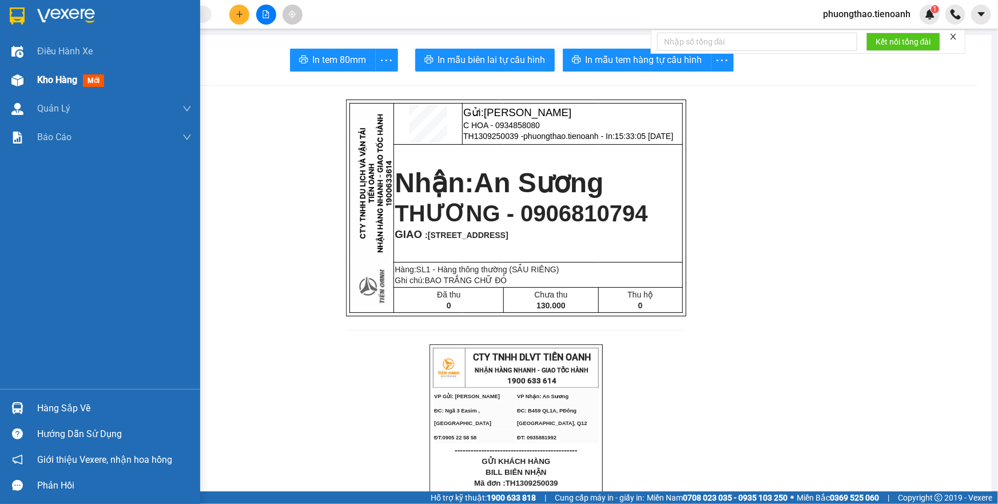
click at [38, 84] on span "Kho hàng" at bounding box center [57, 79] width 40 height 11
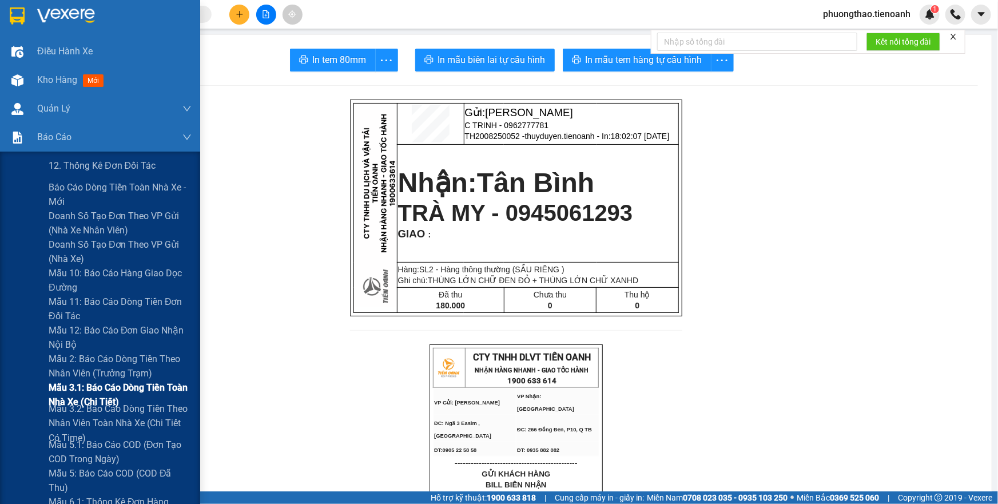
click at [109, 393] on span "Mẫu 3.1: Báo cáo dòng tiền toàn nhà xe (Chi Tiết)" at bounding box center [120, 394] width 143 height 29
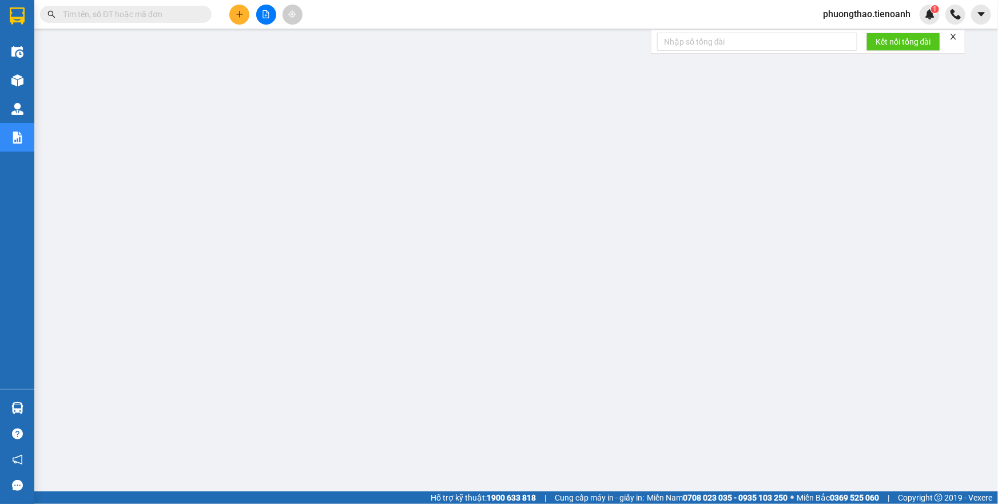
click at [957, 35] on icon "close" at bounding box center [953, 37] width 8 height 8
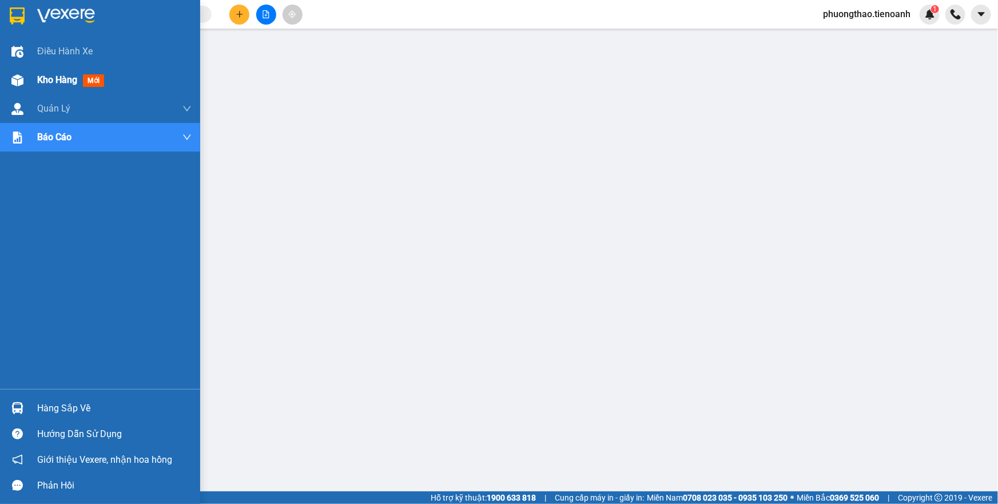
click at [17, 86] on div at bounding box center [17, 80] width 20 height 20
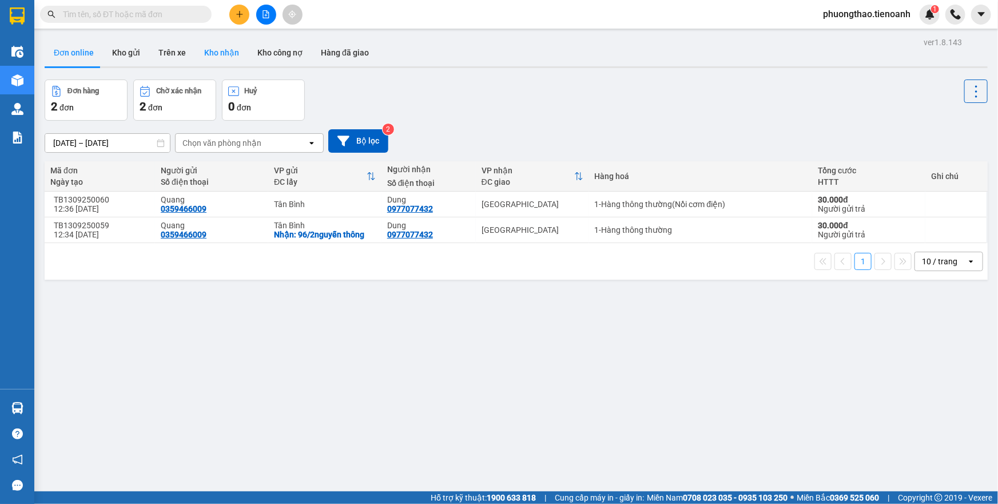
click at [225, 51] on button "Kho nhận" at bounding box center [221, 52] width 53 height 27
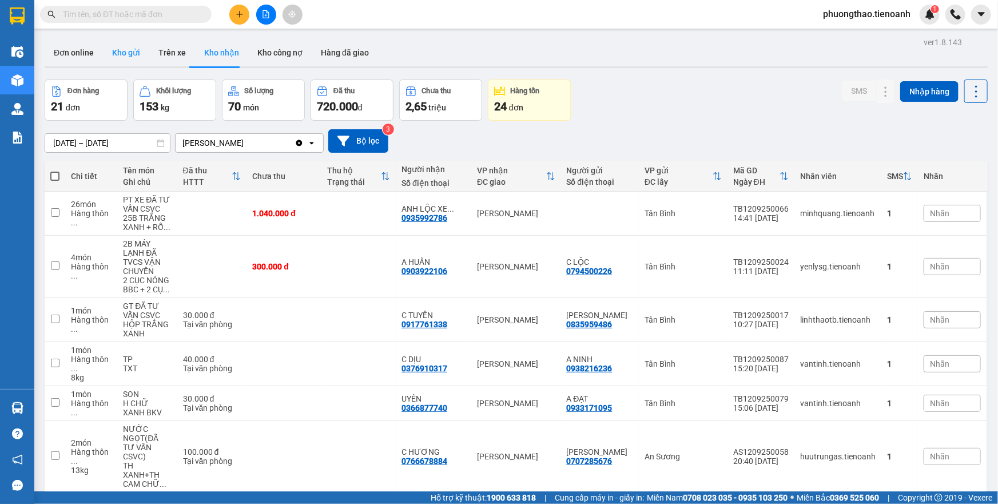
click at [128, 50] on button "Kho gửi" at bounding box center [126, 52] width 46 height 27
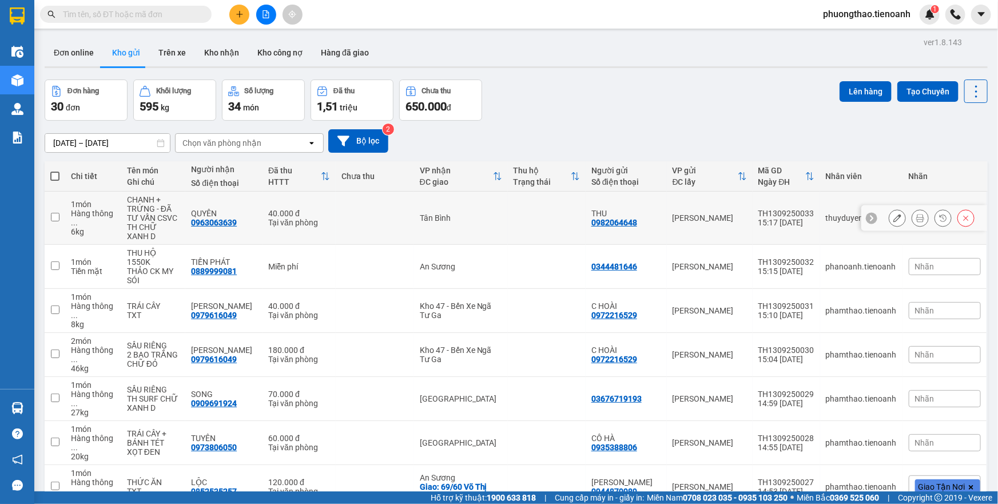
click at [916, 220] on icon at bounding box center [920, 218] width 8 height 8
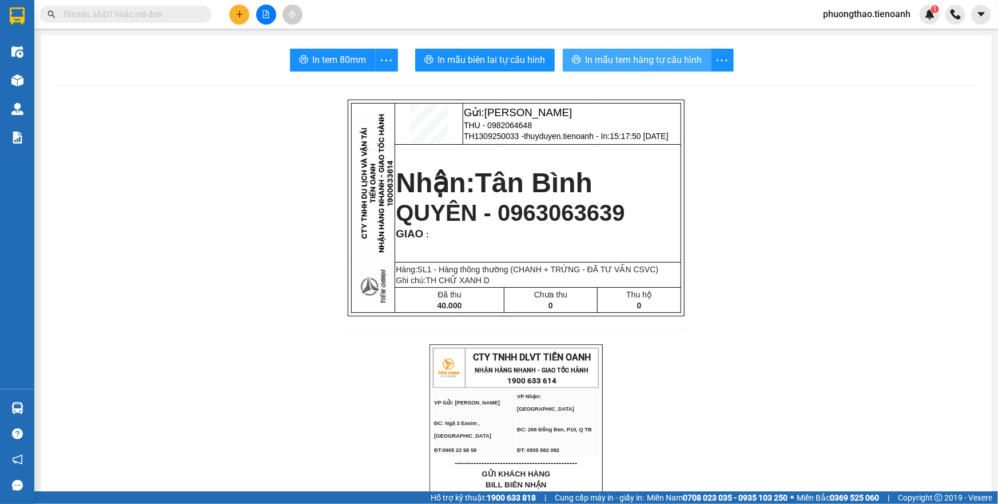
click at [658, 66] on span "In mẫu tem hàng tự cấu hình" at bounding box center [643, 60] width 117 height 14
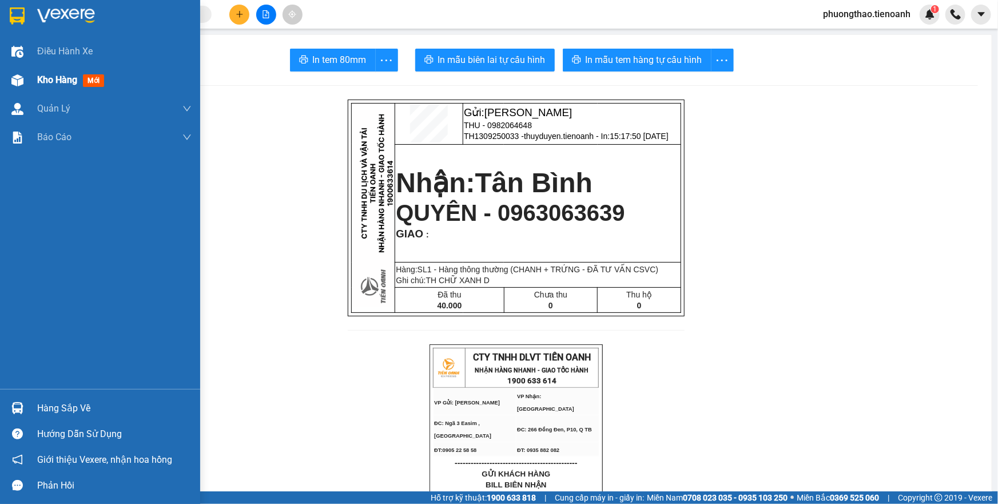
click at [27, 82] on div "Kho hàng mới" at bounding box center [100, 80] width 200 height 29
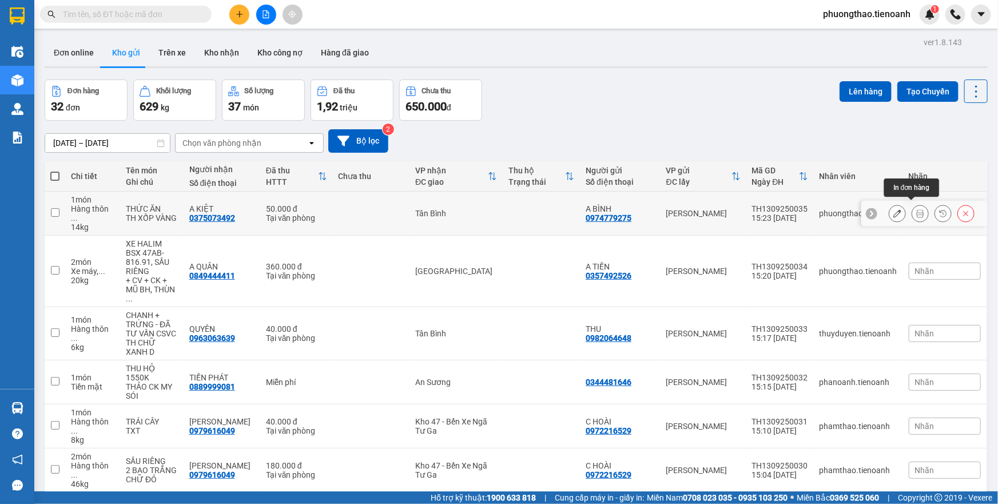
click at [916, 209] on icon at bounding box center [920, 213] width 8 height 8
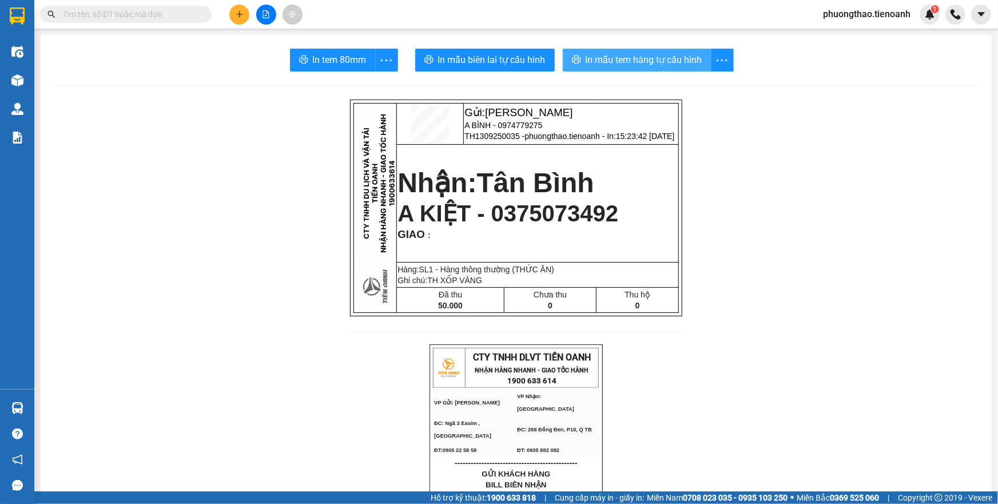
click at [646, 60] on span "In mẫu tem hàng tự cấu hình" at bounding box center [643, 60] width 117 height 14
click at [229, 10] on div at bounding box center [266, 15] width 86 height 20
drag, startPoint x: 230, startPoint y: 11, endPoint x: 237, endPoint y: 14, distance: 6.9
click at [237, 14] on button at bounding box center [239, 15] width 20 height 20
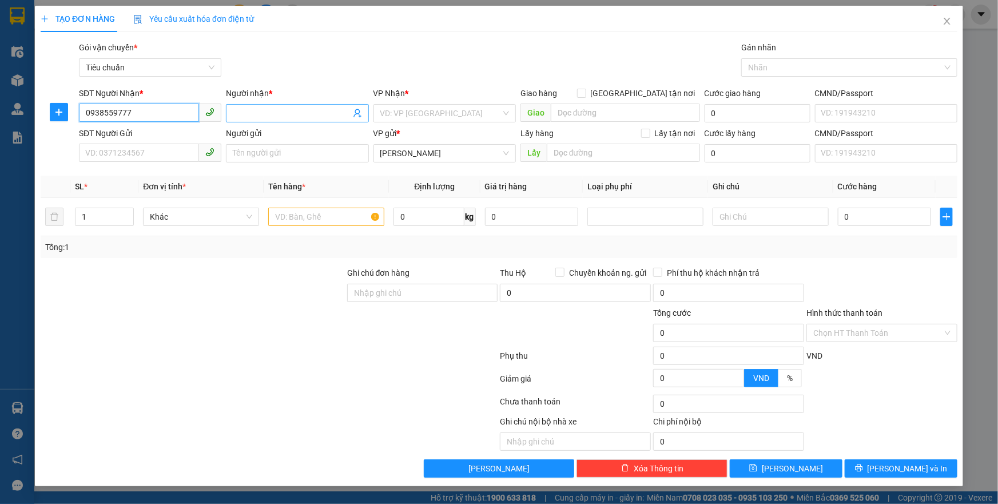
type input "0938559777"
click at [253, 114] on input "Người nhận *" at bounding box center [291, 113] width 117 height 13
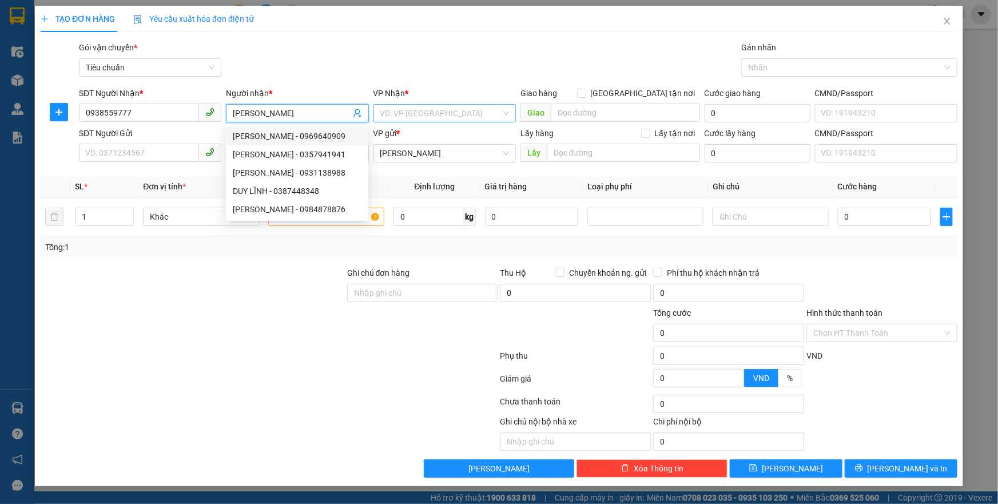
type input "DUY LINH"
click at [407, 114] on input "search" at bounding box center [440, 113] width 121 height 17
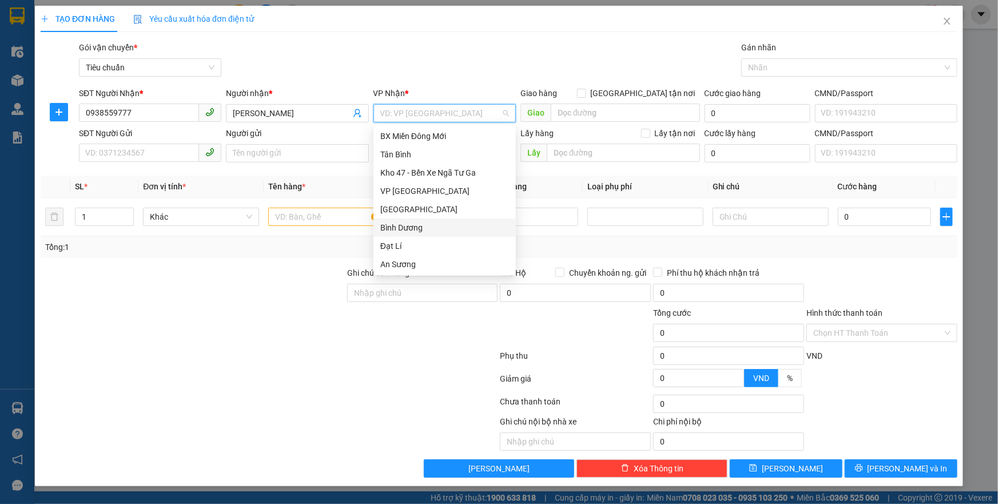
scroll to position [57, 0]
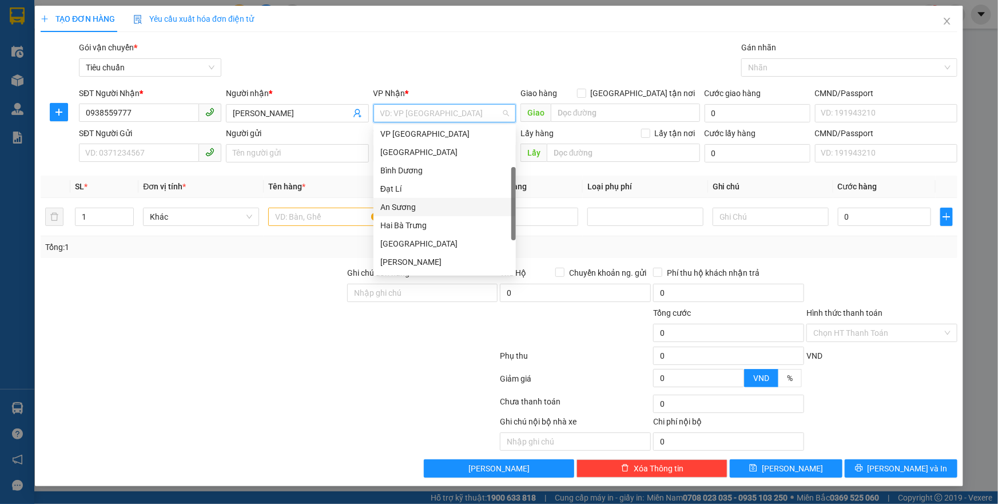
click at [421, 201] on div "An Sương" at bounding box center [444, 207] width 129 height 13
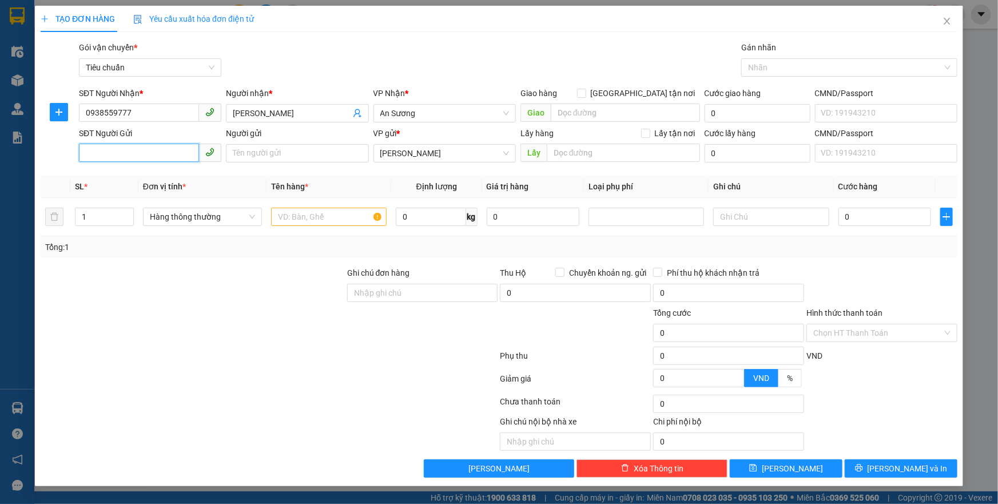
click at [136, 160] on input "SĐT Người Gửi" at bounding box center [139, 153] width 120 height 18
click at [137, 173] on div "0335958280" at bounding box center [150, 176] width 129 height 13
type input "0335958280"
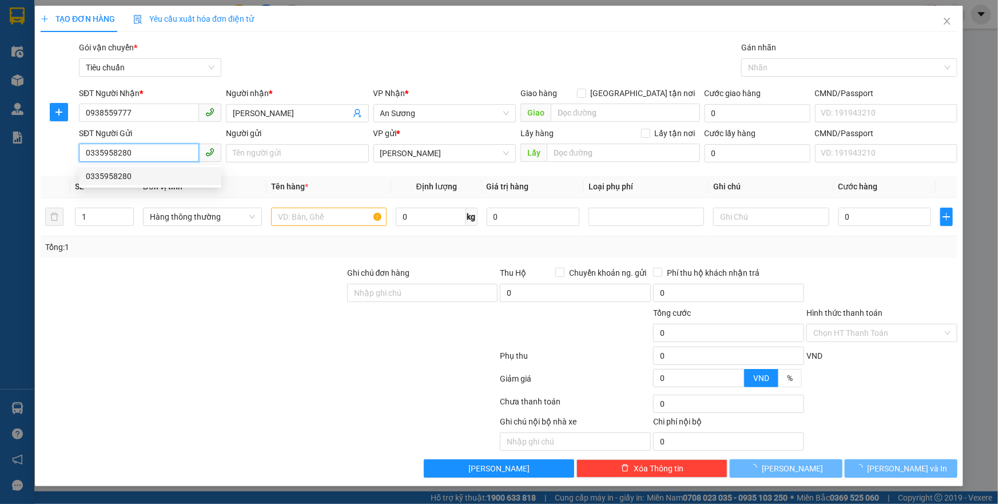
type input "210.000"
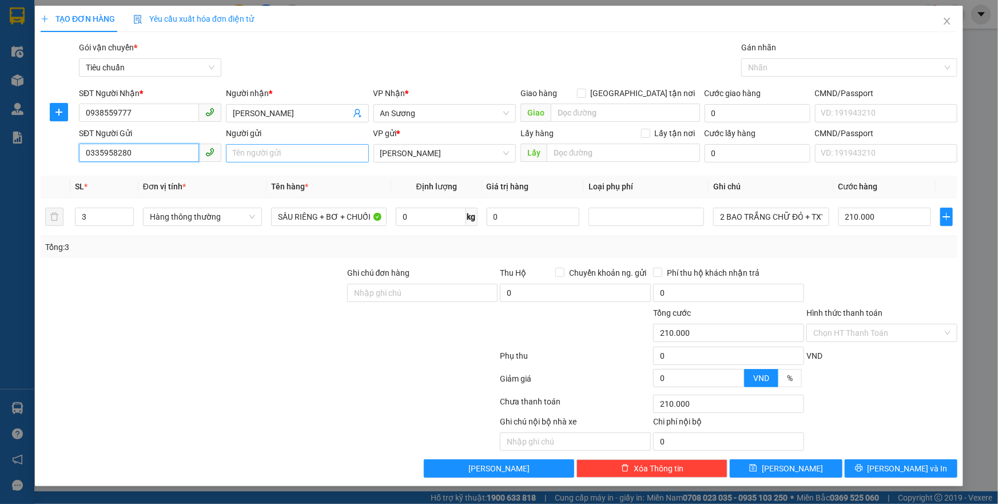
type input "0335958280"
click at [273, 154] on input "Người gửi" at bounding box center [297, 153] width 142 height 18
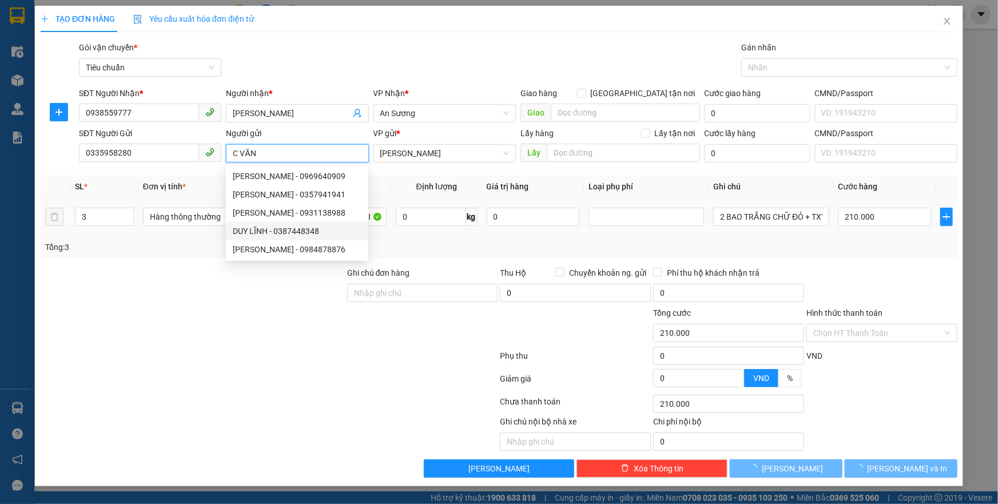
type input "C VĂN"
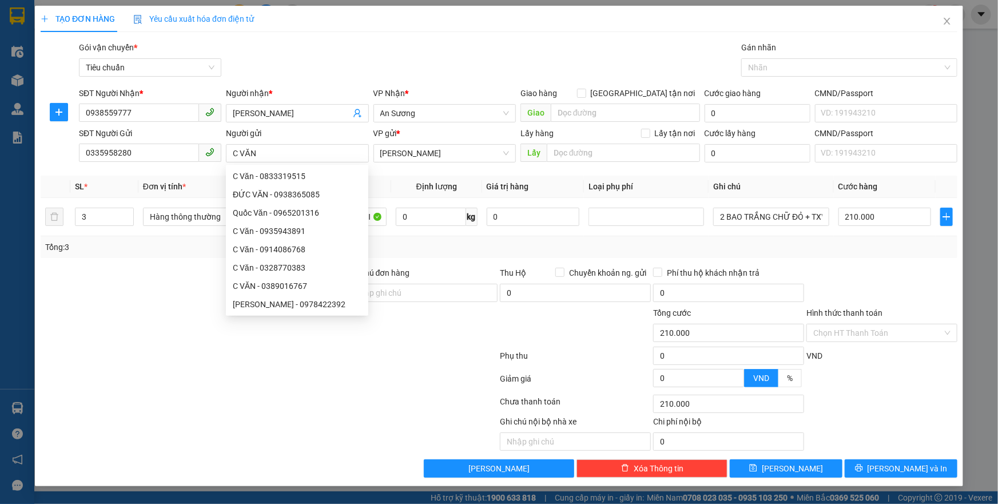
drag, startPoint x: 213, startPoint y: 288, endPoint x: 180, endPoint y: 244, distance: 54.3
click at [210, 284] on div at bounding box center [192, 286] width 306 height 40
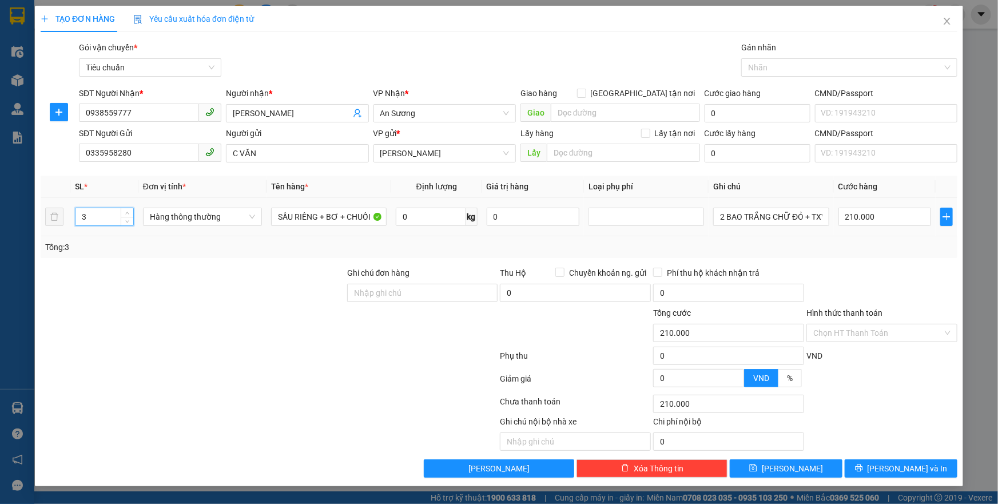
drag, startPoint x: 113, startPoint y: 214, endPoint x: 75, endPoint y: 218, distance: 37.9
click at [75, 218] on input "3" at bounding box center [104, 216] width 58 height 17
type input "1"
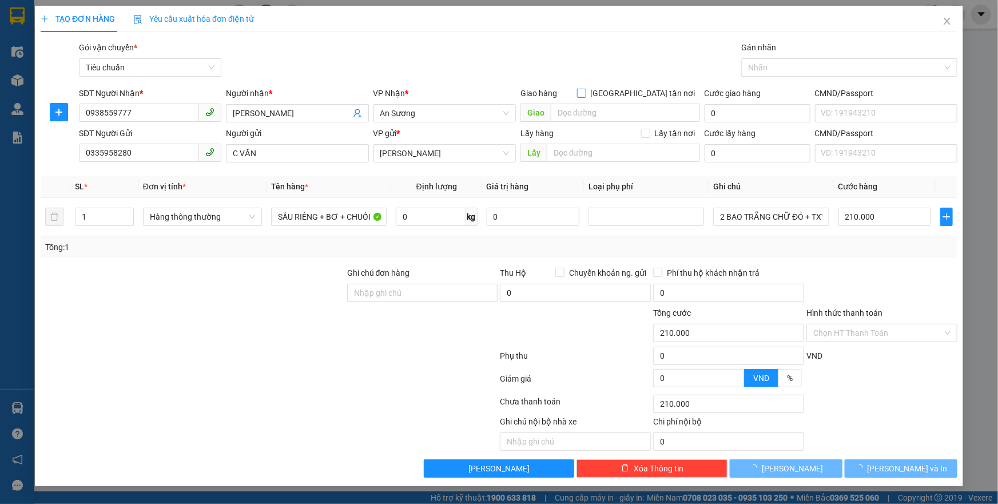
click at [585, 95] on input "[GEOGRAPHIC_DATA] tận nơi" at bounding box center [581, 93] width 8 height 8
checkbox input "true"
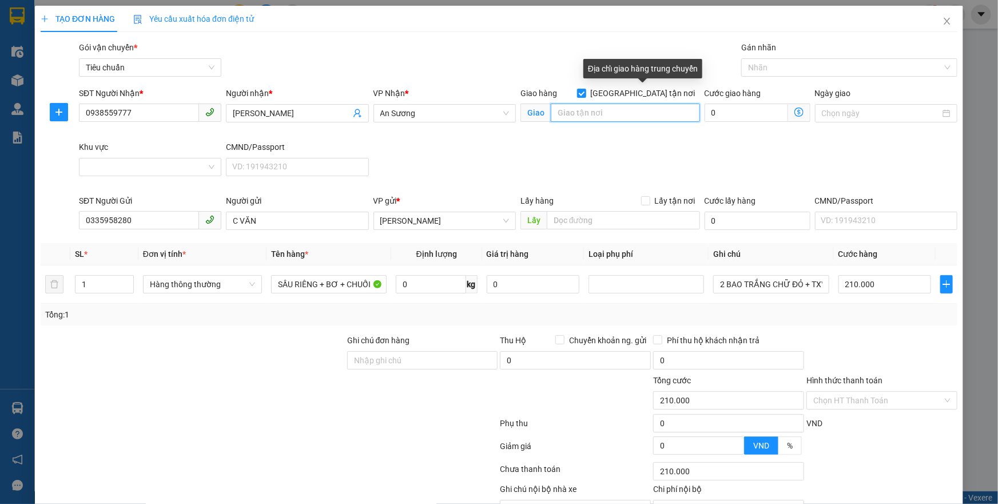
click at [634, 114] on input "search" at bounding box center [625, 112] width 149 height 18
type input "0"
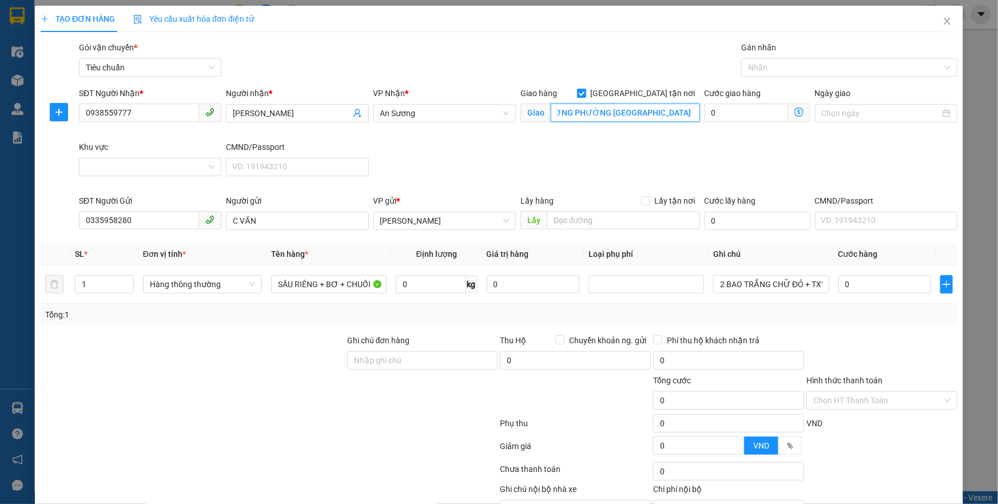
scroll to position [0, 0]
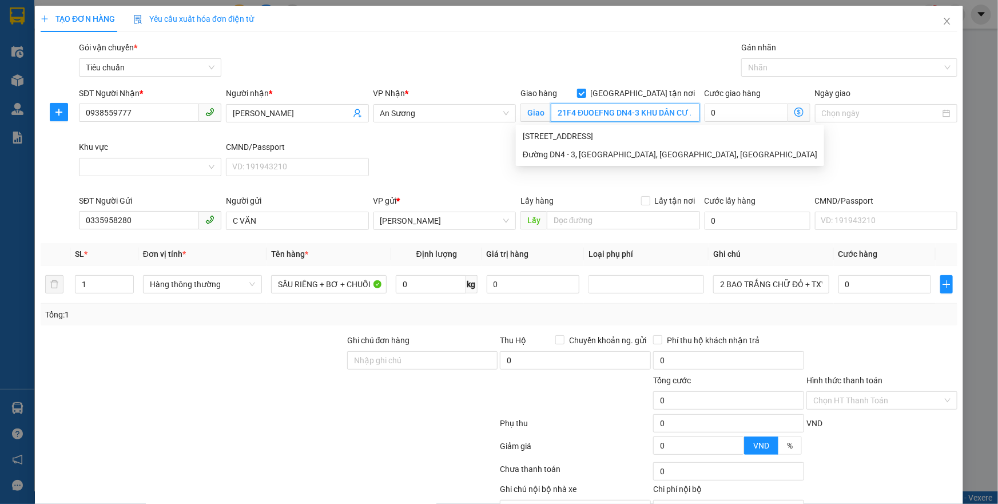
drag, startPoint x: 608, startPoint y: 115, endPoint x: 577, endPoint y: 113, distance: 30.4
click at [577, 113] on input "21F4 ĐUOEFNG DN4-3 KHU DÂN CƯ AN SƯƠNG PHƯỜNG TÂN HƯNG THUẬN QUẬN 12" at bounding box center [625, 112] width 149 height 18
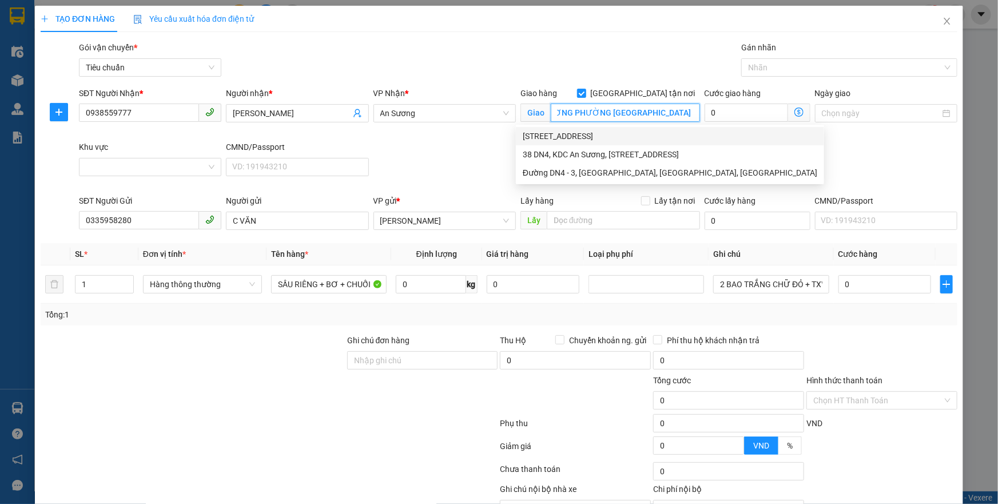
scroll to position [0, 184]
drag, startPoint x: 644, startPoint y: 114, endPoint x: 688, endPoint y: 114, distance: 44.0
click at [688, 114] on input "21F4 ĐƯỜNG DN4-3 KHU DÂN CƯ AN SƯƠNG PHƯỜNG TÂN HƯNG THUẬN QUẬN 12" at bounding box center [625, 112] width 149 height 18
click at [787, 71] on div at bounding box center [843, 68] width 199 height 14
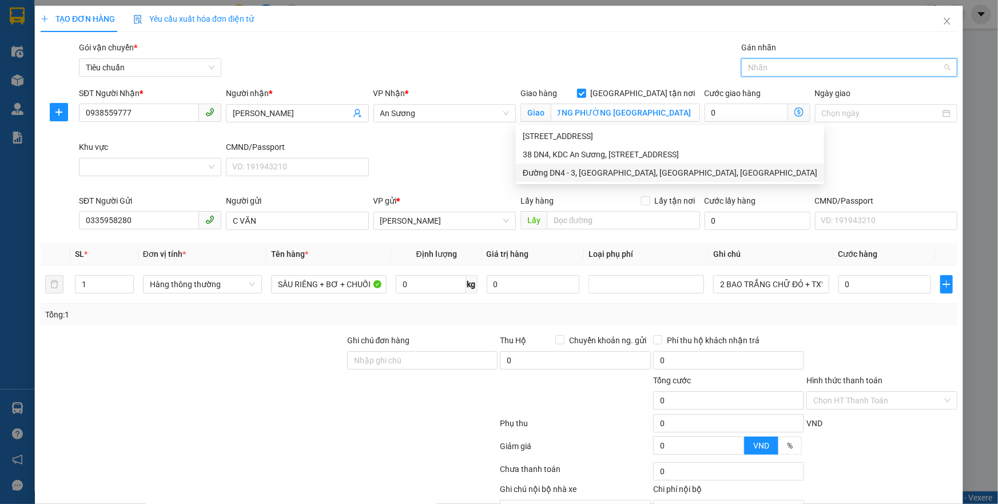
scroll to position [0, 0]
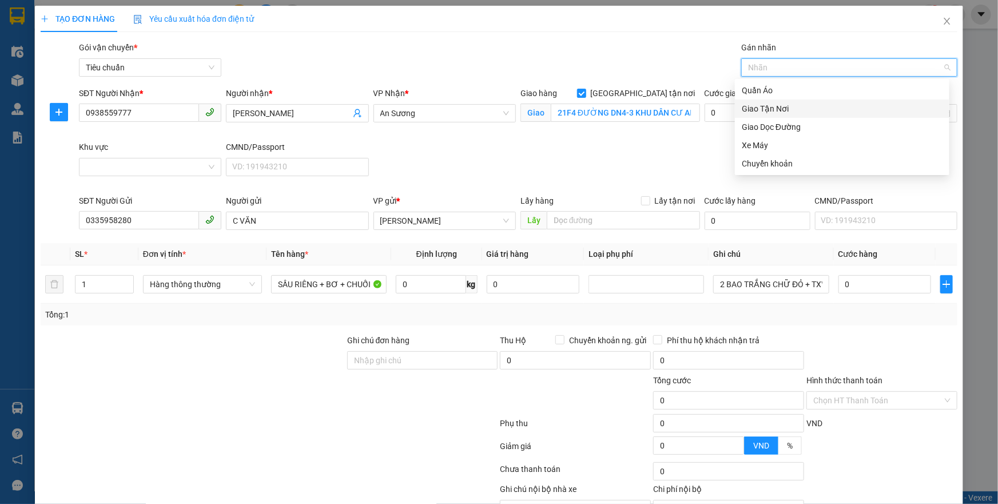
click at [793, 114] on div "Giao Tận Nơi" at bounding box center [842, 108] width 201 height 13
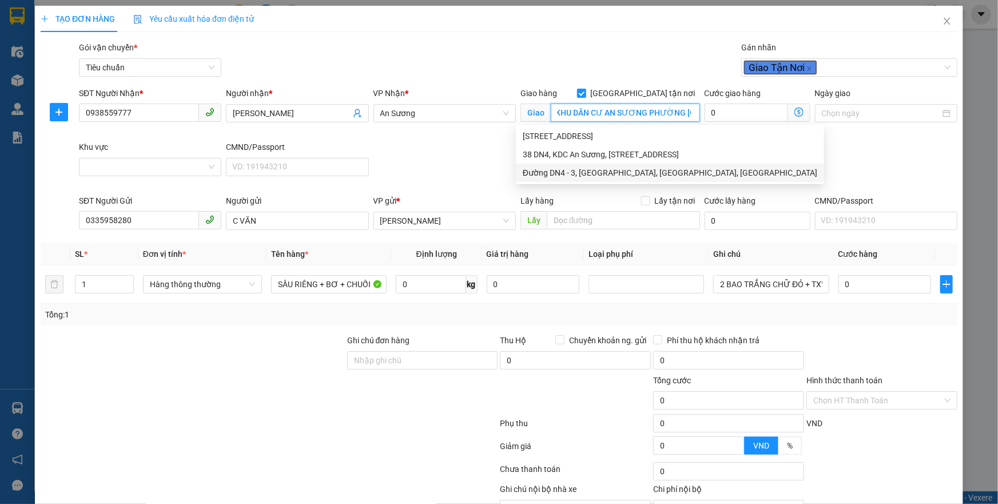
scroll to position [0, 184]
drag, startPoint x: 611, startPoint y: 110, endPoint x: 688, endPoint y: 109, distance: 77.2
click at [688, 109] on input "21F4 ĐƯỜNG DN4-3 KHU DÂN CƯ AN SƯƠNG PHƯỜNG TÂN HƯNG THUẬN QUẬN 12" at bounding box center [625, 112] width 149 height 18
click at [153, 163] on input "Khu vực" at bounding box center [146, 166] width 121 height 17
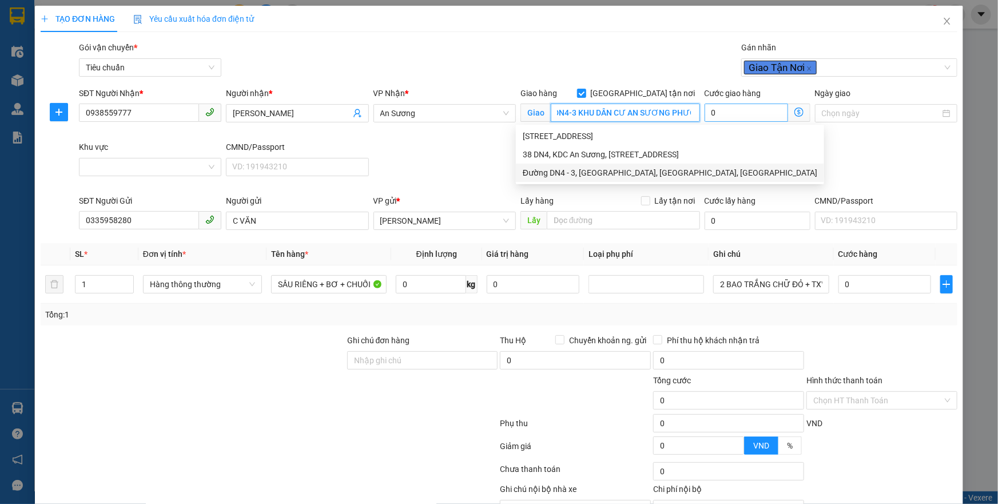
scroll to position [0, 184]
drag, startPoint x: 556, startPoint y: 113, endPoint x: 722, endPoint y: 114, distance: 166.4
click at [722, 114] on div "SĐT Người Nhận * 0938559777 Người nhận * DUY LINH VP Nhận * An Sương Giao hàng …" at bounding box center [518, 140] width 883 height 107
type input "2"
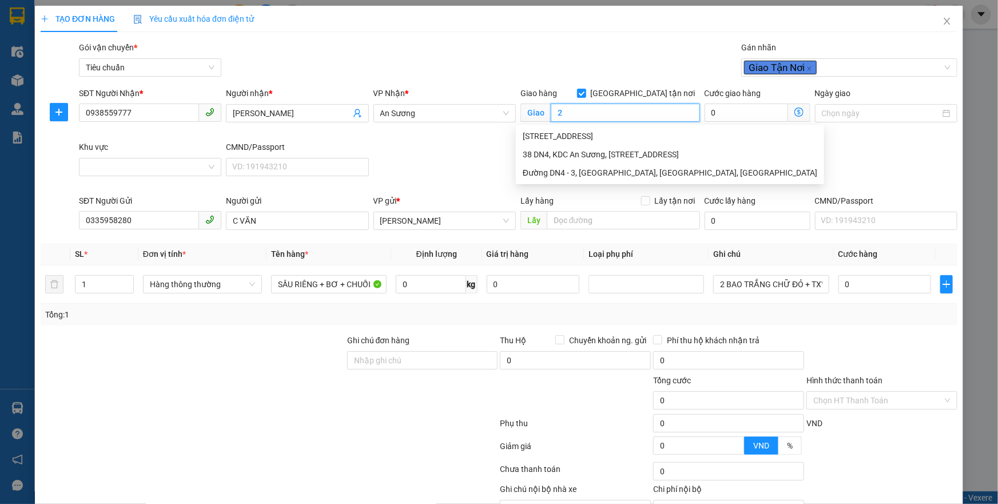
drag, startPoint x: 611, startPoint y: 110, endPoint x: 547, endPoint y: 114, distance: 64.2
click at [551, 114] on input "2" at bounding box center [625, 112] width 149 height 18
click at [585, 93] on input "[GEOGRAPHIC_DATA] tận nơi" at bounding box center [581, 93] width 8 height 8
checkbox input "false"
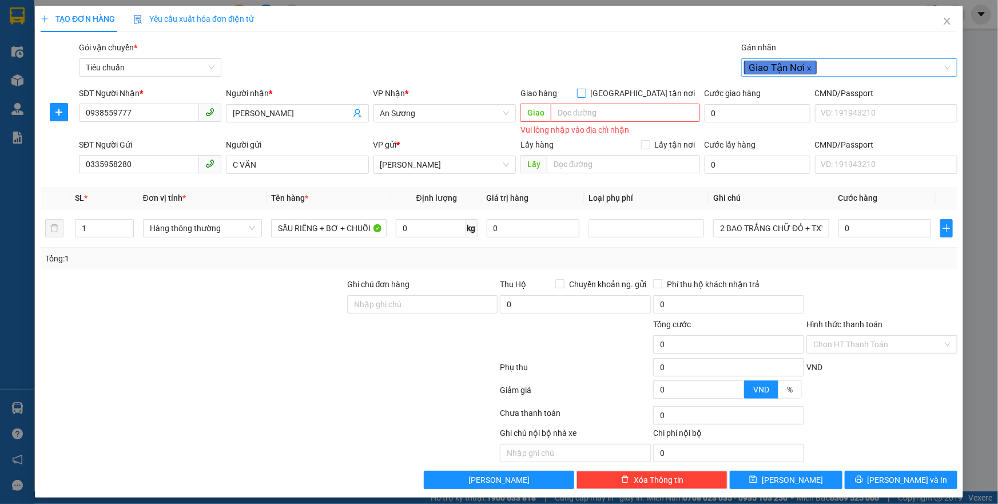
click at [806, 69] on icon "close" at bounding box center [809, 69] width 6 height 6
click at [445, 224] on input "0" at bounding box center [431, 228] width 70 height 18
type input "13"
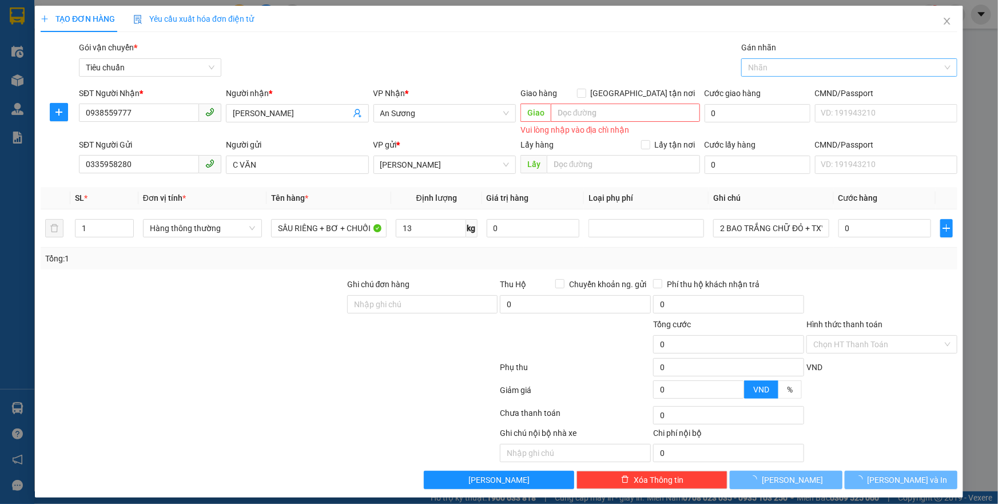
click at [282, 343] on div at bounding box center [192, 338] width 306 height 40
type input "50.000"
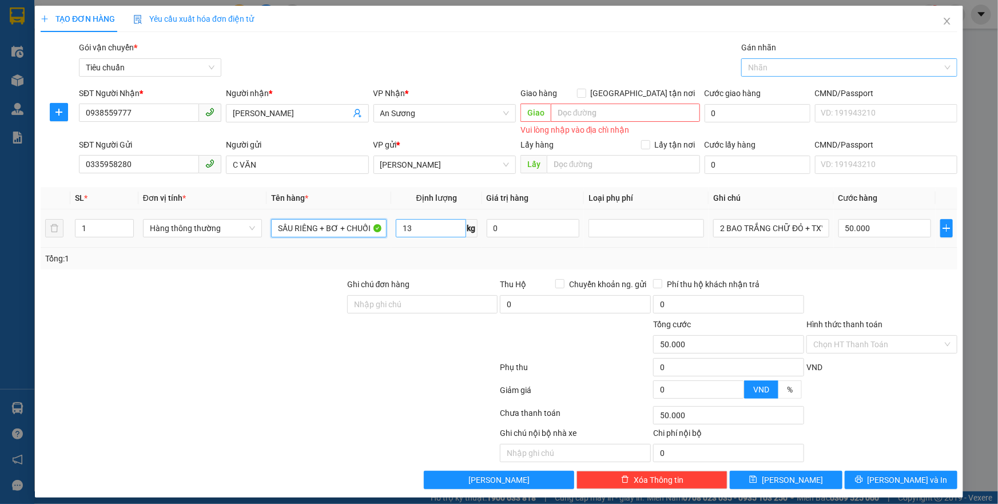
drag, startPoint x: 316, startPoint y: 229, endPoint x: 400, endPoint y: 231, distance: 84.7
click at [400, 231] on tr "1 Hàng thông thường SẦU RIÊNG + BƠ + CHUỐI 13 kg 0 2 BAO TRẮNG CHỮ ĐỎ + TXV NẮP…" at bounding box center [499, 228] width 917 height 38
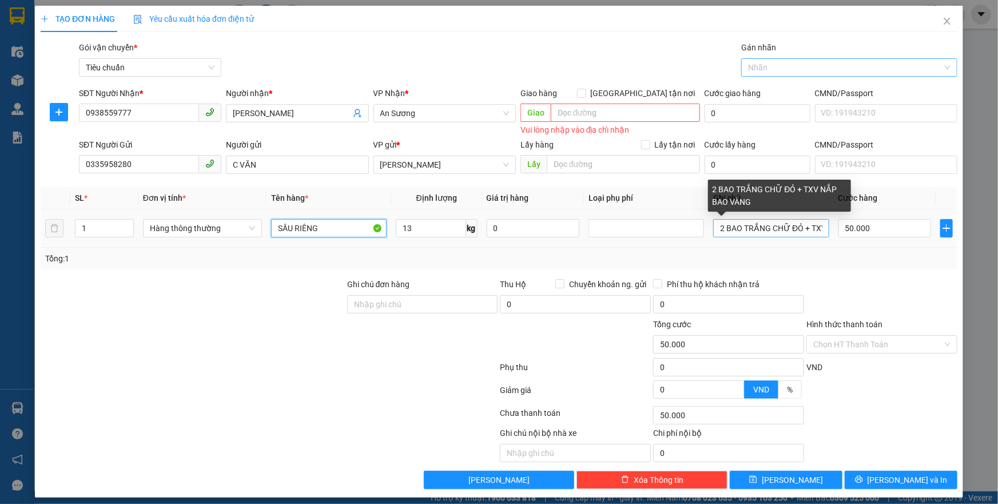
type input "SẦU RIÊNG"
drag, startPoint x: 710, startPoint y: 226, endPoint x: 832, endPoint y: 225, distance: 122.9
click at [832, 225] on tr "1 Hàng thông thường SẦU RIÊNG 13 kg 0 2 BAO TRẮNG CHỮ ĐỎ + TXV NẮP BAO VÀNG 50.…" at bounding box center [499, 228] width 917 height 38
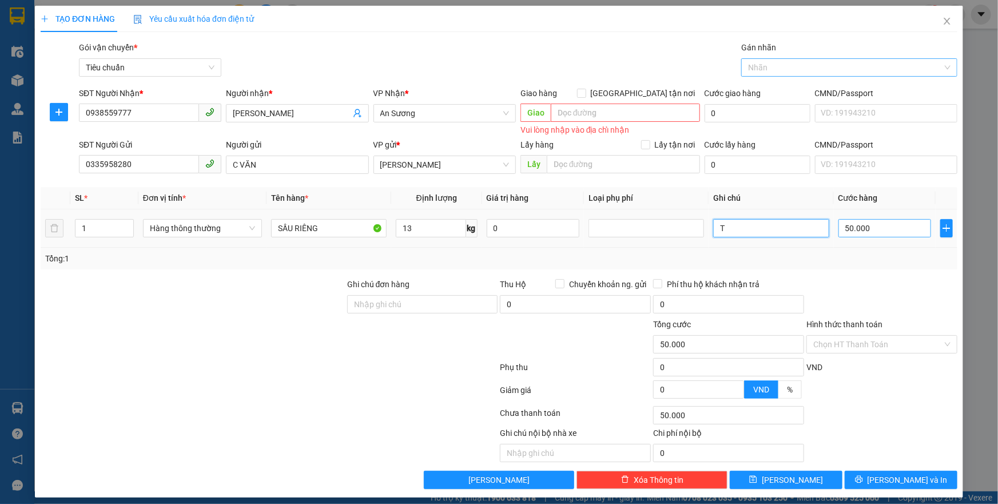
scroll to position [0, 0]
type input "THÙNG XỐP VÀNG"
click at [845, 272] on div "Transit Pickup Surcharge Ids Transit Deliver Surcharge Ids Transit Deliver Surc…" at bounding box center [499, 265] width 917 height 448
click at [863, 344] on input "Hình thức thanh toán" at bounding box center [877, 344] width 129 height 17
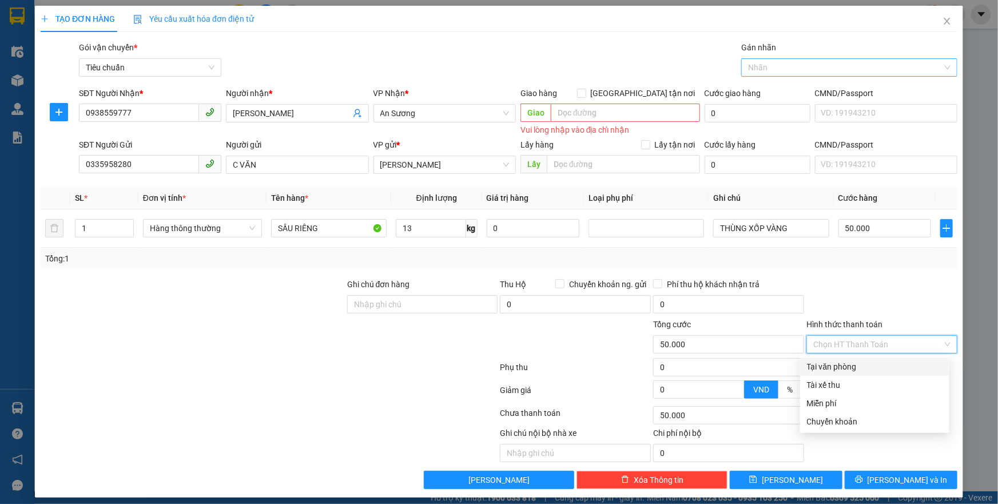
click at [857, 364] on div "Tại văn phòng" at bounding box center [875, 366] width 136 height 13
type input "0"
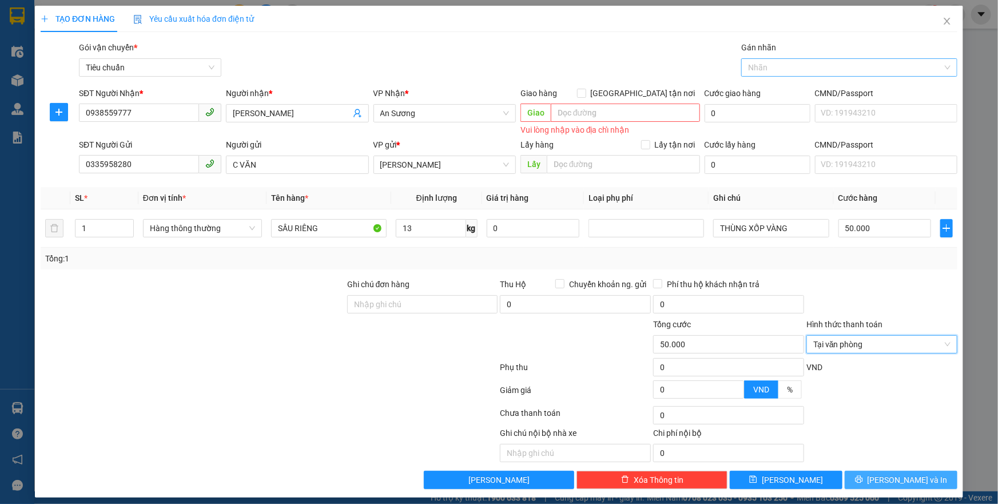
click at [886, 476] on span "[PERSON_NAME] và In" at bounding box center [907, 479] width 80 height 13
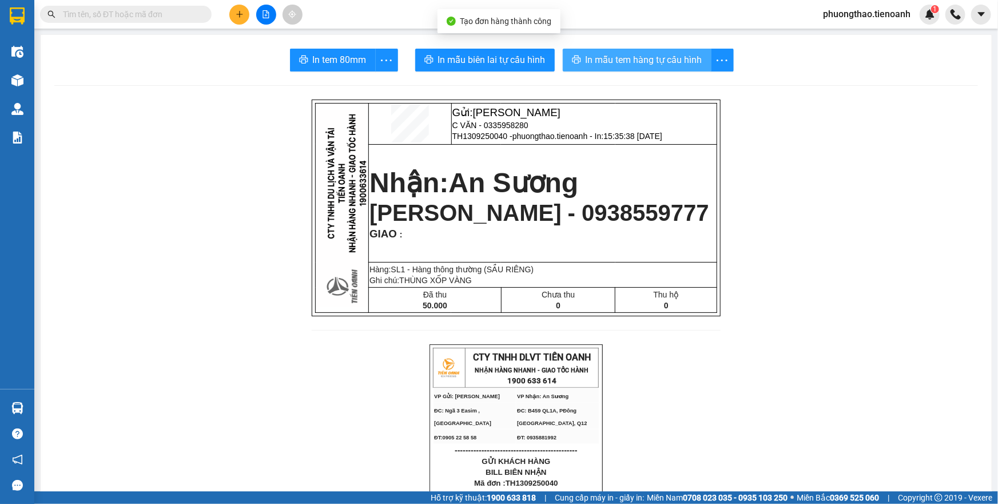
click at [610, 57] on span "In mẫu tem hàng tự cấu hình" at bounding box center [643, 60] width 117 height 14
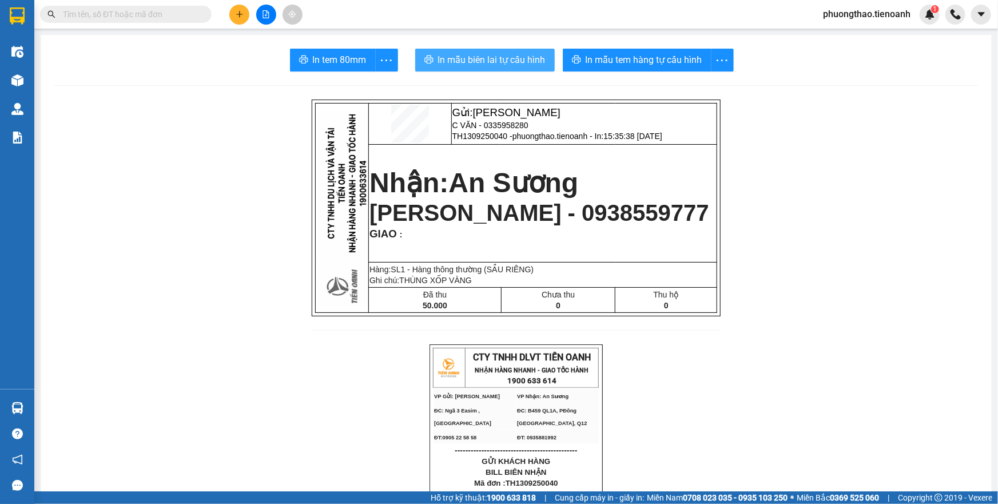
click at [496, 59] on span "In mẫu biên lai tự cấu hình" at bounding box center [491, 60] width 107 height 14
click at [237, 10] on icon "plus" at bounding box center [240, 14] width 8 height 8
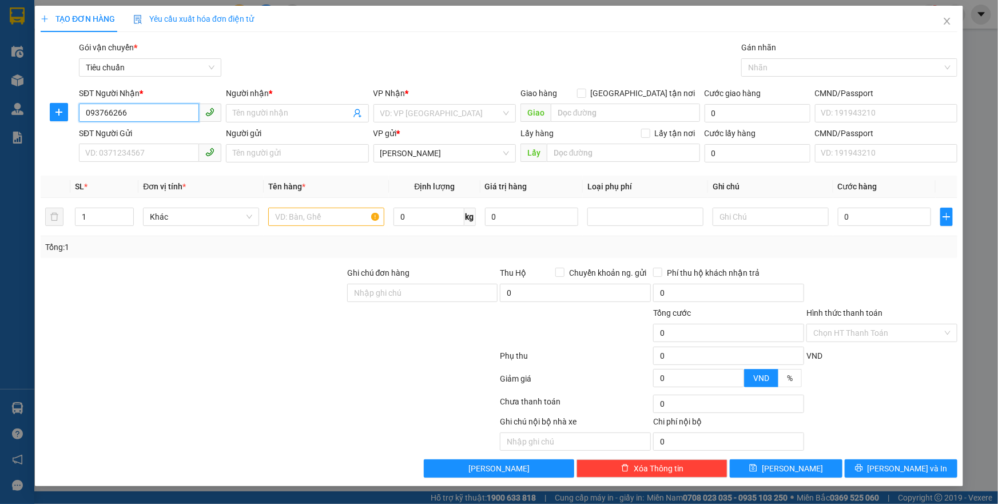
type input "0937662666"
click at [166, 138] on div "0937662666 - A LIÊM" at bounding box center [150, 136] width 129 height 13
type input "A LIÊM"
type input "040083000680"
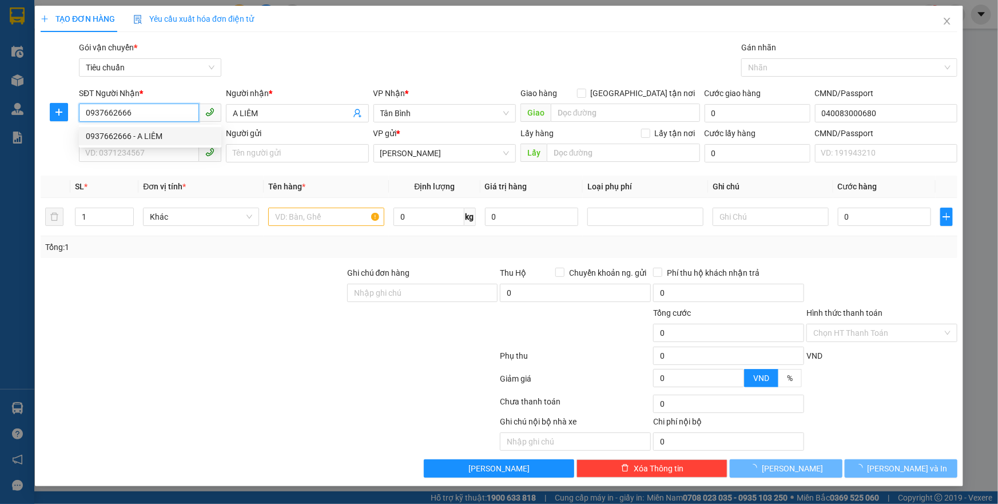
type input "60.000"
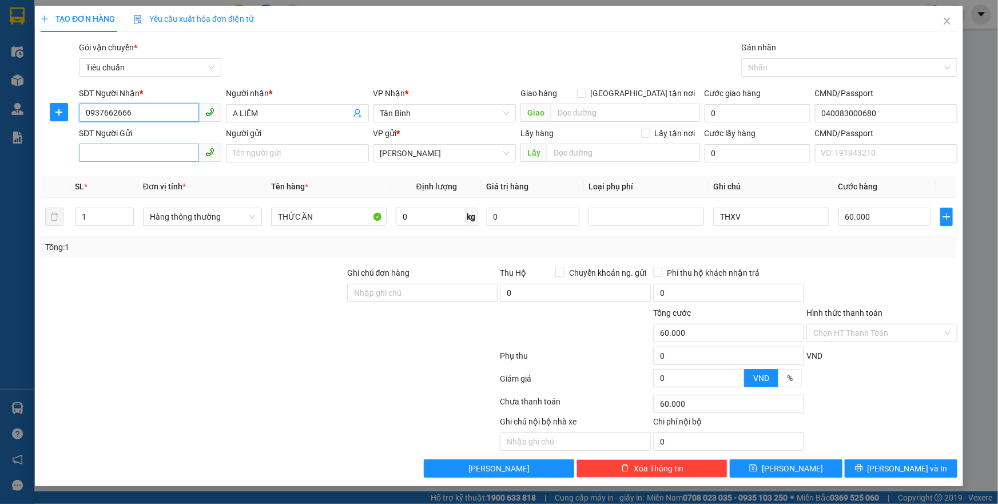
type input "0937662666"
click at [157, 154] on input "SĐT Người Gửi" at bounding box center [139, 153] width 120 height 18
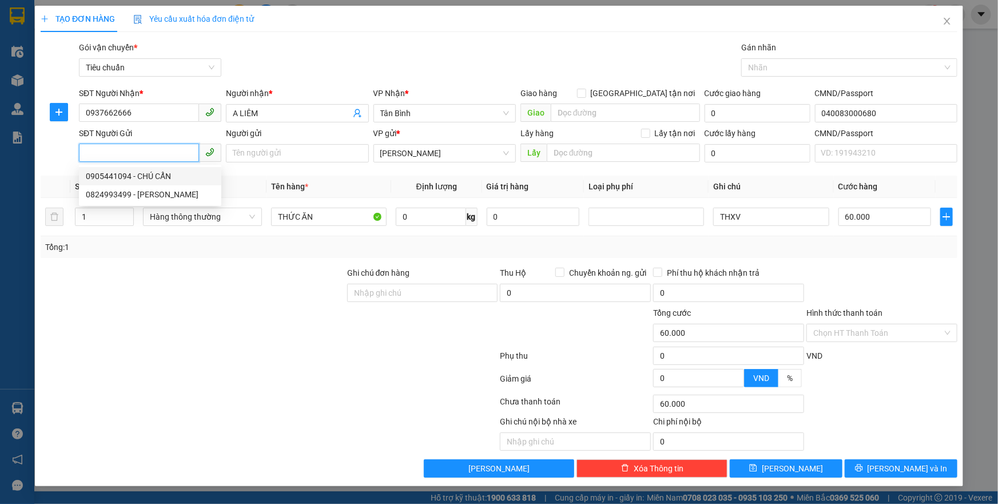
click at [166, 176] on div "0905441094 - CHÚ CẨN" at bounding box center [150, 176] width 129 height 13
type input "0905441094"
type input "CHÚ CẨN"
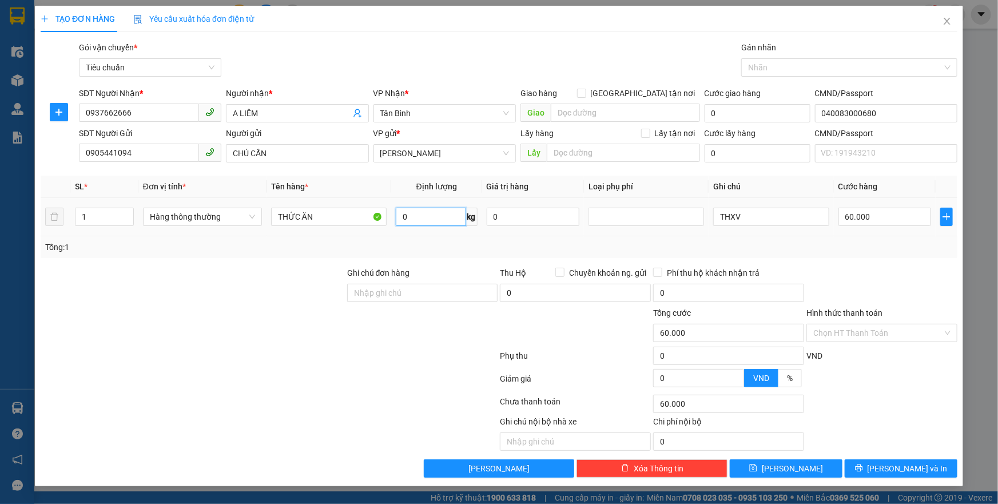
click at [416, 218] on input "0" at bounding box center [431, 217] width 70 height 18
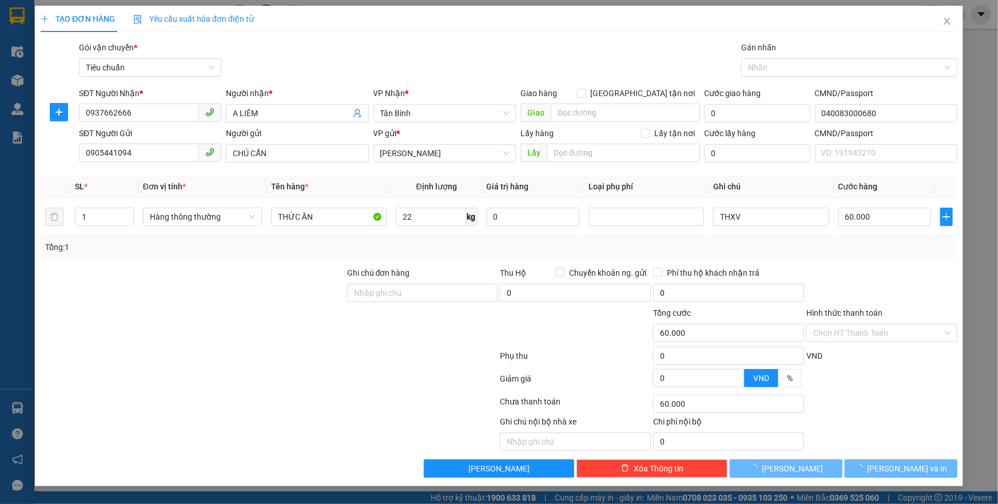
click at [431, 245] on div "Tổng: 1" at bounding box center [498, 247] width 907 height 13
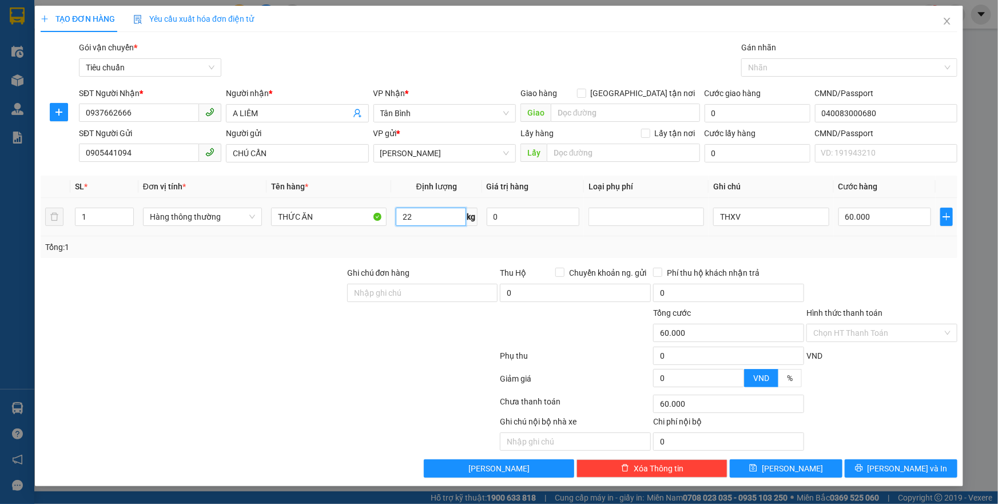
click at [428, 218] on input "22" at bounding box center [431, 217] width 70 height 18
type input "20"
click at [457, 252] on div "Tổng: 1" at bounding box center [498, 247] width 907 height 13
type input "55.000"
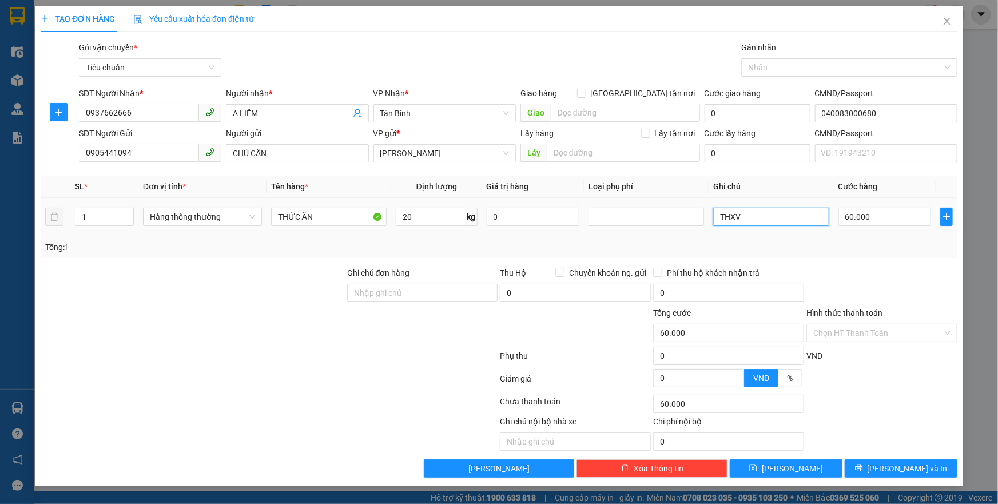
type input "55.000"
drag, startPoint x: 768, startPoint y: 221, endPoint x: 700, endPoint y: 217, distance: 67.6
click at [704, 216] on tr "1 Hàng thông thường THỨC ĂN 20 kg 0 THXV 55.000" at bounding box center [499, 217] width 917 height 38
type input "TH XỐP TRẮNG BK VÀNG"
click at [868, 218] on input "55.000" at bounding box center [884, 217] width 93 height 18
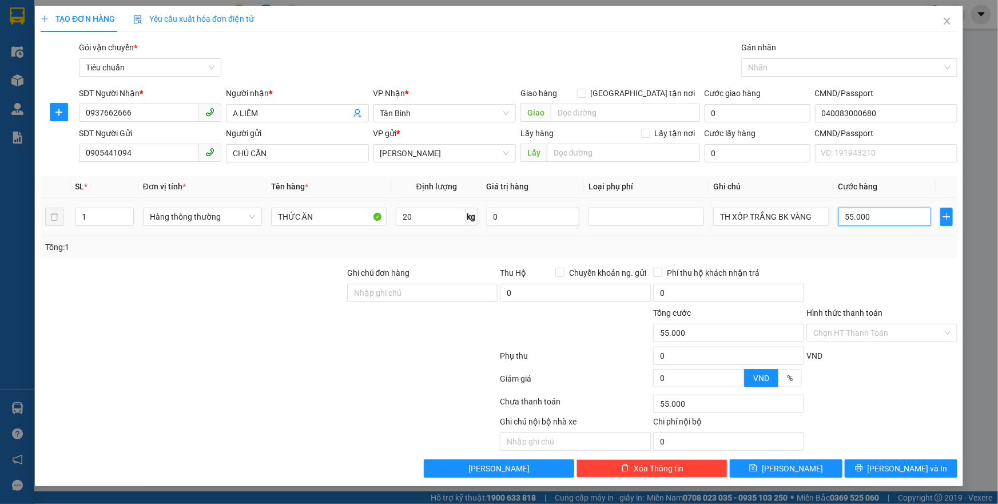
type input "6"
type input "60"
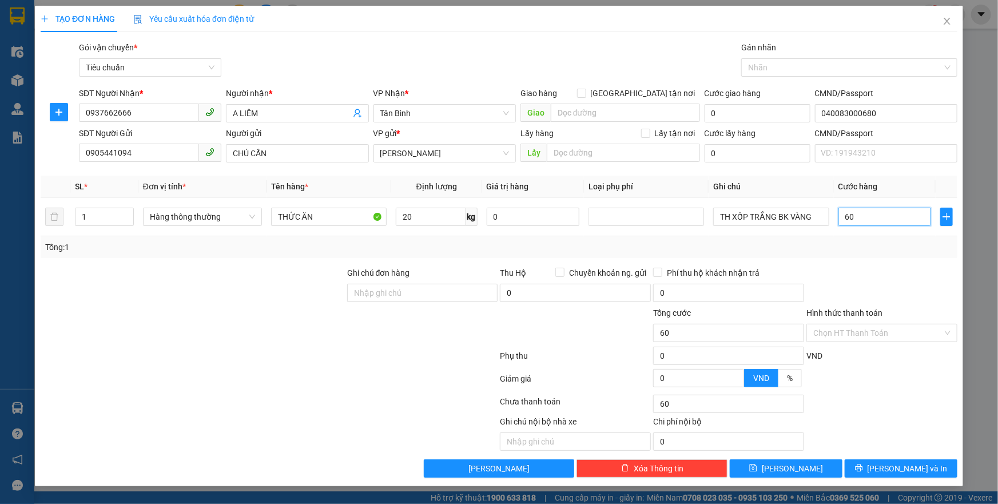
type input "60"
type input "60.000"
click at [895, 269] on div at bounding box center [881, 286] width 153 height 40
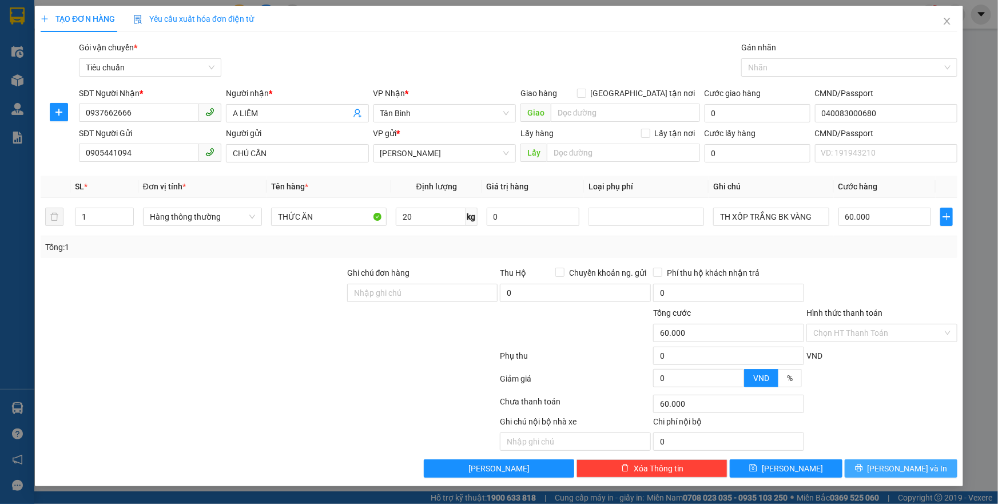
click at [905, 469] on span "[PERSON_NAME] và In" at bounding box center [907, 468] width 80 height 13
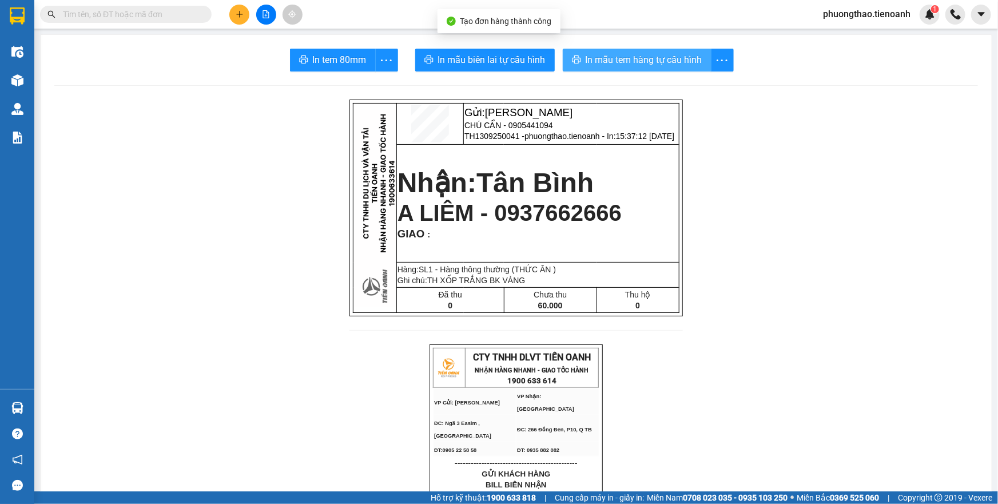
click at [615, 63] on span "In mẫu tem hàng tự cấu hình" at bounding box center [643, 60] width 117 height 14
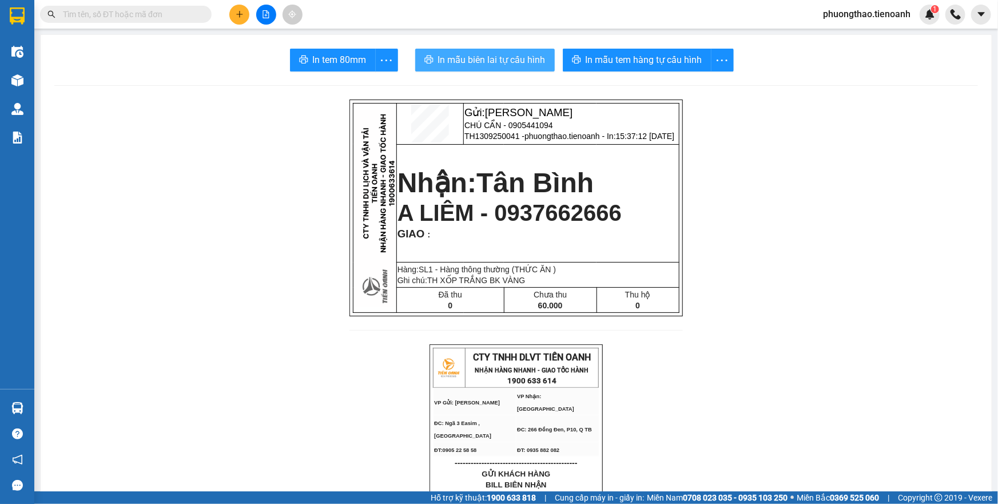
click at [463, 53] on span "In mẫu biên lai tự cấu hình" at bounding box center [491, 60] width 107 height 14
click at [237, 15] on icon "plus" at bounding box center [240, 14] width 8 height 8
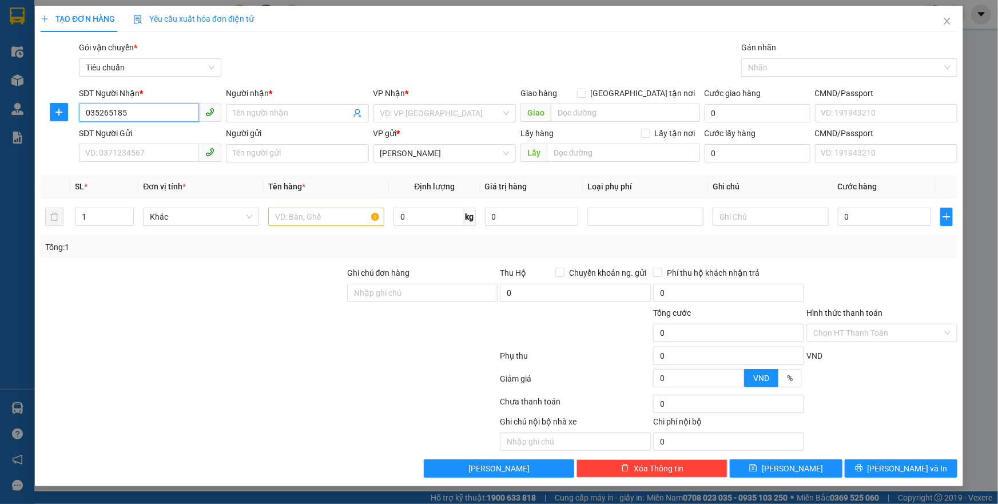
type input "0352651850"
click at [162, 134] on div "0352651850 - C HIỀN" at bounding box center [150, 136] width 129 height 13
type input "C HIỀN"
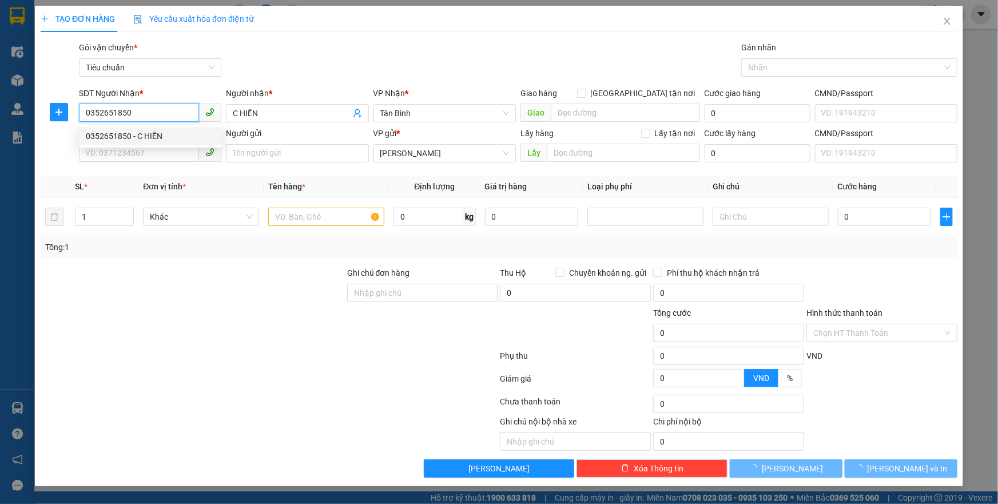
type input "60.000"
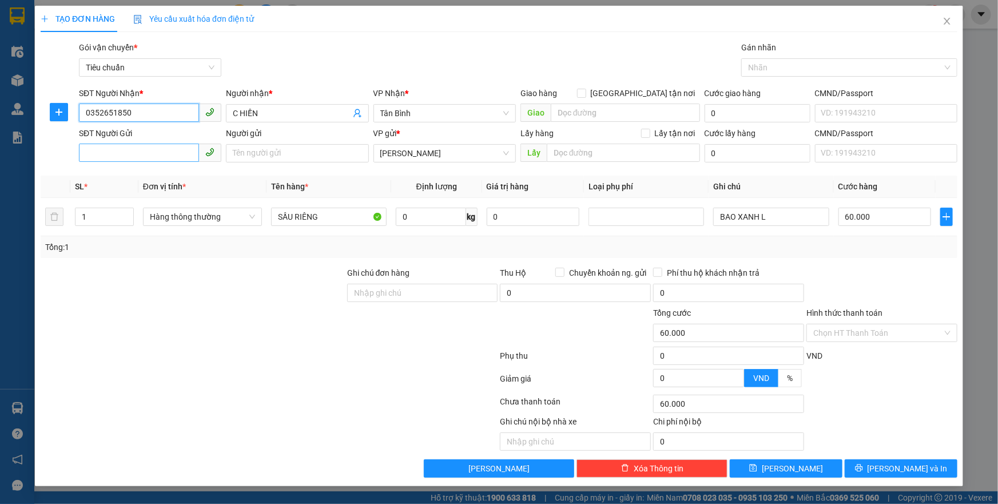
type input "0352651850"
click at [154, 158] on input "SĐT Người Gửi" at bounding box center [139, 153] width 120 height 18
click at [160, 178] on div "0983016949 - CHÚ BÌNH" at bounding box center [150, 176] width 129 height 13
type input "0983016949"
type input "CHÚ BÌNH"
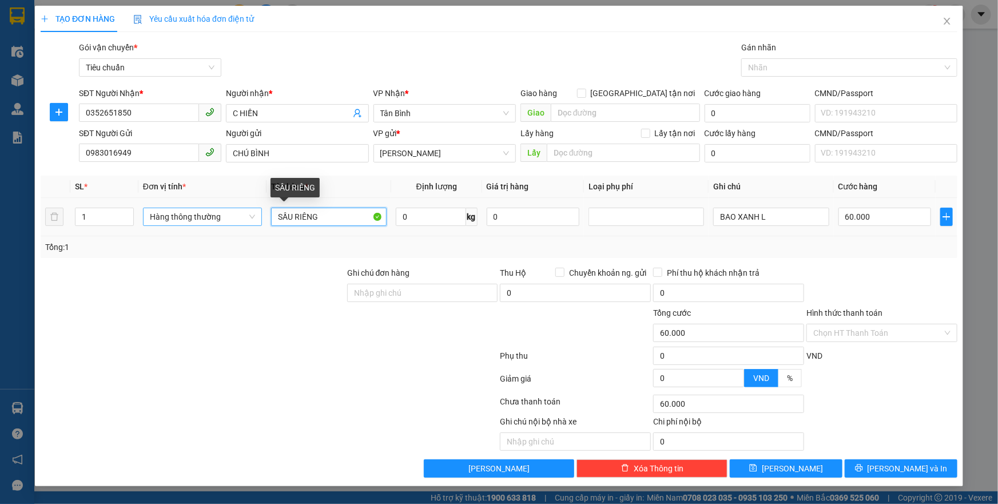
drag, startPoint x: 329, startPoint y: 224, endPoint x: 223, endPoint y: 215, distance: 106.1
click at [223, 215] on tr "1 Hàng thông thường SẦU RIÊNG 0 kg 0 BAO XANH L 60.000" at bounding box center [499, 217] width 917 height 38
type input "THỨC ĂN"
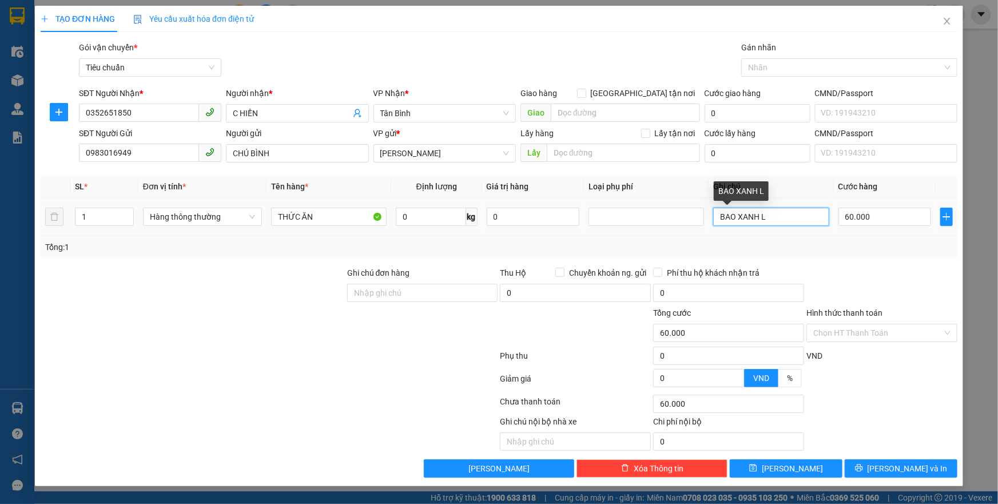
drag, startPoint x: 772, startPoint y: 223, endPoint x: 704, endPoint y: 220, distance: 68.1
click at [711, 223] on td "BAO XANH L" at bounding box center [770, 217] width 125 height 38
type input "THÙNG XỐP VÀNG DC BỌC ĐỎ ĐÔ"
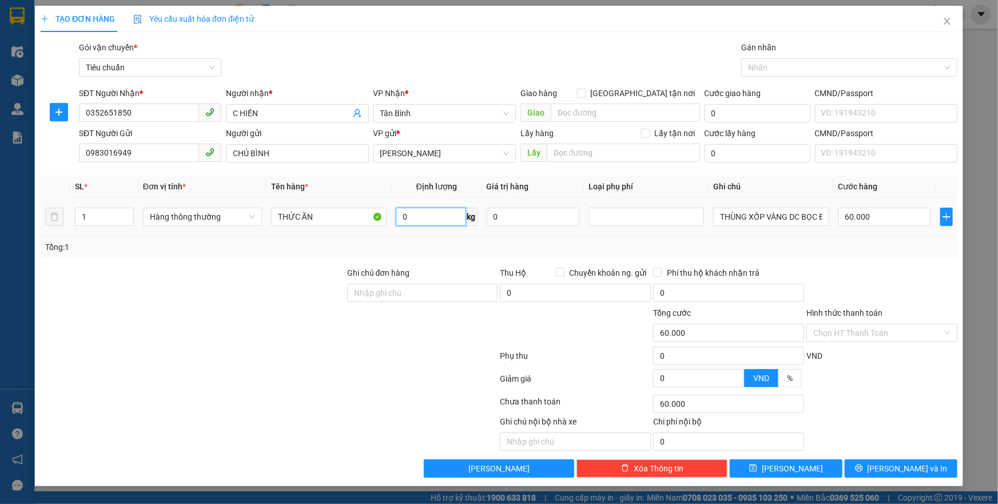
click at [431, 212] on input "0" at bounding box center [431, 217] width 70 height 18
type input "10"
click at [826, 268] on div at bounding box center [881, 286] width 153 height 40
type input "40.000"
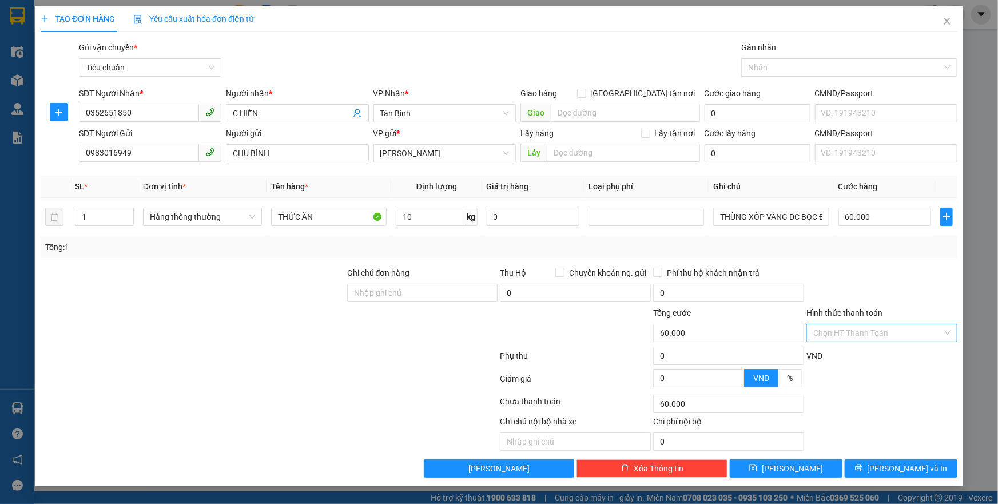
type input "40.000"
click at [875, 334] on input "Hình thức thanh toán" at bounding box center [877, 332] width 129 height 17
click at [870, 356] on div "Tại văn phòng" at bounding box center [881, 355] width 137 height 13
type input "0"
click at [898, 464] on span "[PERSON_NAME] và In" at bounding box center [907, 468] width 80 height 13
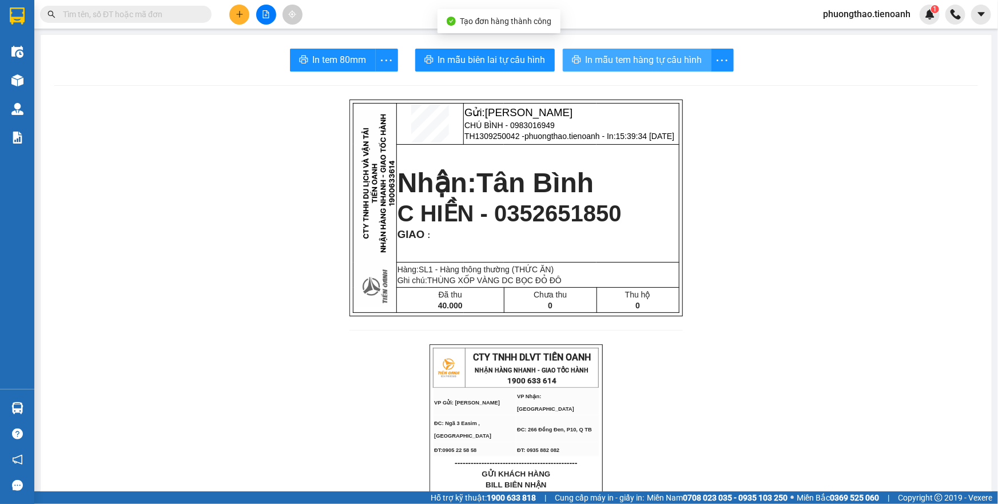
click at [587, 69] on button "In mẫu tem hàng tự cấu hình" at bounding box center [637, 60] width 149 height 23
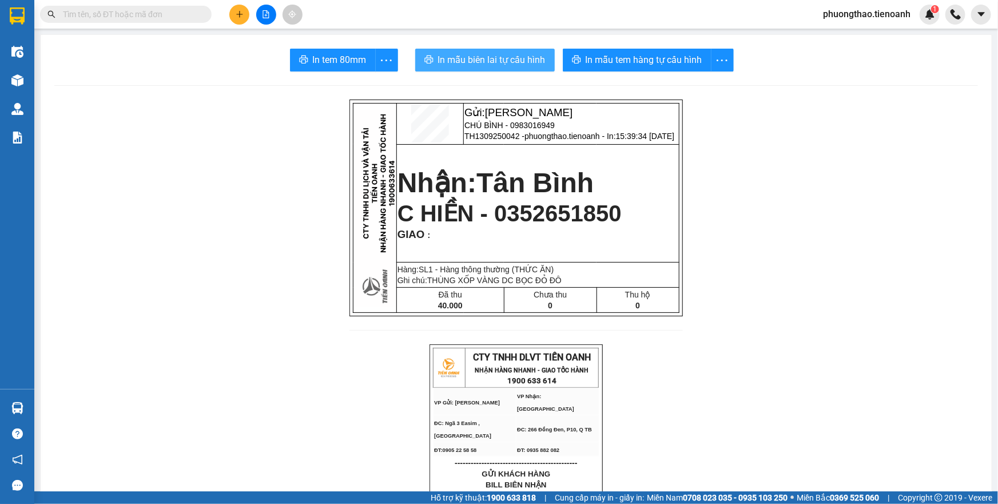
click at [508, 61] on span "In mẫu biên lai tự cấu hình" at bounding box center [491, 60] width 107 height 14
click at [240, 15] on icon "plus" at bounding box center [240, 14] width 8 height 8
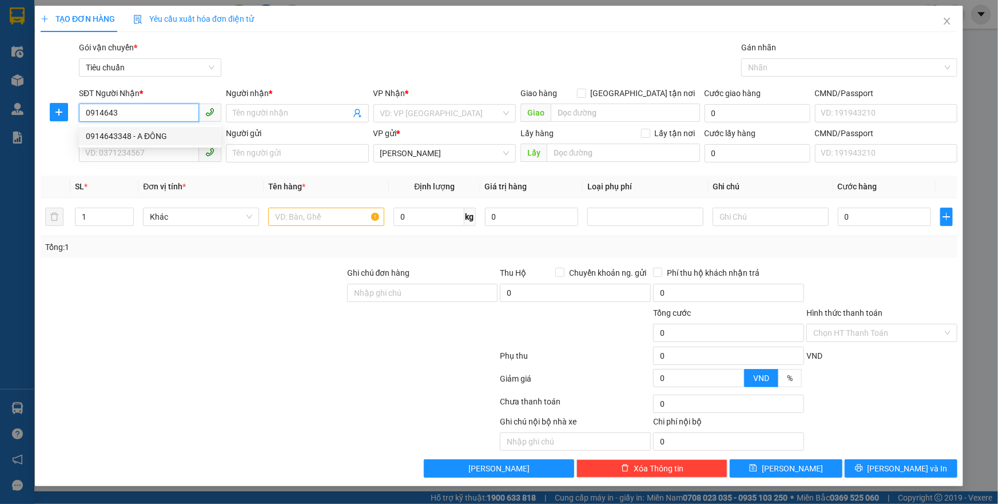
click at [107, 137] on div "0914643348 - A ĐÔNG" at bounding box center [150, 136] width 129 height 13
type input "0914643348"
type input "A ĐÔNG"
type input "040083000680"
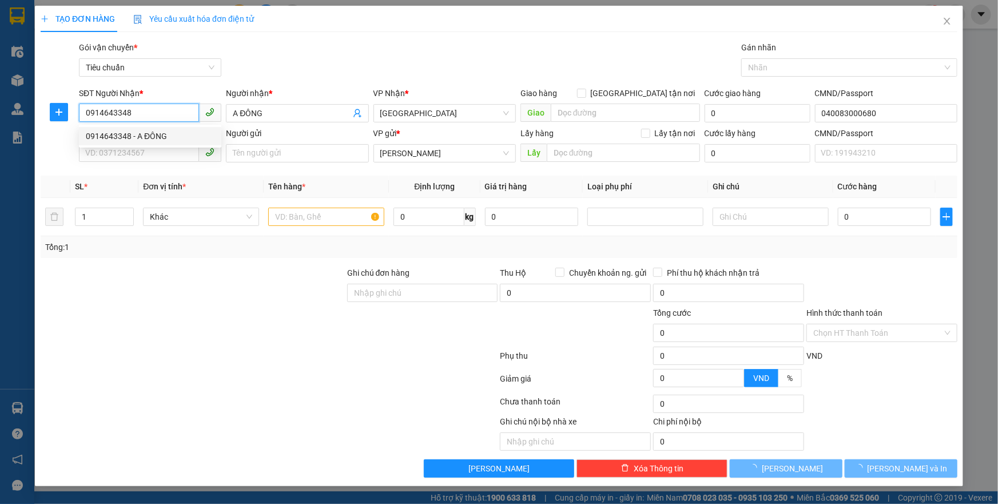
type input "60.000"
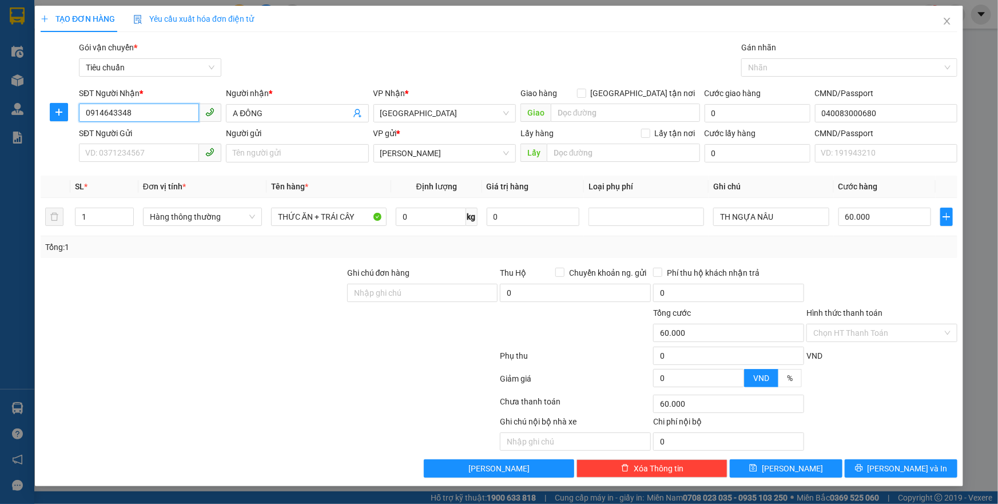
click at [119, 162] on span at bounding box center [150, 153] width 142 height 18
type input "0914643348"
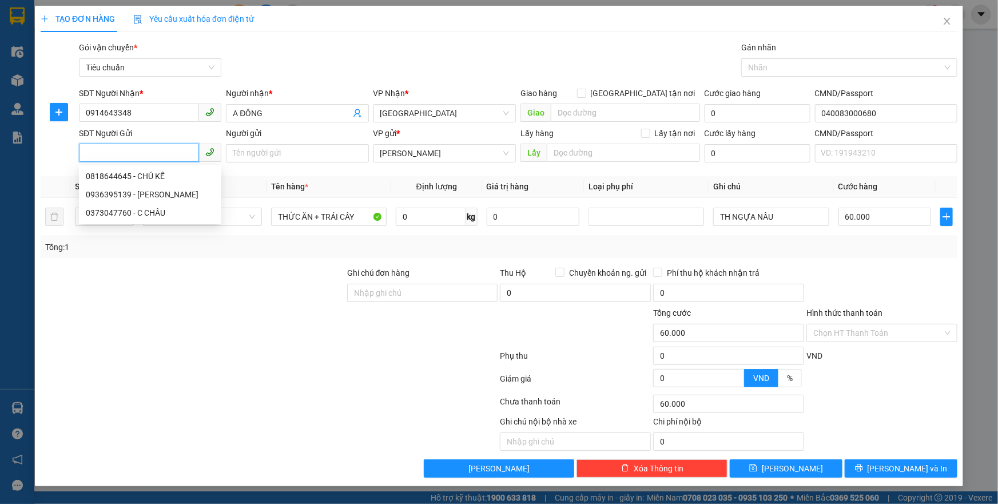
click at [119, 155] on input "SĐT Người Gửi" at bounding box center [139, 153] width 120 height 18
click at [131, 172] on div "0818644645 - CHÚ KẾ" at bounding box center [150, 176] width 129 height 13
type input "0818644645"
type input "CHÚ KẾ"
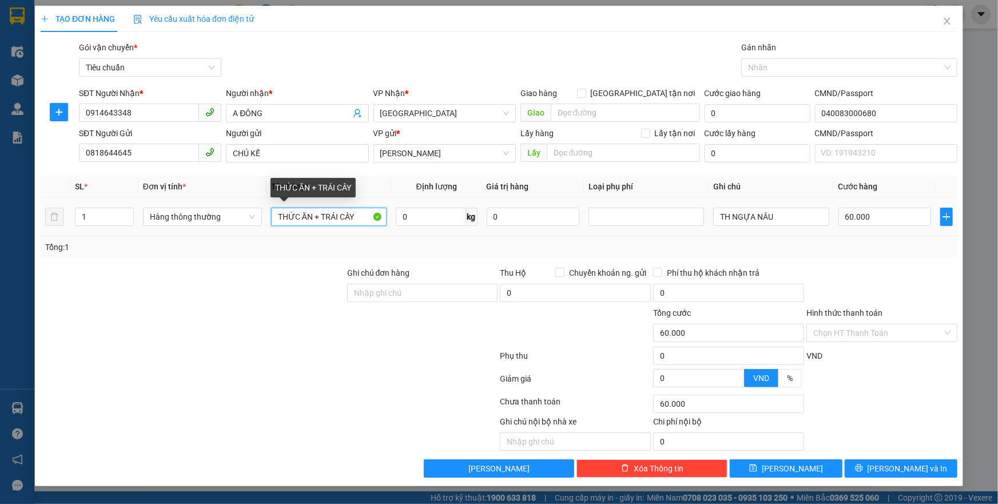
drag, startPoint x: 361, startPoint y: 221, endPoint x: 317, endPoint y: 212, distance: 45.1
click at [317, 212] on input "THỨC ĂN + TRÁI CÂY" at bounding box center [328, 217] width 115 height 18
click at [408, 220] on input "0" at bounding box center [431, 217] width 70 height 18
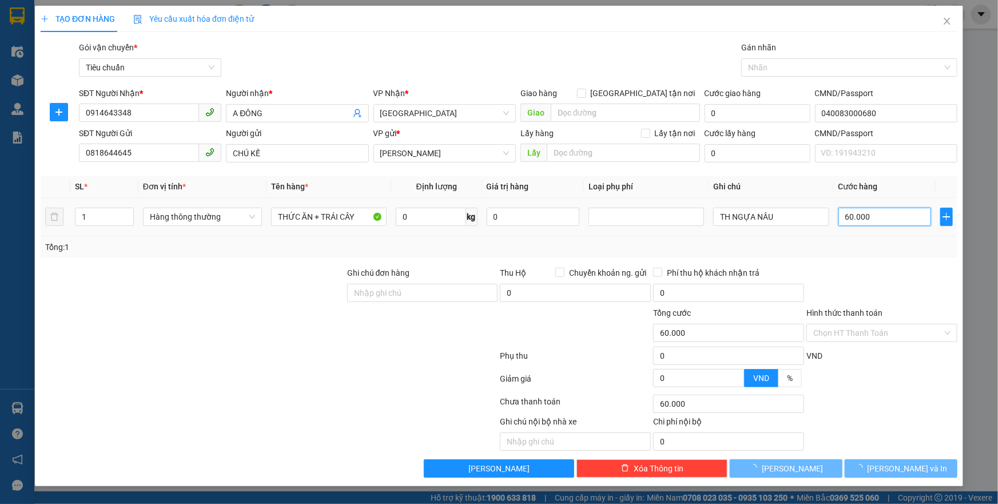
click at [889, 208] on input "60.000" at bounding box center [884, 217] width 93 height 18
type input "03"
type input "3"
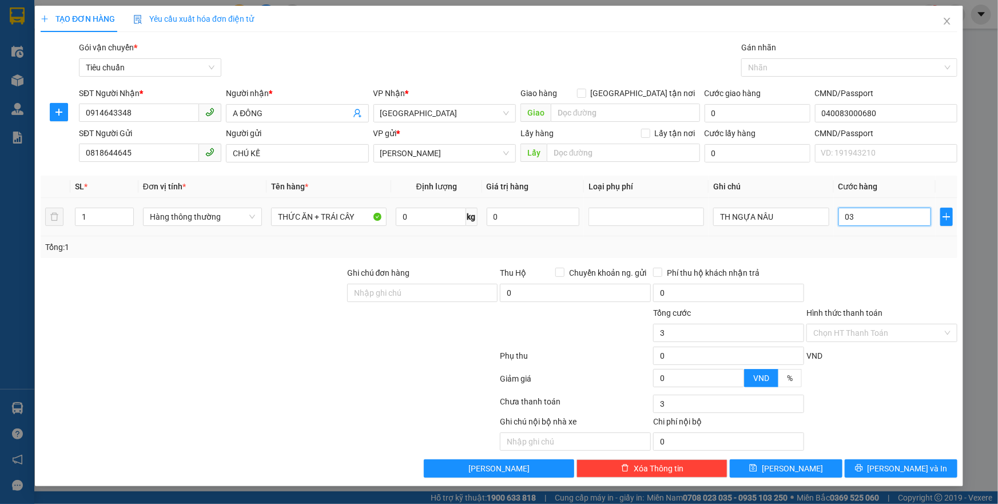
type input "34"
type input "034/"
type input "0"
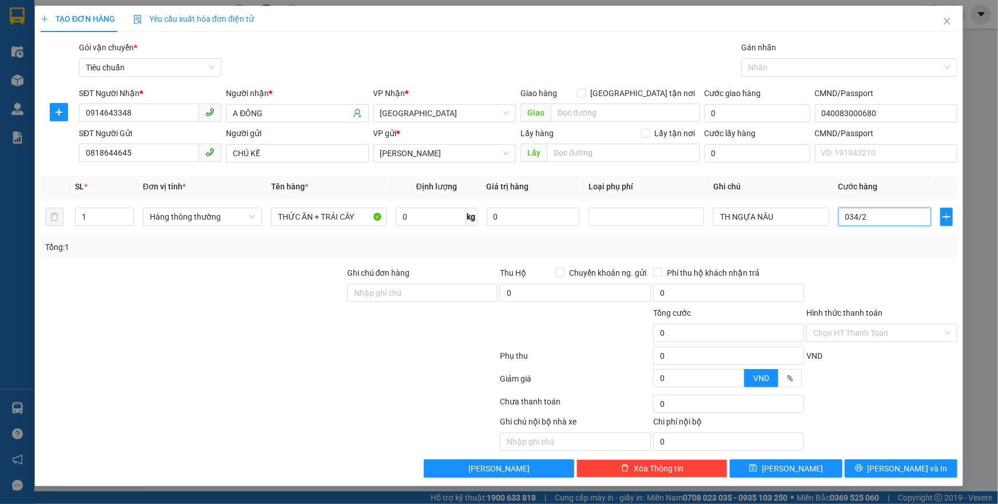
type input "034/2"
type input "17.000"
click at [898, 262] on div "Transit Pickup Surcharge Ids Transit Deliver Surcharge Ids Transit Deliver Surc…" at bounding box center [499, 259] width 917 height 436
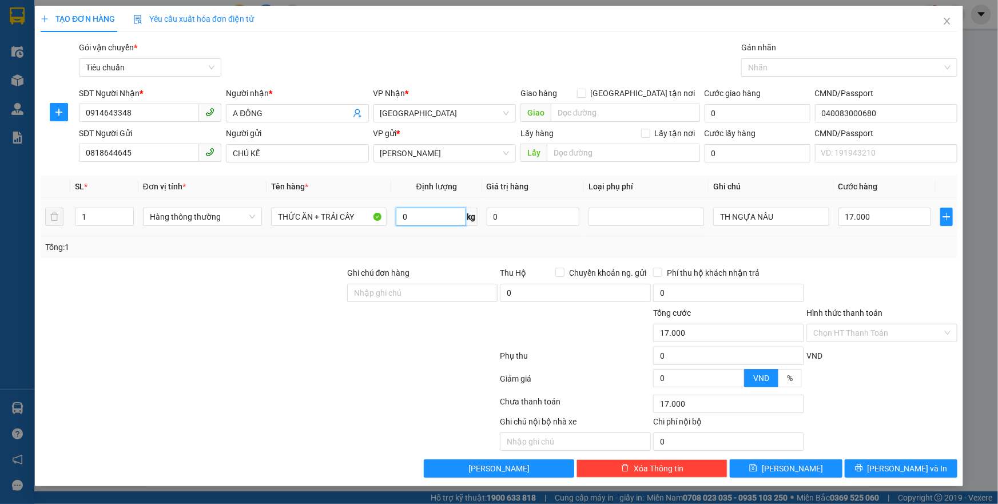
click at [423, 211] on input "0" at bounding box center [431, 217] width 70 height 18
type input "17"
drag, startPoint x: 347, startPoint y: 344, endPoint x: 627, endPoint y: 247, distance: 296.5
click at [344, 341] on div "Tổng cước 17.000 Hình thức thanh toán Chọn HT Thanh Toán" at bounding box center [498, 326] width 919 height 40
type input "55.000"
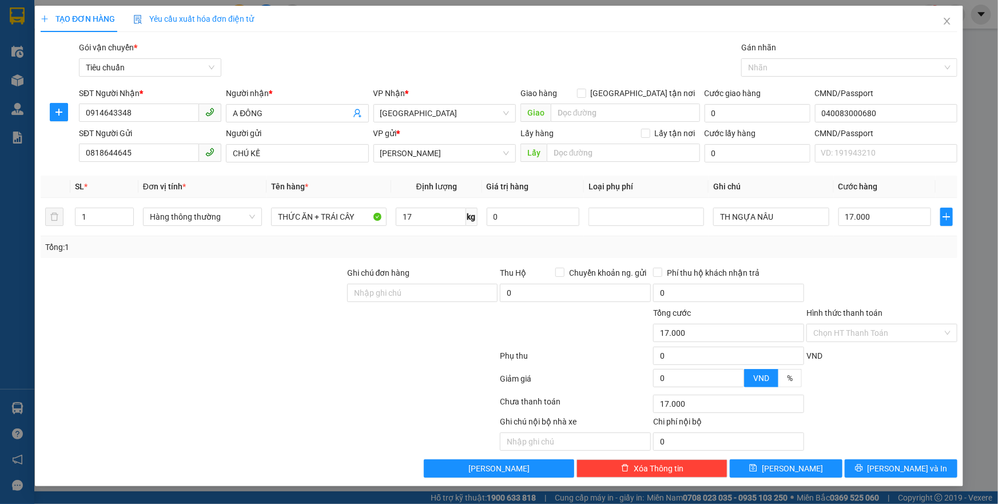
type input "55.000"
drag, startPoint x: 776, startPoint y: 218, endPoint x: 707, endPoint y: 217, distance: 69.2
click at [707, 217] on tr "1 Hàng thông thường THỨC ĂN + TRÁI CÂY 17 kg 0 TH NGỰA NÂU 55.000" at bounding box center [499, 217] width 917 height 38
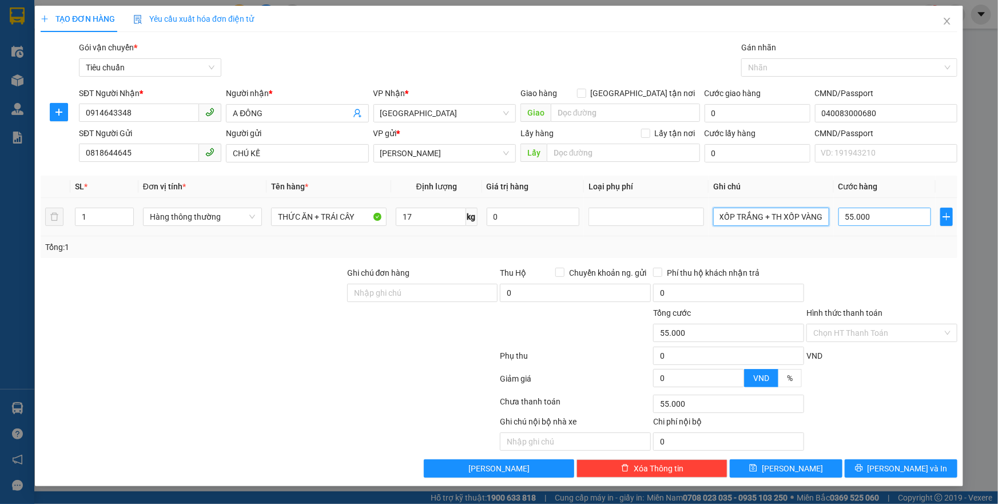
type input "TH XỐP TRẮNG + TH XỐP VÀNG"
click at [860, 219] on input "55.000" at bounding box center [884, 217] width 93 height 18
type input "1"
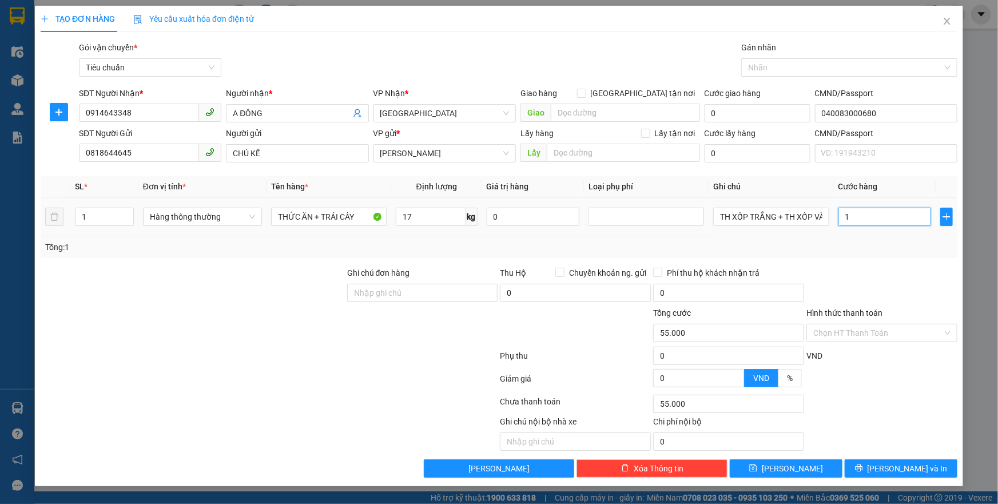
type input "1"
type input "10"
type input "1"
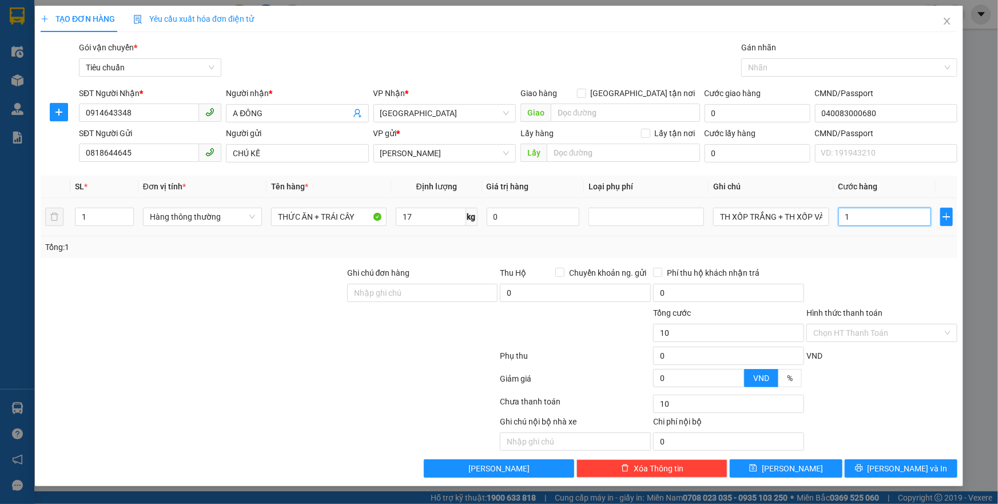
type input "1"
type input "11"
type input "110"
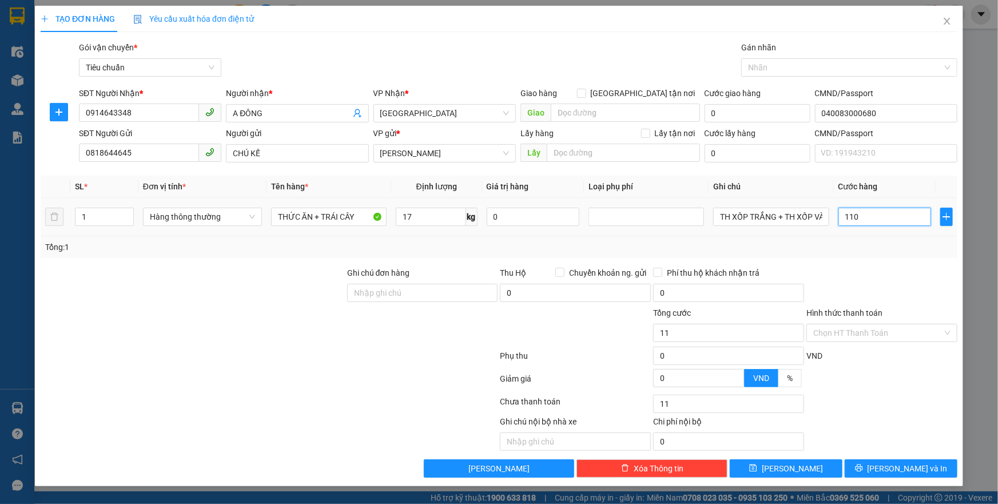
type input "110"
type input "110.000"
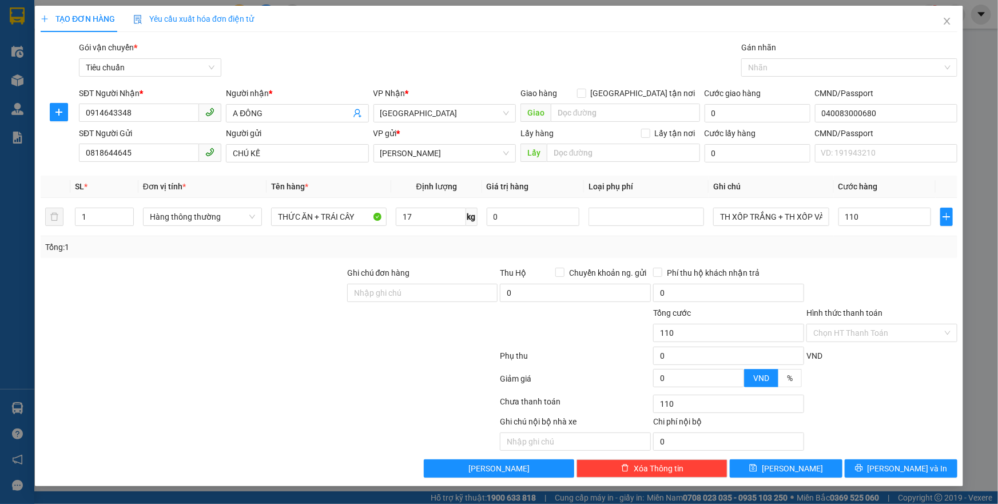
type input "110.000"
click at [875, 280] on div at bounding box center [881, 286] width 153 height 40
click at [878, 329] on input "Hình thức thanh toán" at bounding box center [877, 332] width 129 height 17
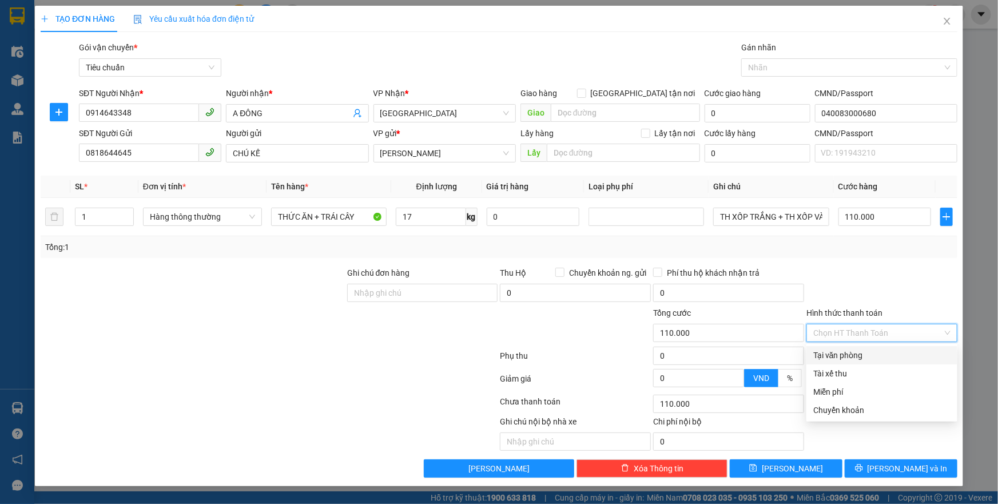
click at [881, 353] on div "Tại văn phòng" at bounding box center [881, 355] width 137 height 13
type input "0"
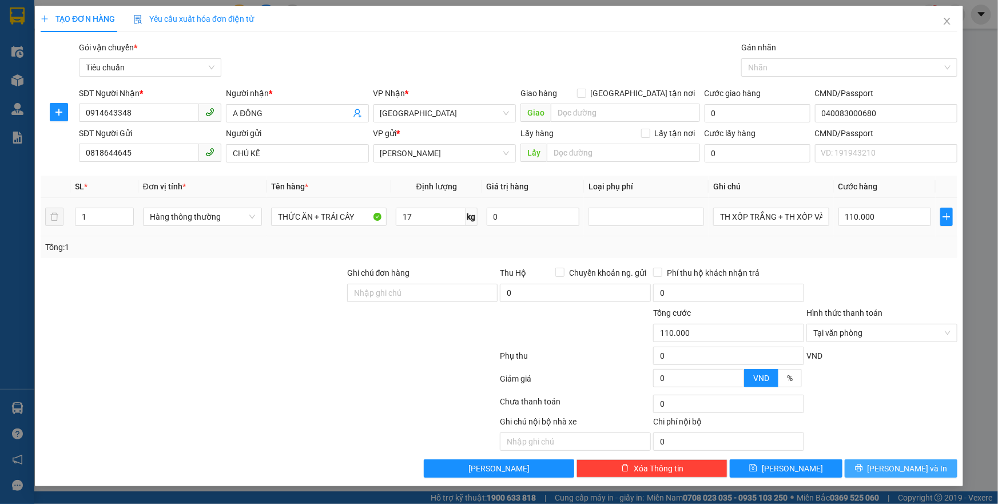
drag, startPoint x: 900, startPoint y: 469, endPoint x: 385, endPoint y: 228, distance: 568.4
click at [463, 257] on div "Transit Pickup Surcharge Ids Transit Deliver Surcharge Ids Transit Deliver Surc…" at bounding box center [499, 259] width 917 height 436
click at [104, 216] on input "1" at bounding box center [104, 216] width 58 height 17
type input "2"
click at [192, 270] on div at bounding box center [192, 286] width 306 height 40
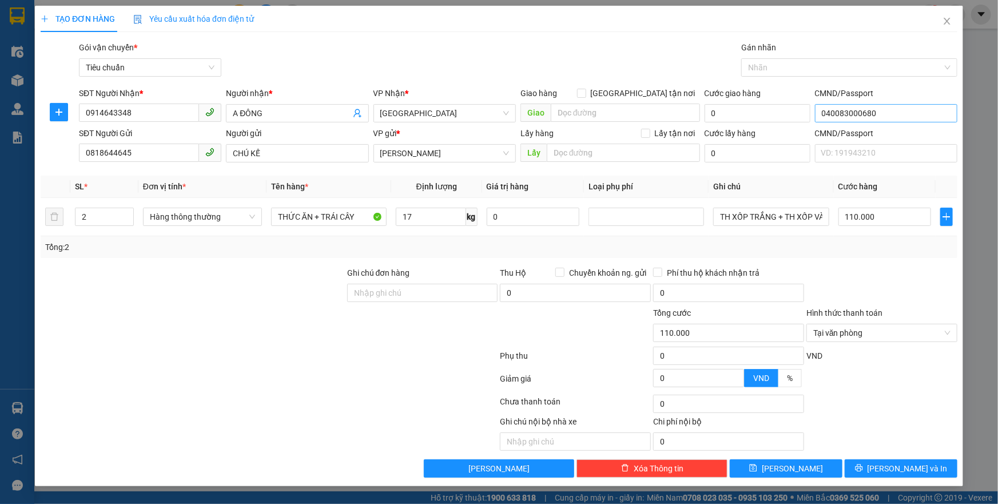
type input "55.000"
click at [891, 226] on div "55.000" at bounding box center [884, 216] width 93 height 23
click at [889, 216] on input "55.000" at bounding box center [884, 217] width 93 height 18
type input "1"
type input "11"
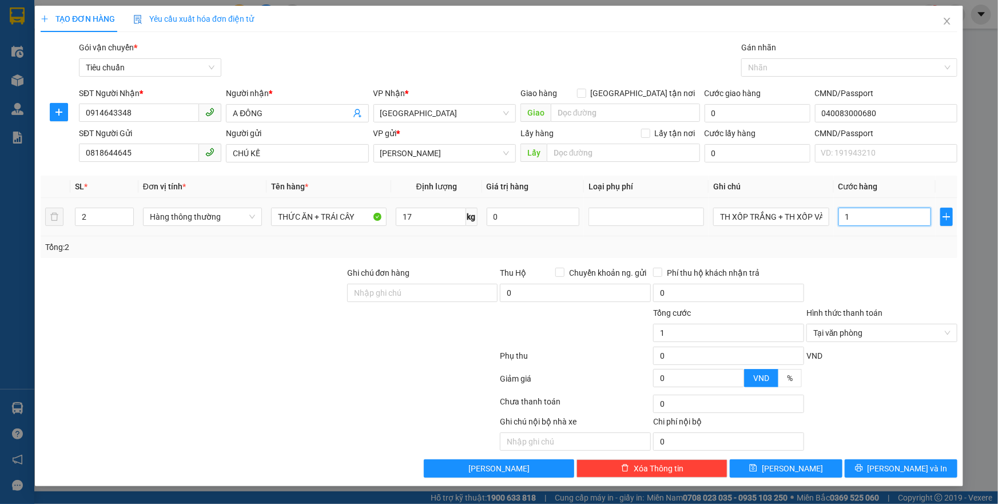
type input "11"
type input "110"
type input "110.000"
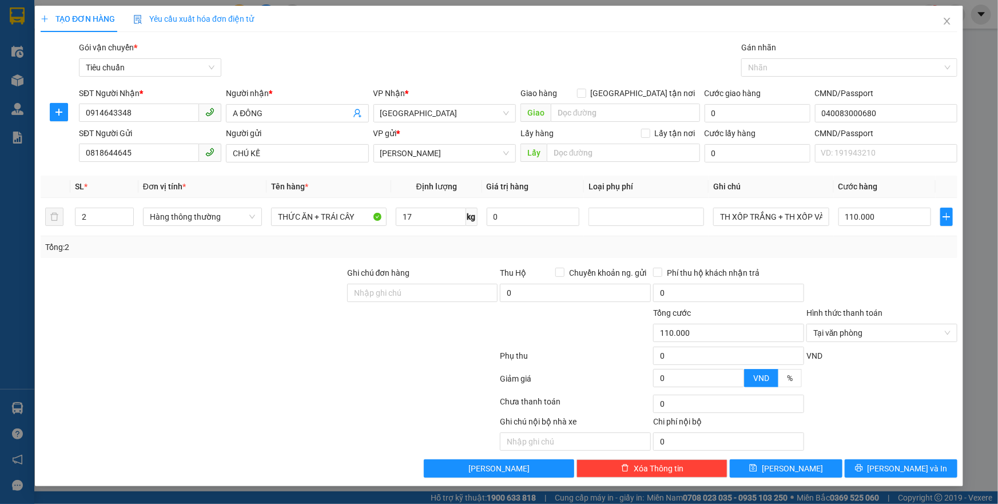
click at [894, 253] on div "Tổng: 2" at bounding box center [499, 247] width 917 height 22
drag, startPoint x: 890, startPoint y: 467, endPoint x: 139, endPoint y: 471, distance: 751.3
click at [890, 466] on button "[PERSON_NAME] và In" at bounding box center [901, 468] width 113 height 18
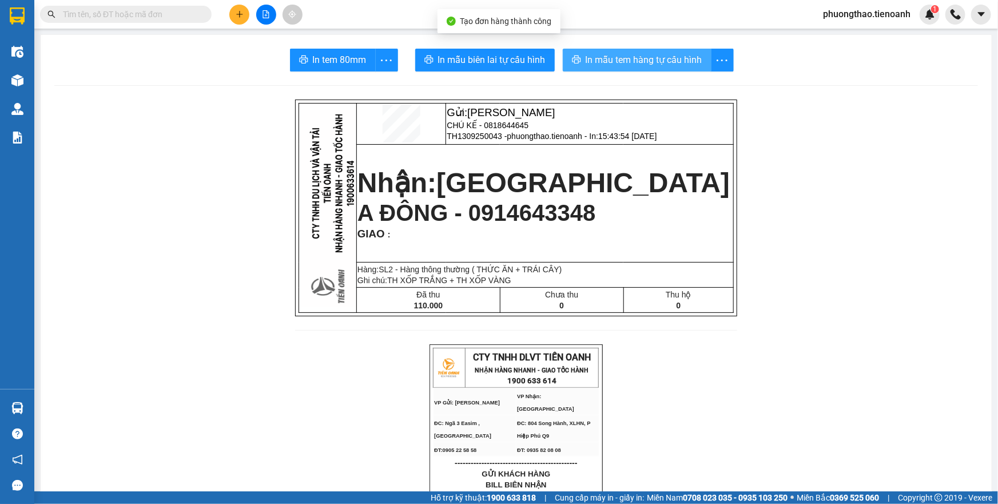
click at [652, 62] on span "In mẫu tem hàng tự cấu hình" at bounding box center [643, 60] width 117 height 14
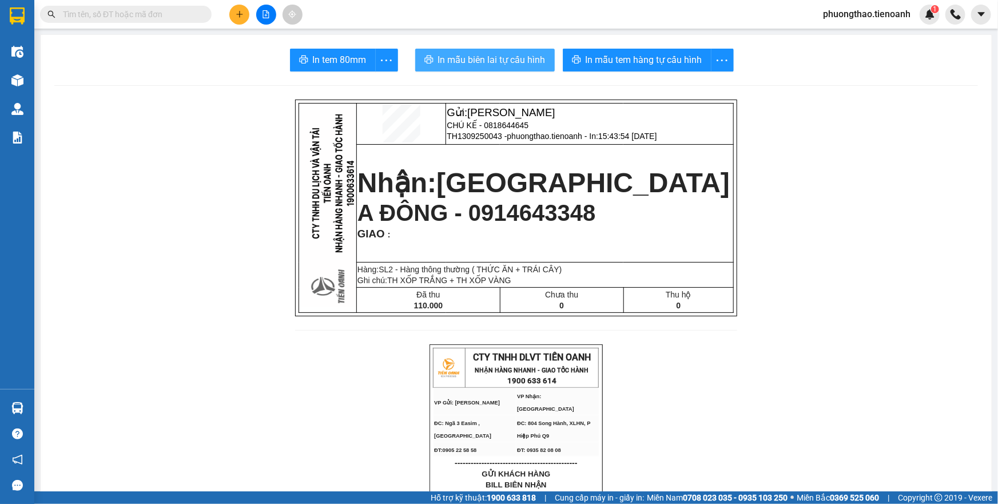
click at [475, 60] on span "In mẫu biên lai tự cấu hình" at bounding box center [491, 60] width 107 height 14
click at [240, 19] on button at bounding box center [239, 15] width 20 height 20
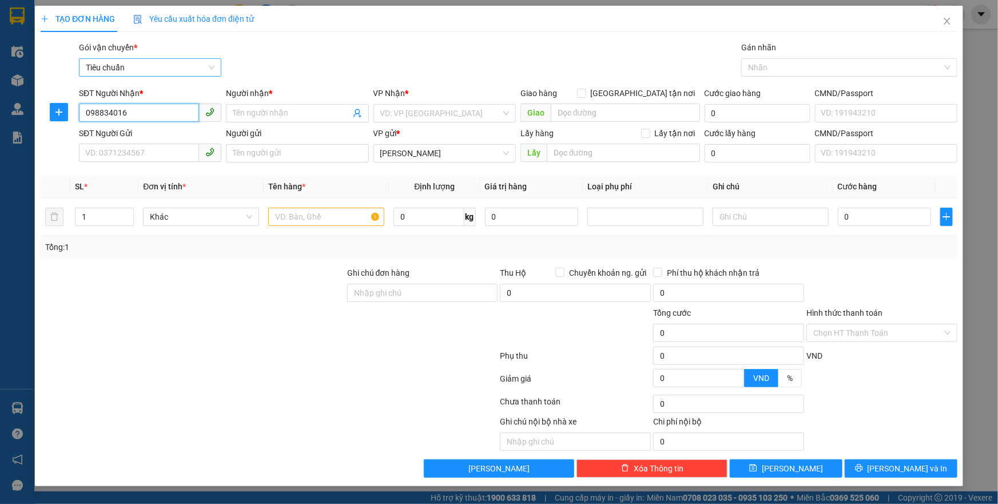
type input "0988340168"
click at [166, 137] on div "0988340168 - H BÊ LÍ" at bounding box center [150, 136] width 129 height 13
type input "H BÊ LÍ"
type input "120.000"
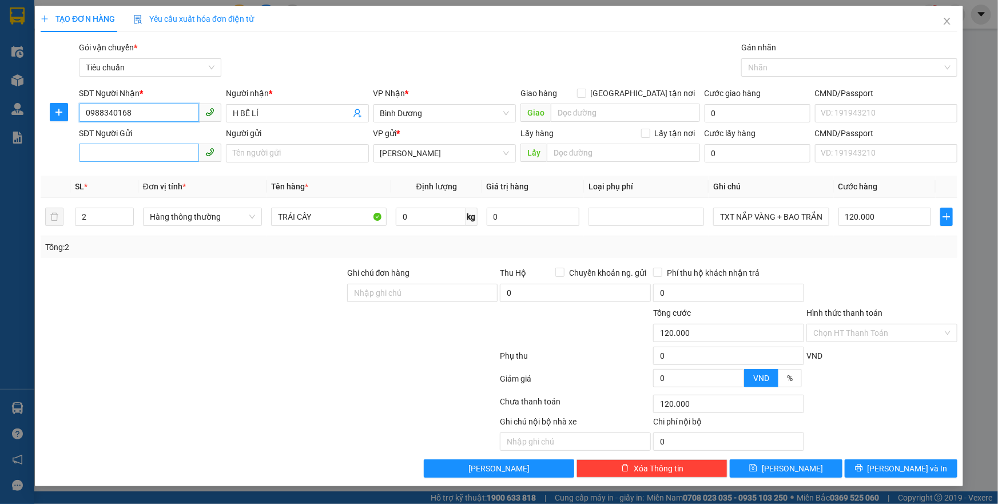
type input "0988340168"
click at [178, 154] on input "SĐT Người Gửi" at bounding box center [139, 153] width 120 height 18
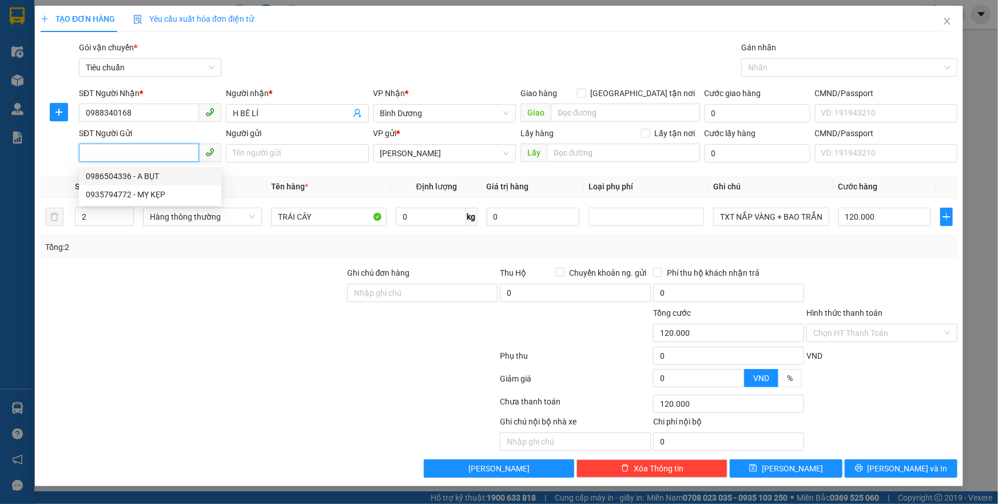
click at [152, 172] on div "0986504336 - A BỤT" at bounding box center [150, 176] width 129 height 13
type input "0986504336"
type input "A BỤT"
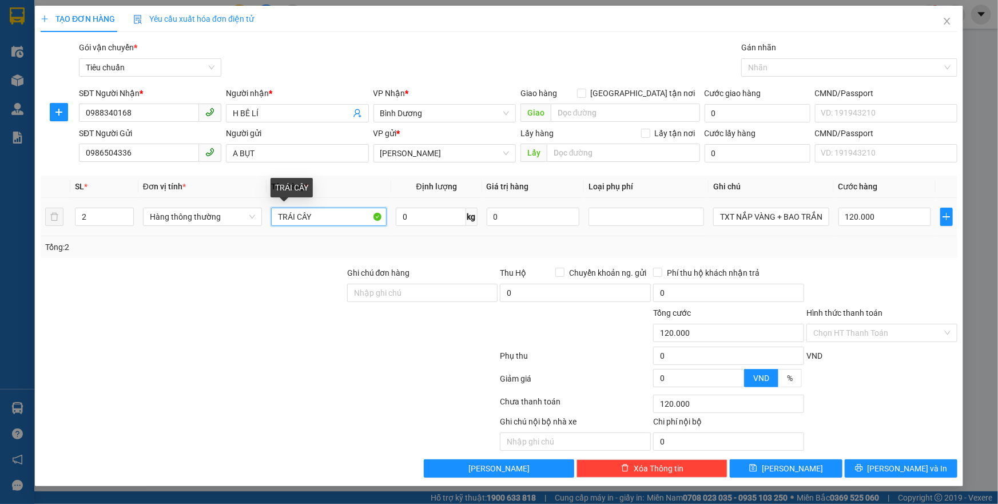
drag, startPoint x: 317, startPoint y: 215, endPoint x: 305, endPoint y: 215, distance: 12.6
click at [305, 215] on input "TRÁI CÂY" at bounding box center [328, 217] width 115 height 18
drag, startPoint x: 325, startPoint y: 217, endPoint x: 265, endPoint y: 224, distance: 60.5
click at [260, 222] on tr "2 Hàng thông thường TRÁI CÂY 0 kg 0 TXT NẮP VÀNG + BAO TRẮNG XANH 120.000" at bounding box center [499, 217] width 917 height 38
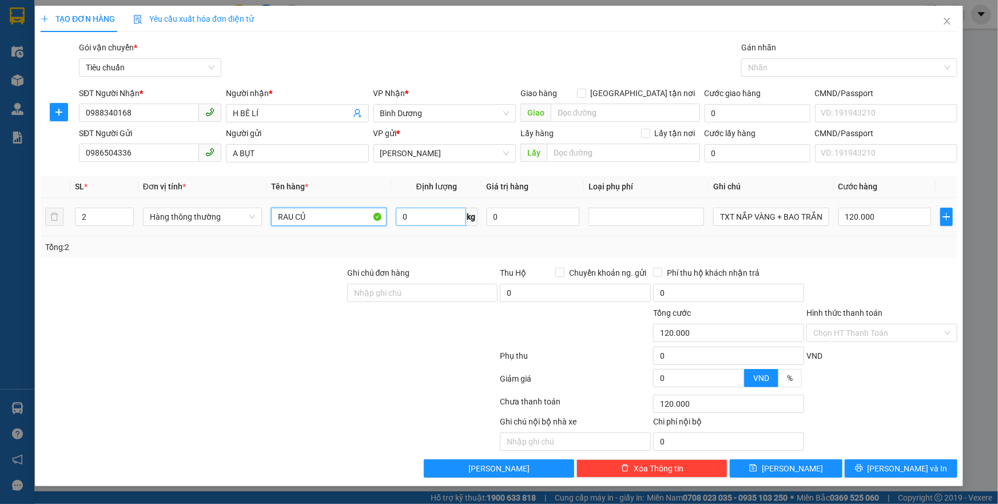
type input "RAU CỦ"
click at [406, 222] on input "0" at bounding box center [431, 217] width 70 height 18
type input "8"
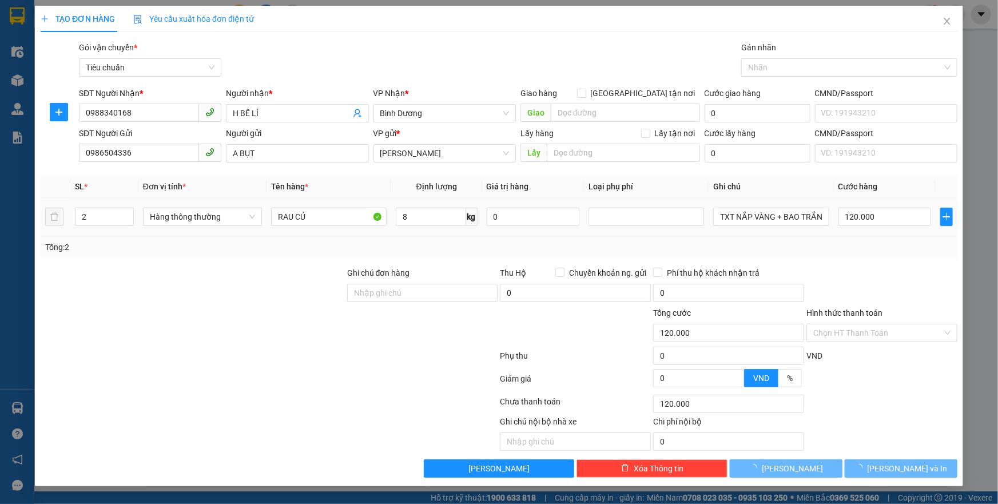
drag, startPoint x: 503, startPoint y: 241, endPoint x: 708, endPoint y: 217, distance: 207.2
click at [506, 241] on div "Tổng: 2" at bounding box center [498, 247] width 907 height 13
type input "40.000"
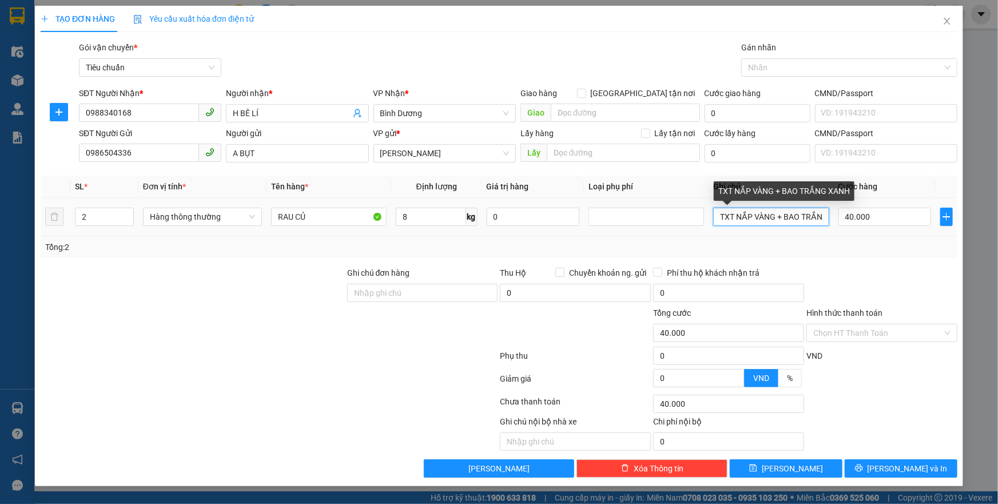
drag, startPoint x: 718, startPoint y: 216, endPoint x: 816, endPoint y: 217, distance: 98.9
click at [835, 217] on tr "2 Hàng thông thường RAU CỦ 8 kg 0 TXT NẮP VÀNG + BAO TRẮNG XANH 40.000" at bounding box center [499, 217] width 917 height 38
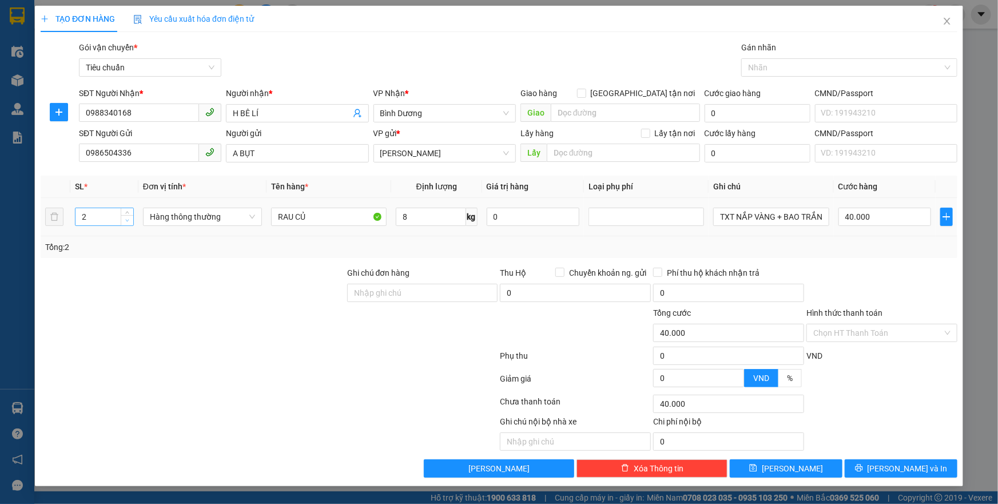
type input "1"
click at [125, 222] on icon "down" at bounding box center [127, 220] width 4 height 4
drag, startPoint x: 716, startPoint y: 213, endPoint x: 845, endPoint y: 224, distance: 129.1
click at [845, 224] on tr "1 Hàng thông thường RAU CỦ 8 kg 0 TXT NẮP VÀNG + BAO TRẮNG XANH 40.000" at bounding box center [499, 217] width 917 height 38
type input "BAO TRẮNG CHỮ XANH LÁ ĐỎ"
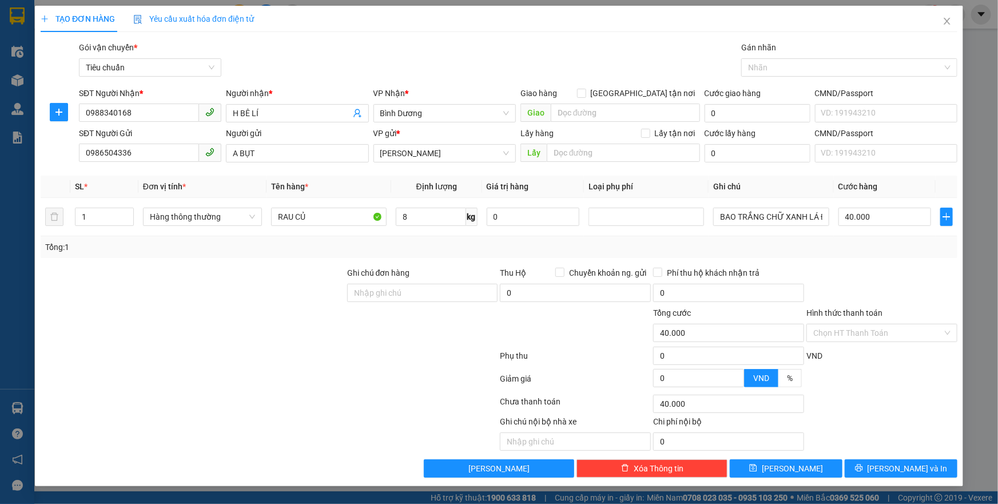
click at [825, 258] on div "Transit Pickup Surcharge Ids Transit Deliver Surcharge Ids Transit Deliver Surc…" at bounding box center [499, 259] width 917 height 436
click at [871, 466] on button "[PERSON_NAME] và In" at bounding box center [901, 468] width 113 height 18
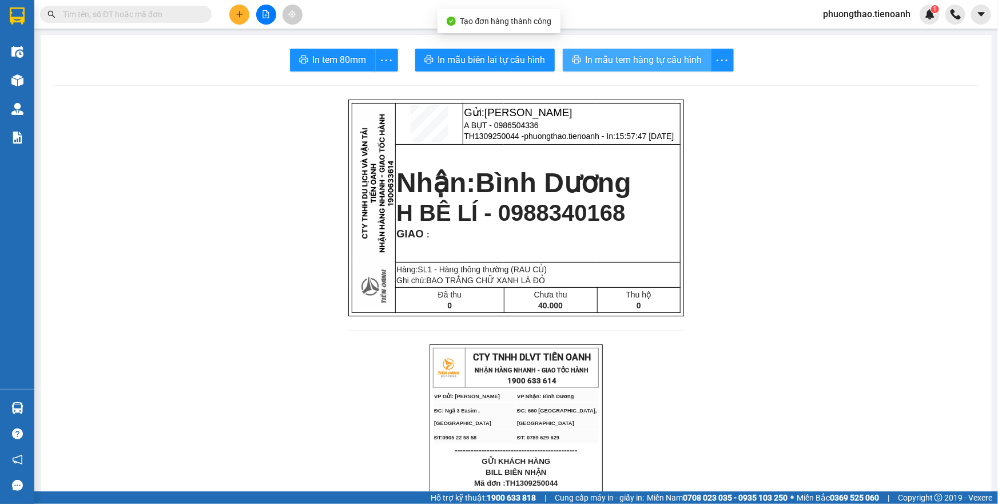
click at [597, 55] on span "In mẫu tem hàng tự cấu hình" at bounding box center [643, 60] width 117 height 14
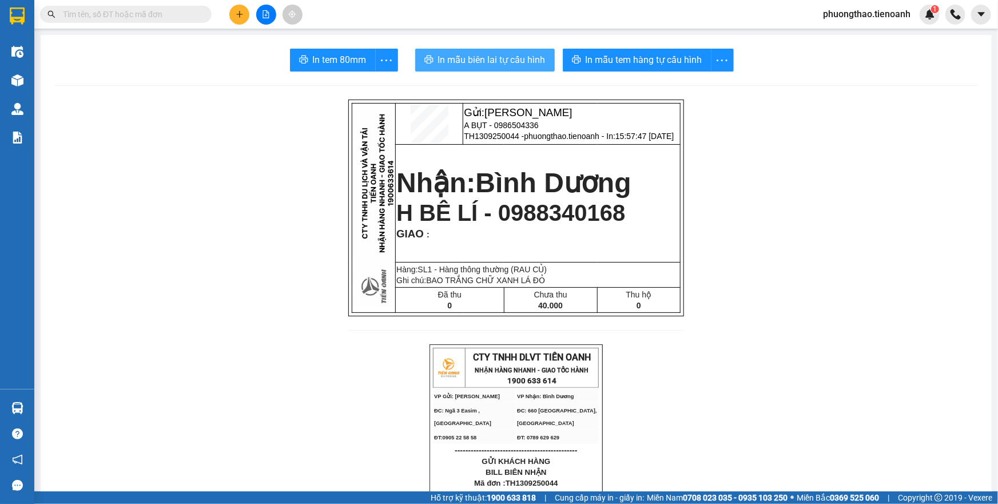
drag, startPoint x: 535, startPoint y: 60, endPoint x: 544, endPoint y: 97, distance: 37.7
click at [534, 60] on span "In mẫu biên lai tự cấu hình" at bounding box center [491, 60] width 107 height 14
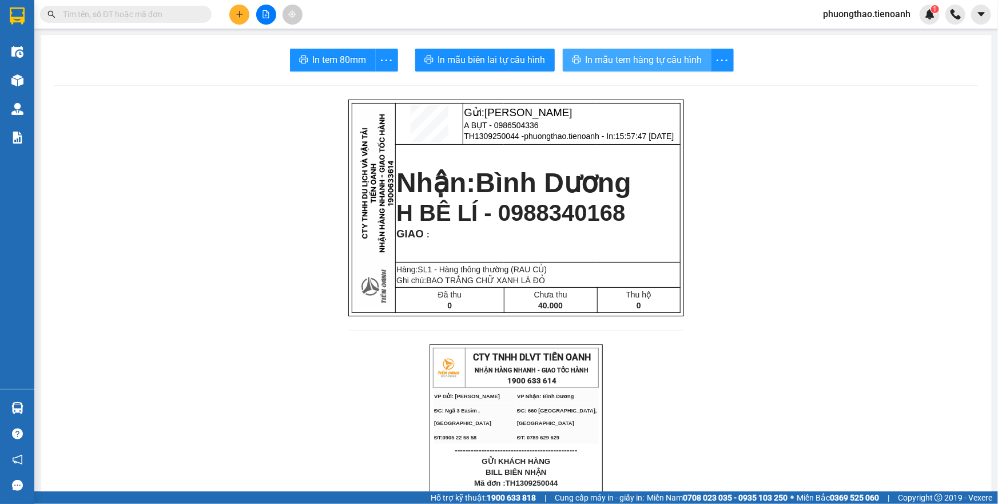
click at [612, 63] on span "In mẫu tem hàng tự cấu hình" at bounding box center [643, 60] width 117 height 14
